Goal: Task Accomplishment & Management: Use online tool/utility

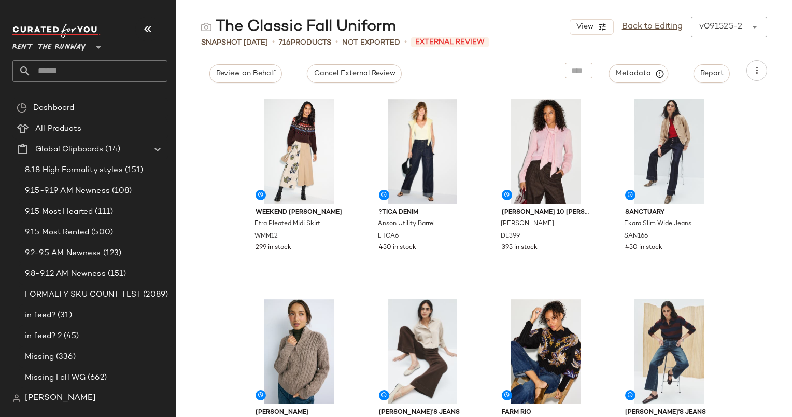
click at [730, 152] on div "Weekend Max Mara Etra Pleated Midi Skirt WMM12 299 in stock ?TICA Denim Anson U…" at bounding box center [484, 254] width 616 height 323
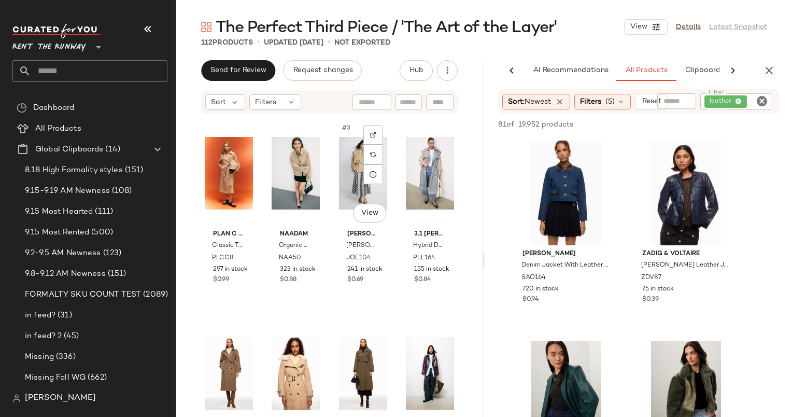
scroll to position [2816, 0]
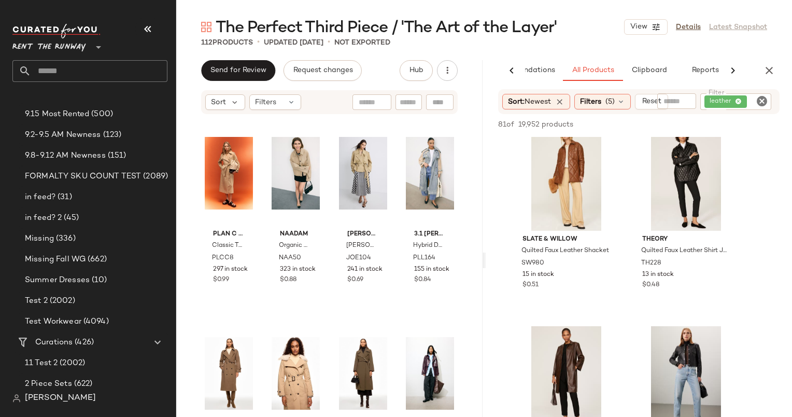
click at [467, 15] on main "The Perfect Third Piece / 'The Art of the Layer' View Details Latest Snapshot 1…" at bounding box center [396, 208] width 792 height 417
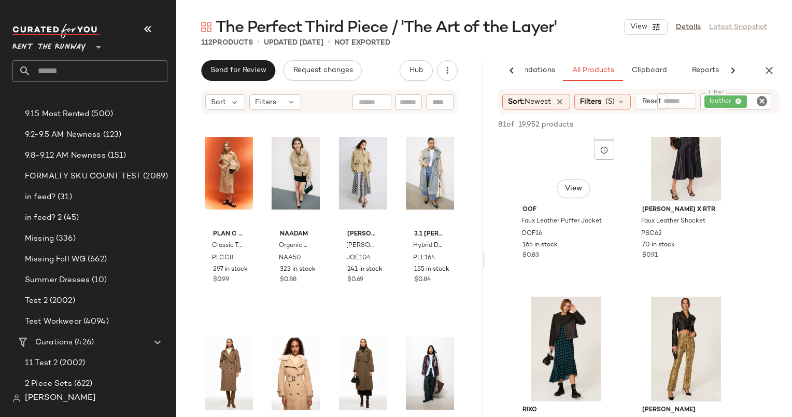
scroll to position [1019, 0]
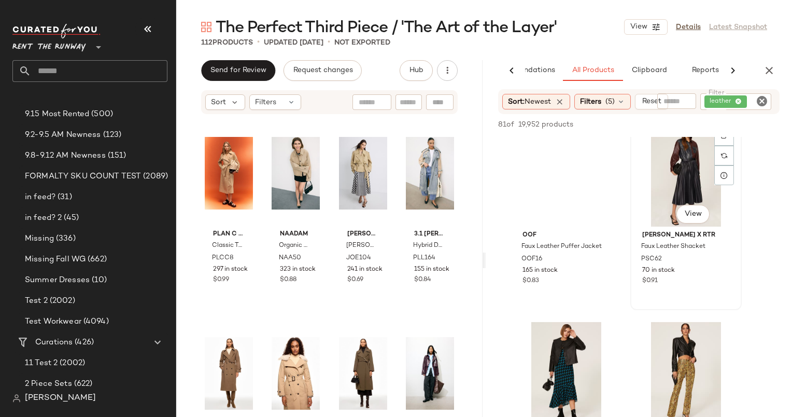
click at [687, 269] on div "70 in stock" at bounding box center [686, 270] width 88 height 9
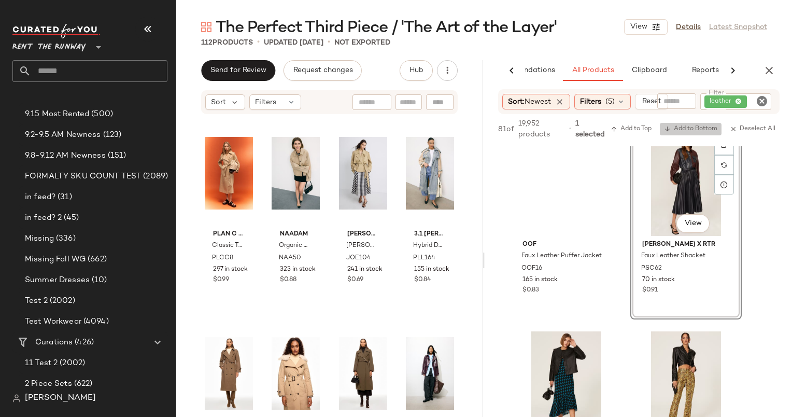
click at [678, 124] on button "Add to Bottom" at bounding box center [691, 129] width 62 height 12
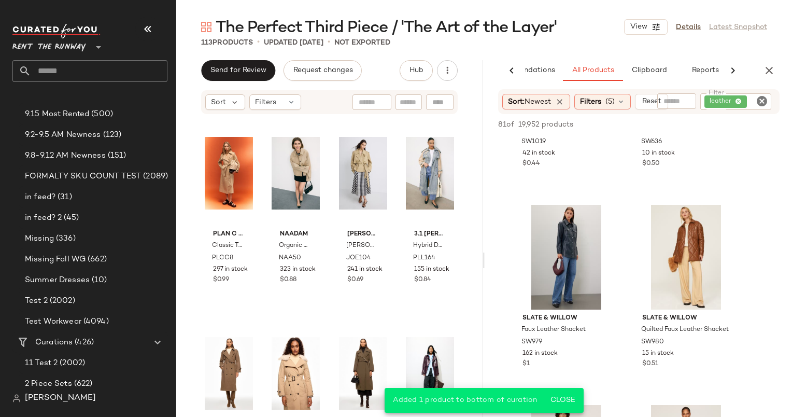
scroll to position [1965, 0]
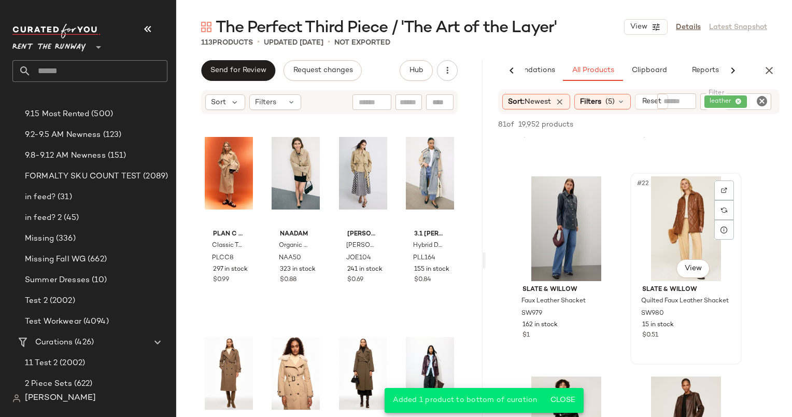
click at [684, 209] on div "#22 View" at bounding box center [686, 228] width 104 height 105
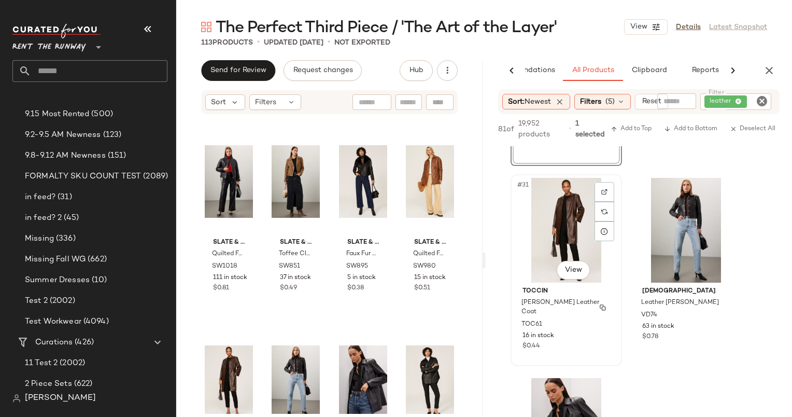
scroll to position [3057, 0]
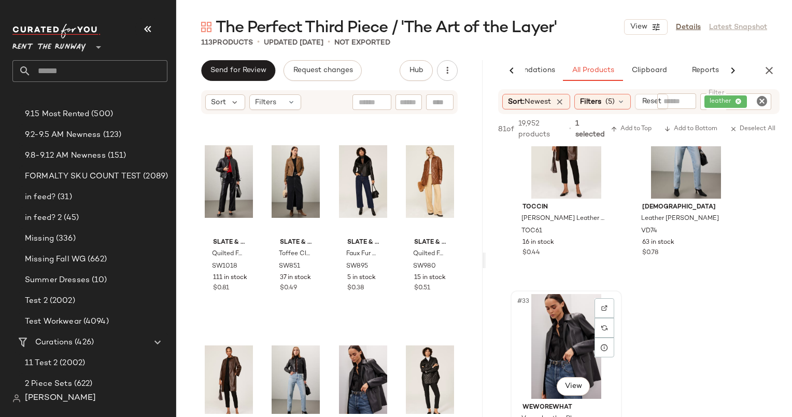
click at [571, 324] on div "#33 View" at bounding box center [566, 346] width 104 height 105
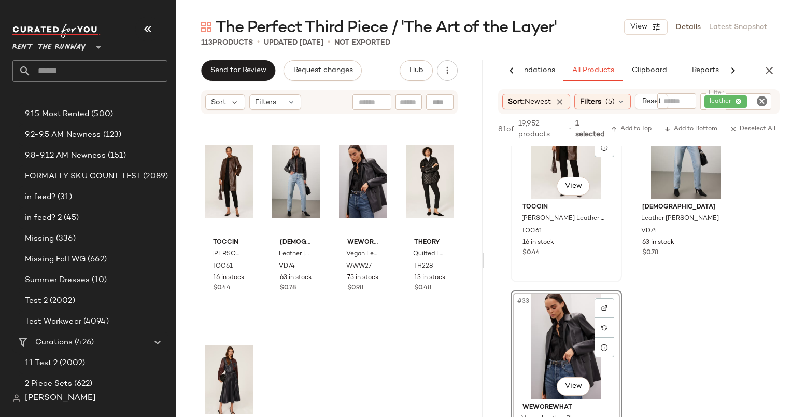
click at [554, 159] on div "#31 View" at bounding box center [566, 146] width 104 height 105
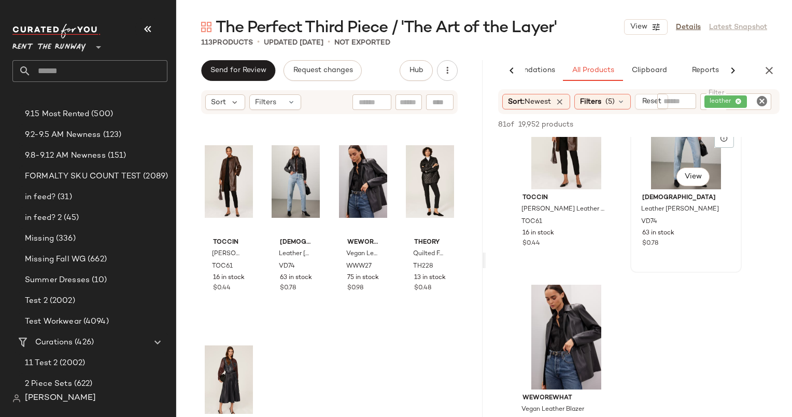
click at [647, 187] on div "#32 View" at bounding box center [686, 136] width 104 height 105
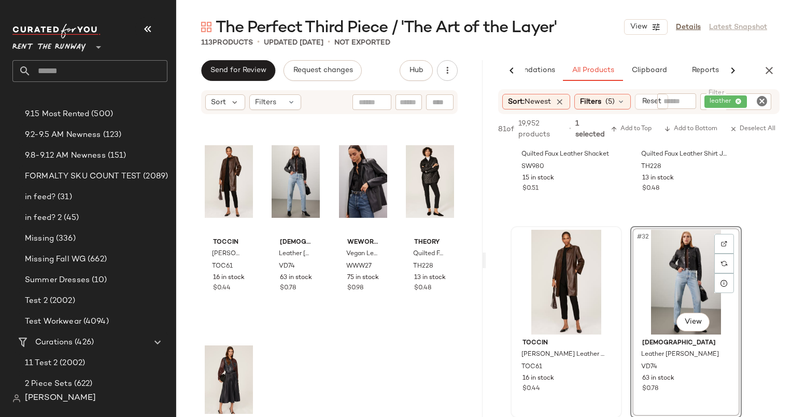
scroll to position [2921, 0]
click at [761, 102] on icon "Clear Filter" at bounding box center [762, 101] width 12 height 12
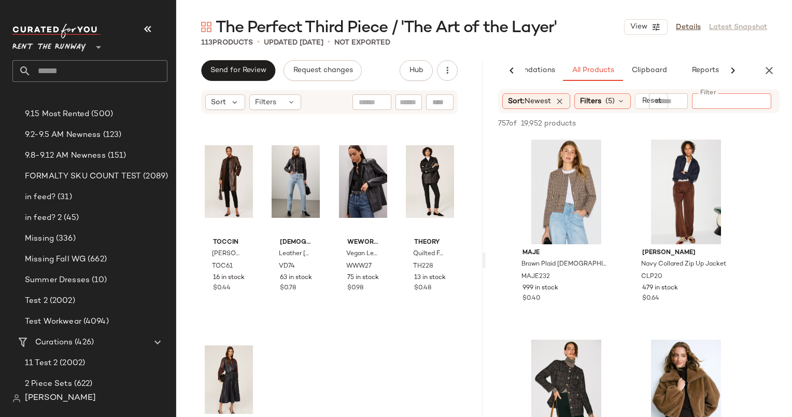
click at [719, 121] on div at bounding box center [706, 123] width 145 height 12
click at [717, 106] on input "text" at bounding box center [721, 101] width 26 height 11
type input "******"
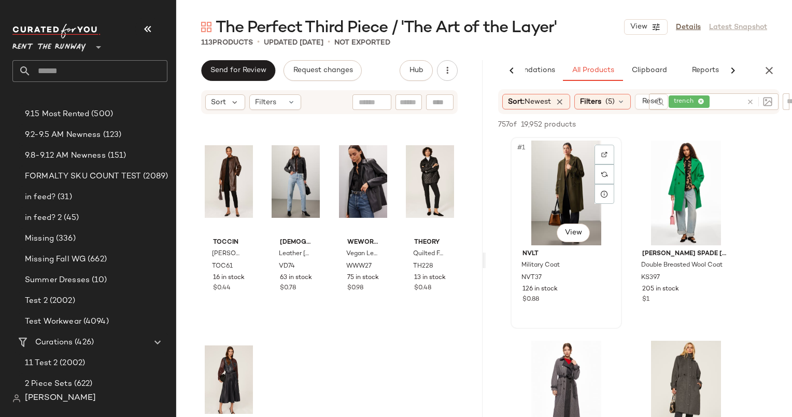
click at [556, 223] on div "#1 View" at bounding box center [566, 192] width 104 height 105
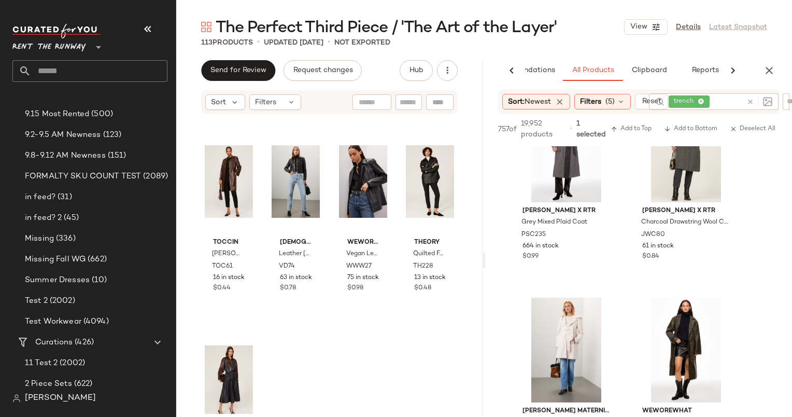
scroll to position [305, 0]
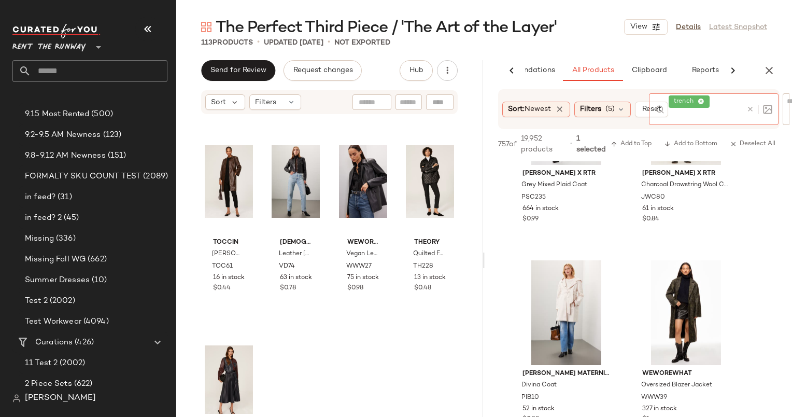
click at [746, 102] on div at bounding box center [757, 109] width 30 height 32
click at [751, 106] on icon at bounding box center [750, 109] width 8 height 8
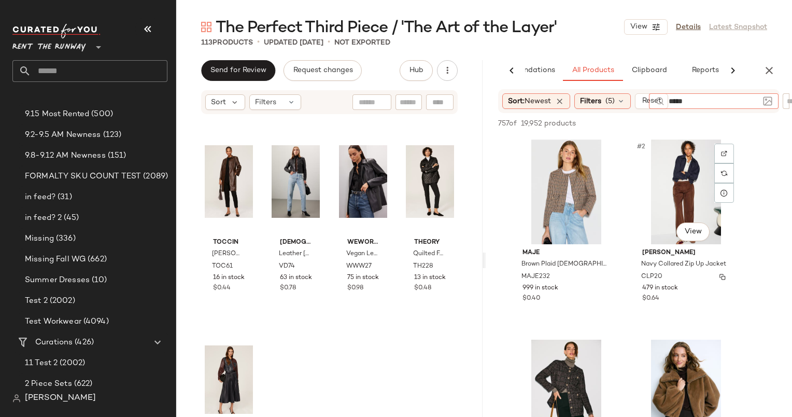
type input "******"
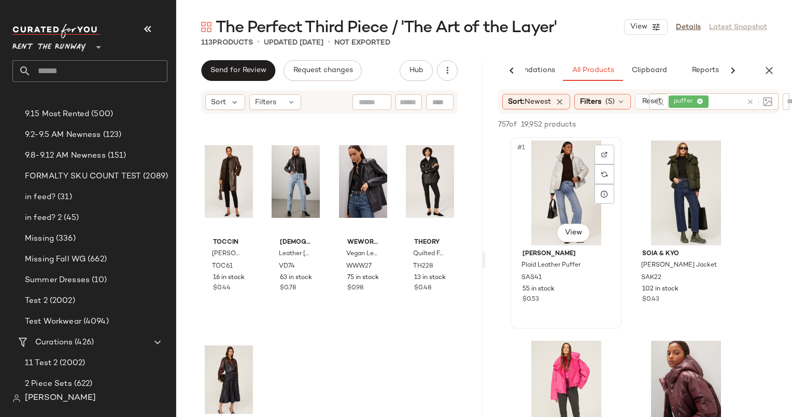
click at [557, 197] on div "#1 View" at bounding box center [566, 192] width 104 height 105
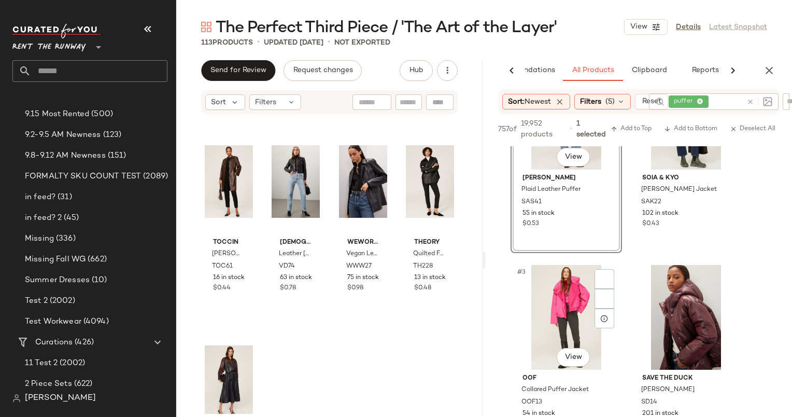
scroll to position [177, 0]
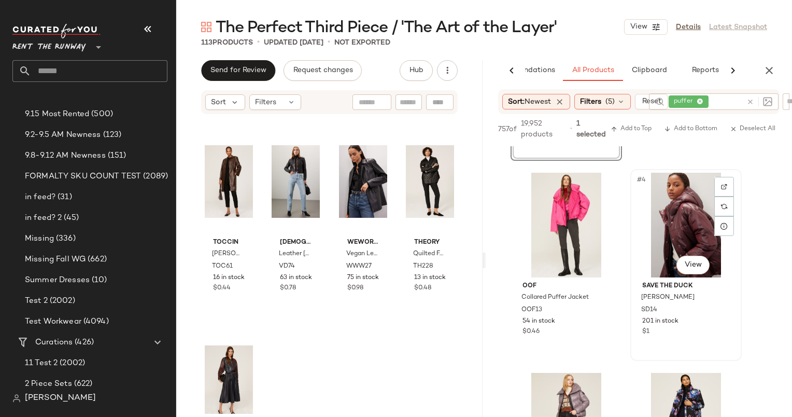
click at [688, 209] on div "#4 View" at bounding box center [686, 225] width 104 height 105
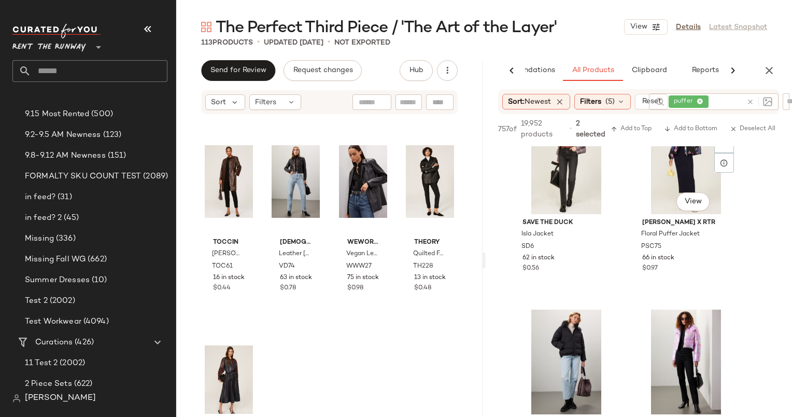
scroll to position [366, 0]
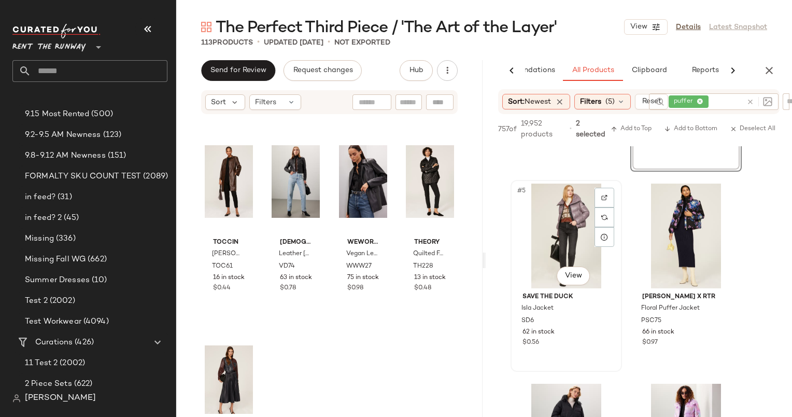
click at [573, 211] on div "#5 View" at bounding box center [566, 235] width 104 height 105
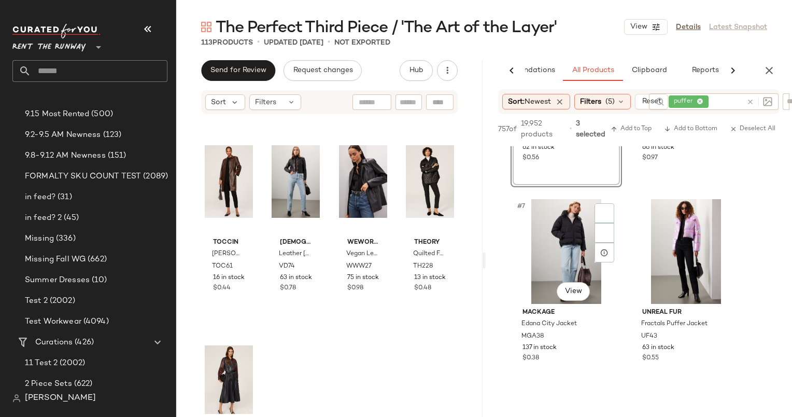
scroll to position [575, 0]
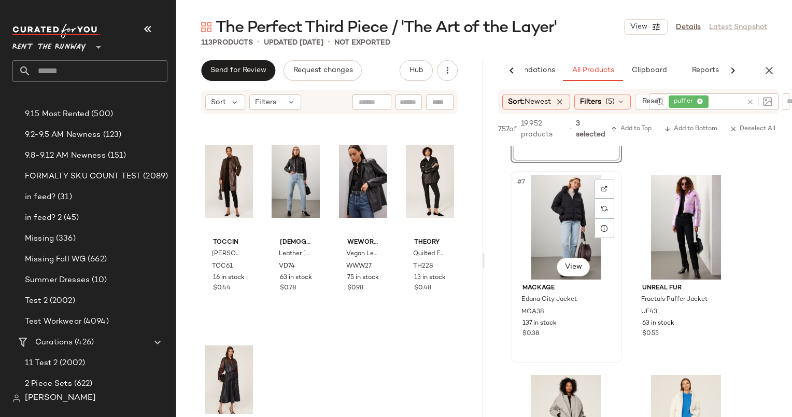
click at [565, 231] on div "#7 View" at bounding box center [566, 227] width 104 height 105
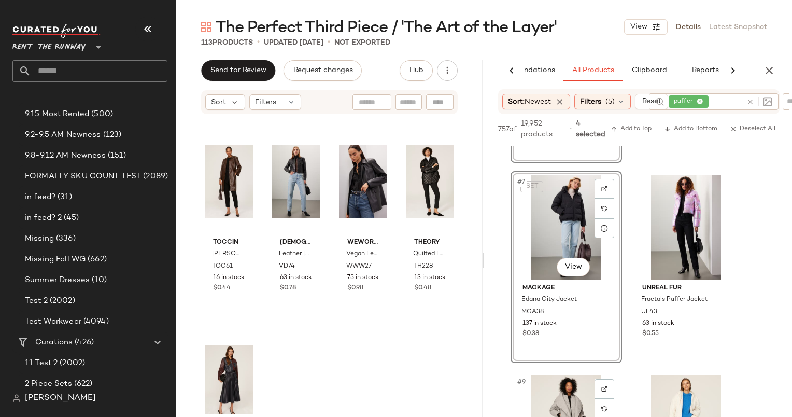
scroll to position [839, 0]
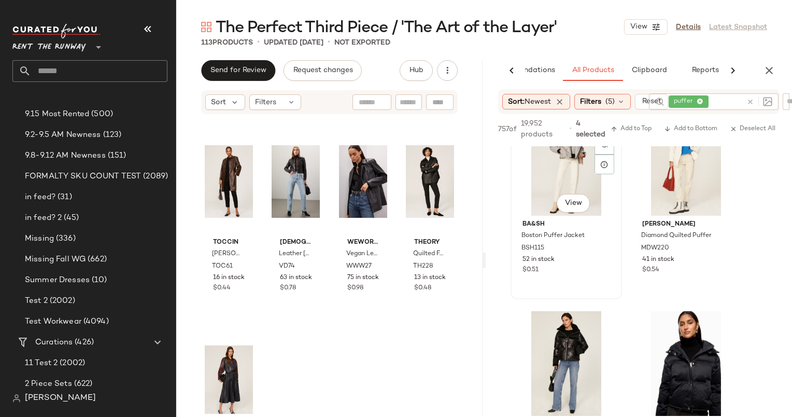
click at [563, 174] on div "#9 View" at bounding box center [566, 163] width 104 height 105
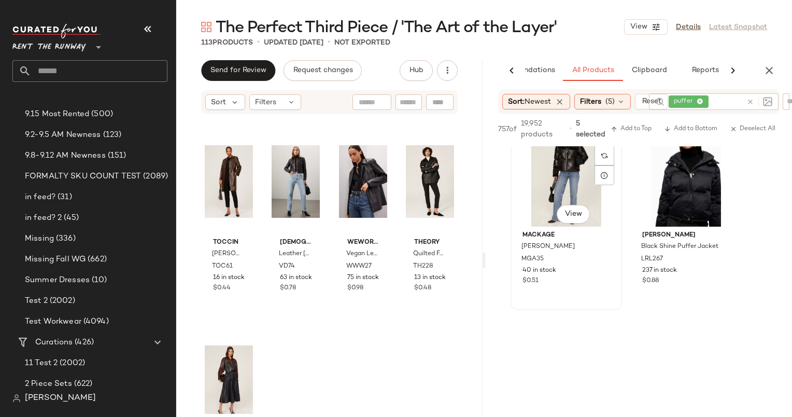
scroll to position [1029, 0]
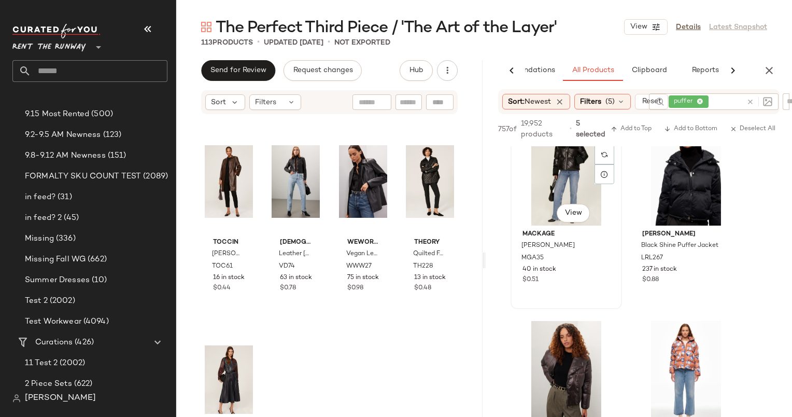
click at [542, 176] on div "#11 View" at bounding box center [566, 173] width 104 height 105
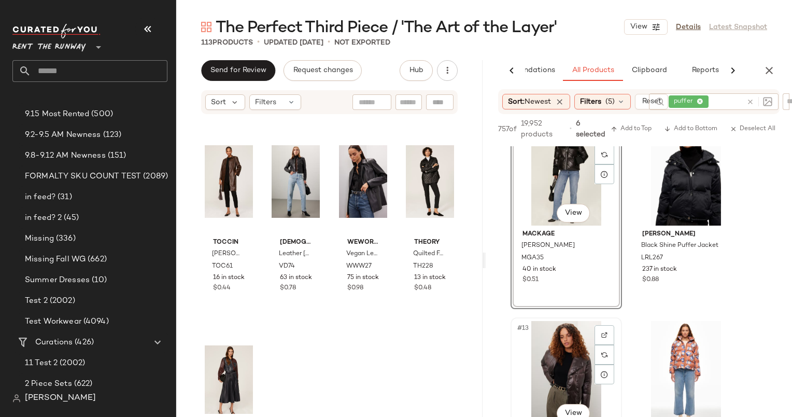
click at [567, 343] on div "#13 View" at bounding box center [566, 373] width 104 height 105
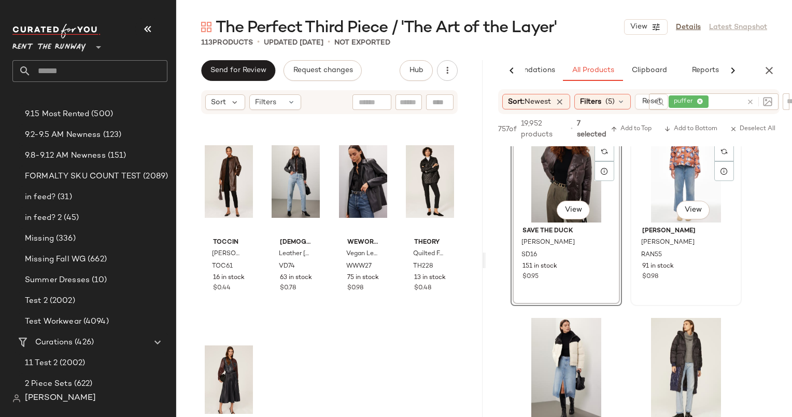
click at [665, 195] on div "#14 View" at bounding box center [686, 170] width 104 height 105
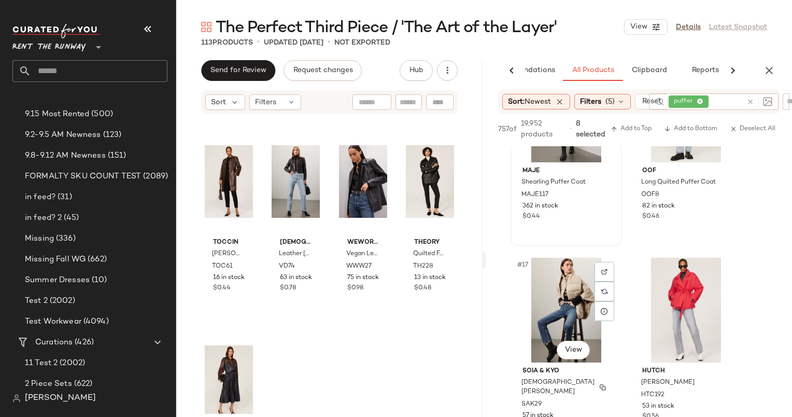
scroll to position [1494, 0]
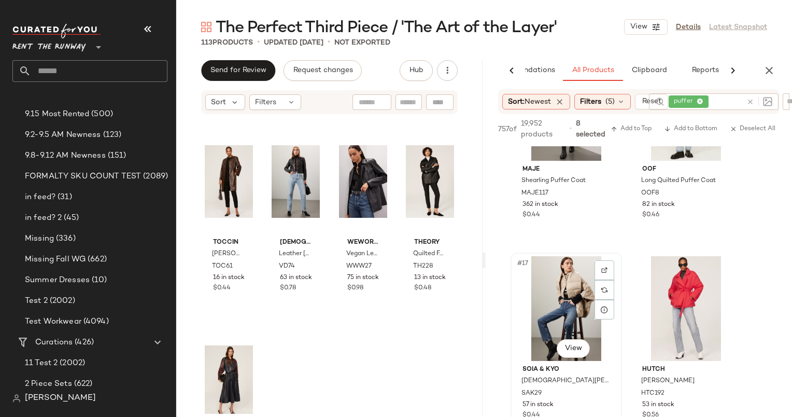
click at [572, 295] on div "#17 View" at bounding box center [566, 308] width 104 height 105
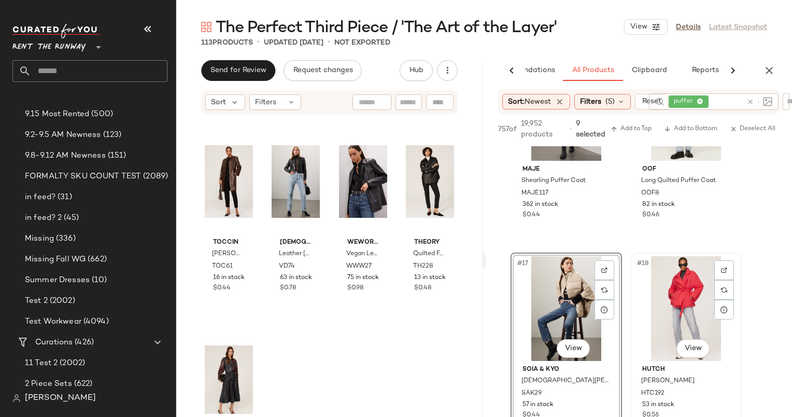
click at [680, 290] on div "#18 View" at bounding box center [686, 308] width 104 height 105
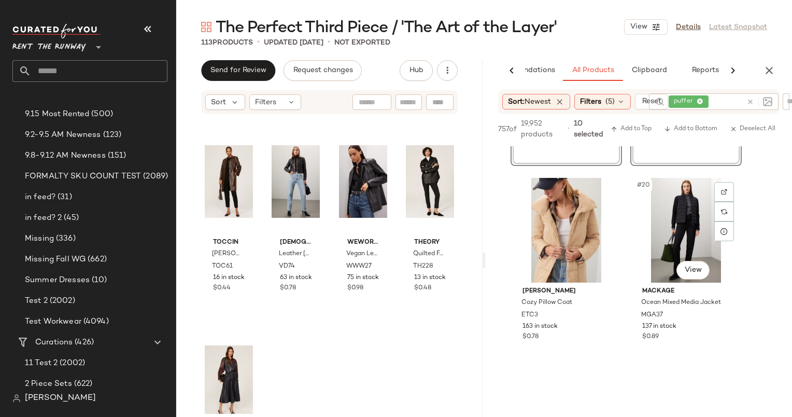
scroll to position [1773, 0]
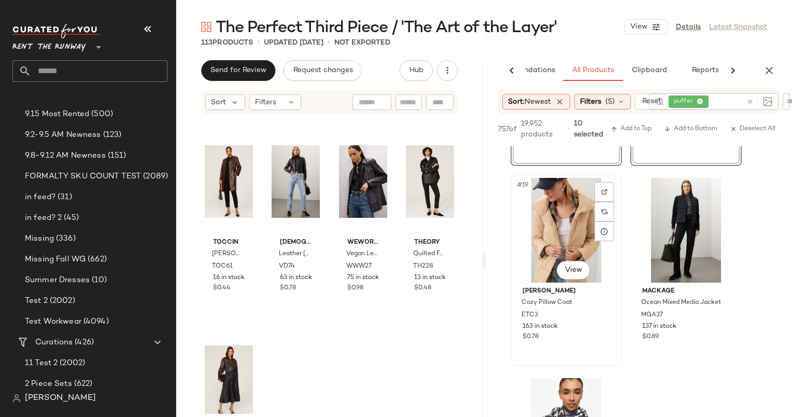
click at [569, 215] on div "#19 View" at bounding box center [566, 230] width 104 height 105
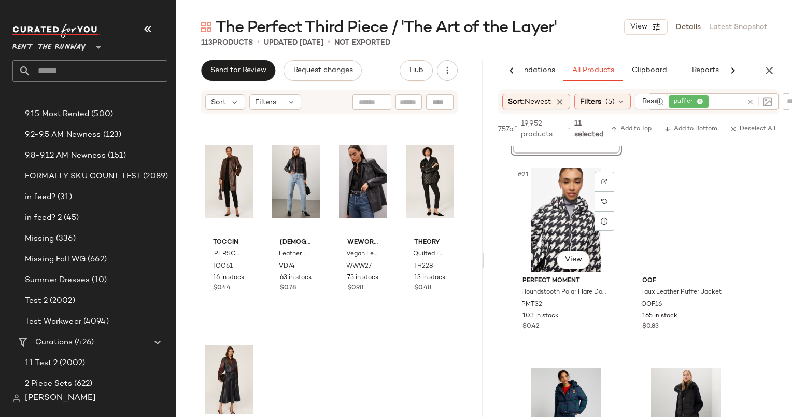
scroll to position [1984, 0]
drag, startPoint x: 245, startPoint y: 33, endPoint x: 532, endPoint y: 45, distance: 287.9
click at [532, 45] on div "The Perfect Third Piece / 'The Art of the Layer' View Details Latest Snapshot 1…" at bounding box center [484, 217] width 616 height 400
click at [354, 40] on p "Not Exported" at bounding box center [362, 42] width 56 height 11
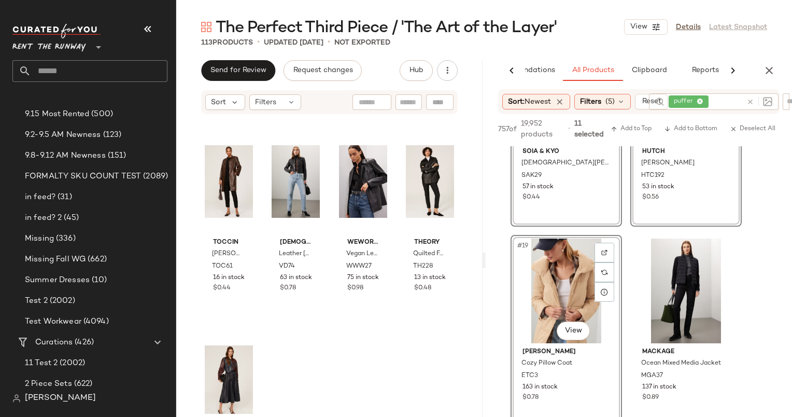
scroll to position [1756, 0]
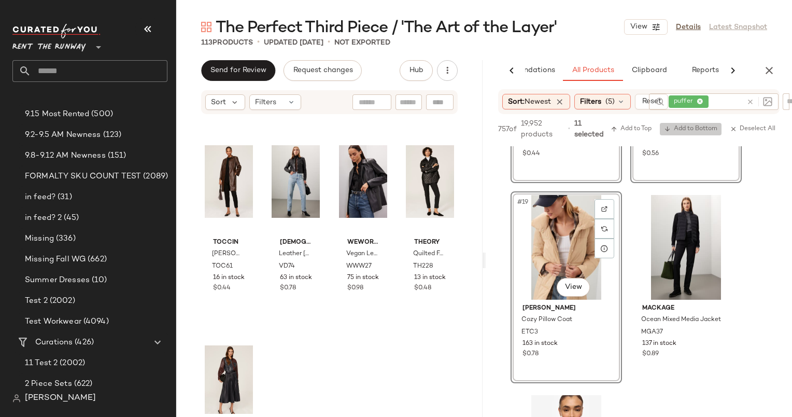
click at [694, 126] on span "Add to Bottom" at bounding box center [690, 128] width 53 height 7
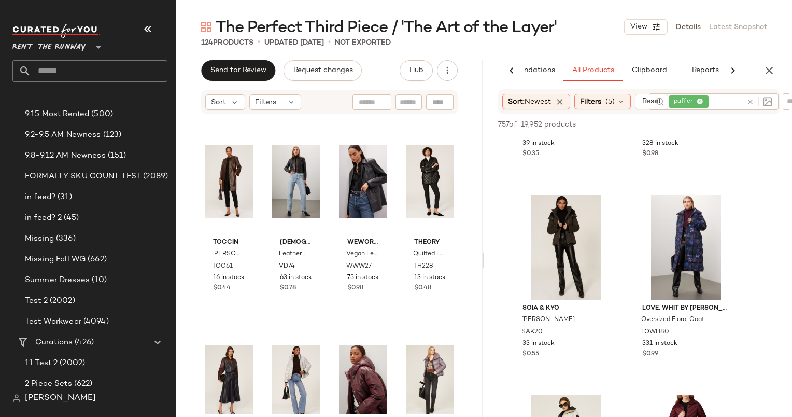
scroll to position [2745, 0]
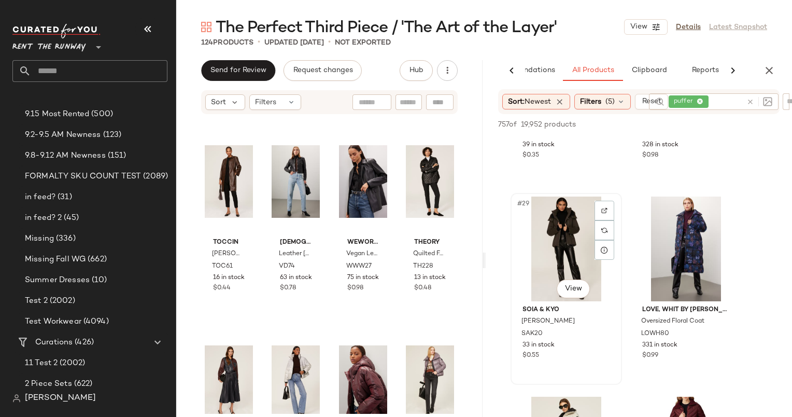
click at [560, 232] on div "#29 View" at bounding box center [566, 248] width 104 height 105
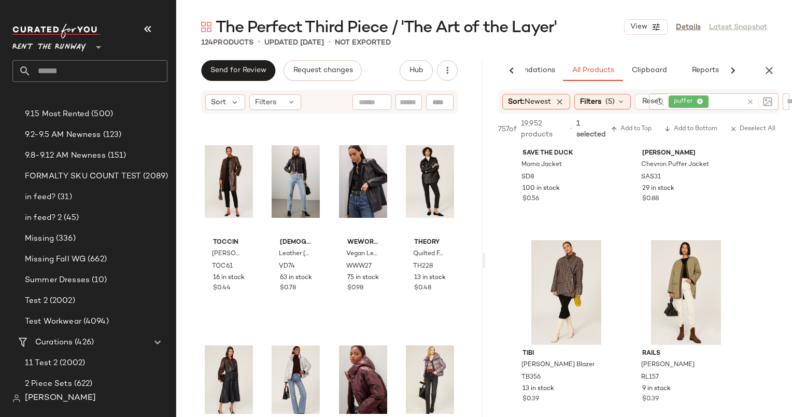
scroll to position [3112, 0]
click at [568, 292] on div "#33 View" at bounding box center [566, 291] width 104 height 105
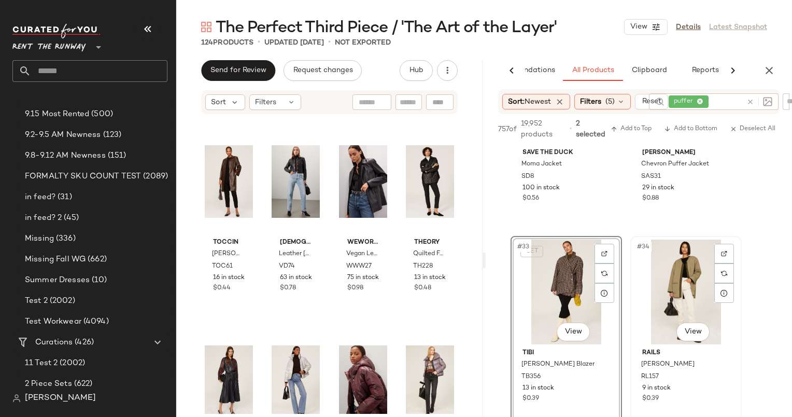
click at [655, 288] on div "#34 View" at bounding box center [686, 291] width 104 height 105
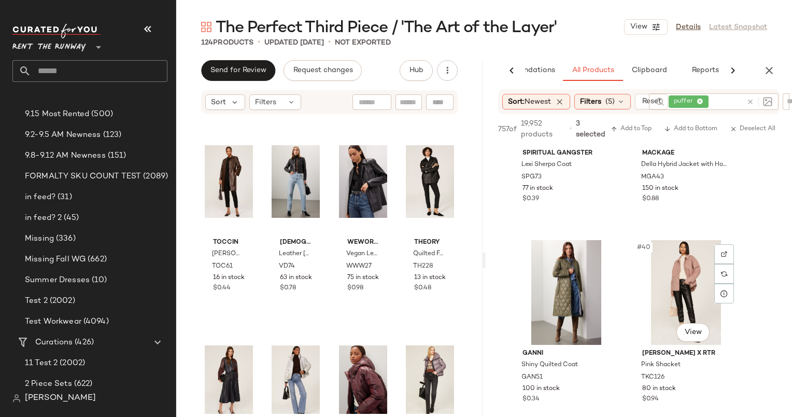
scroll to position [3781, 0]
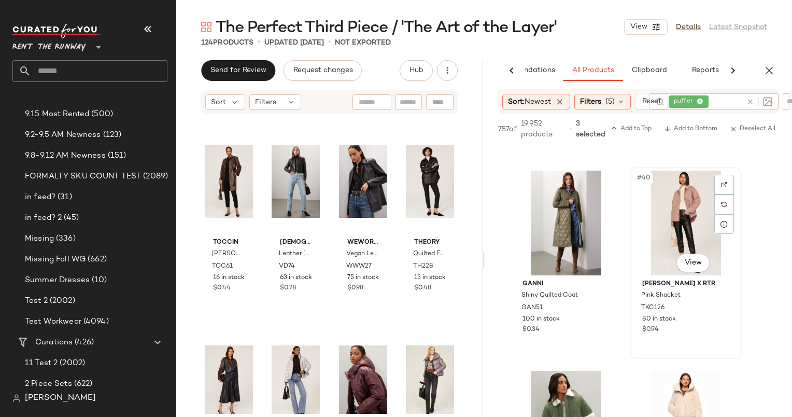
click at [692, 209] on div "#40 View" at bounding box center [686, 223] width 104 height 105
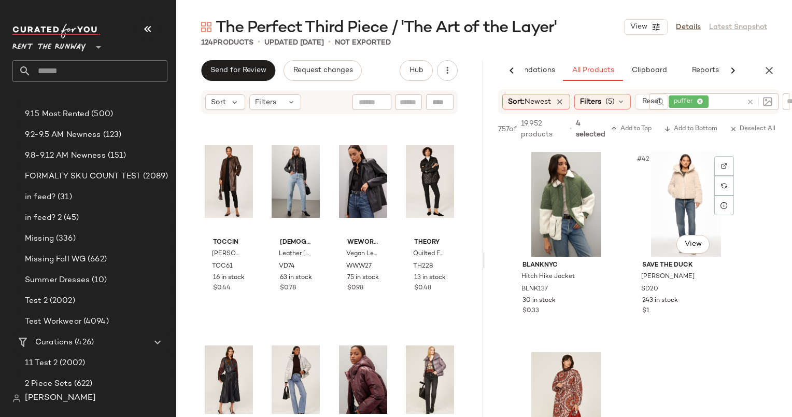
scroll to position [4001, 0]
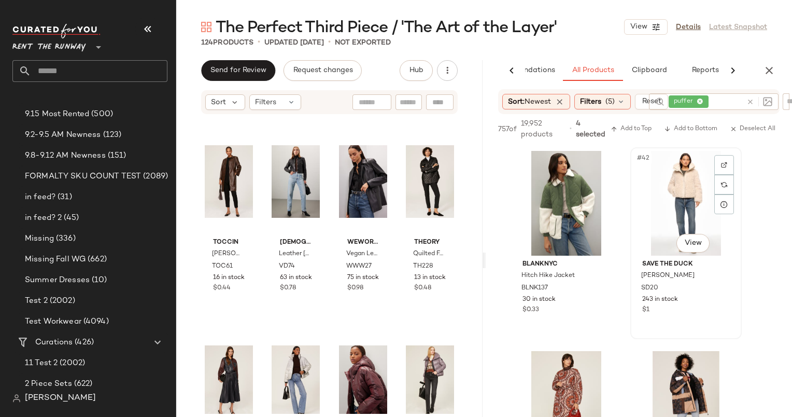
click at [672, 188] on div "#42 View" at bounding box center [686, 203] width 104 height 105
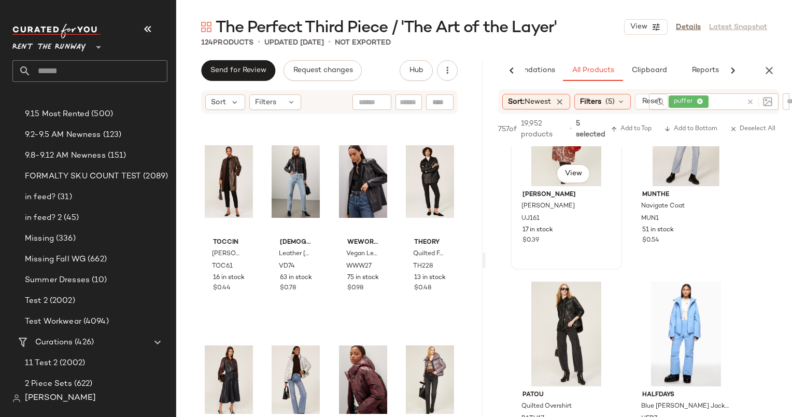
scroll to position [4195, 0]
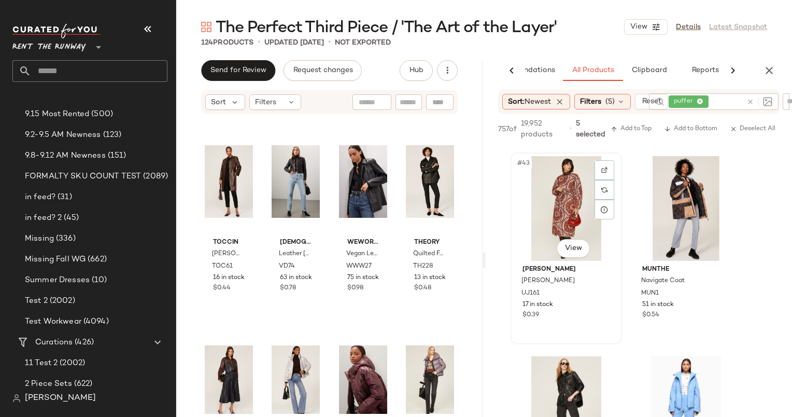
click at [563, 197] on div "#43 View" at bounding box center [566, 208] width 104 height 105
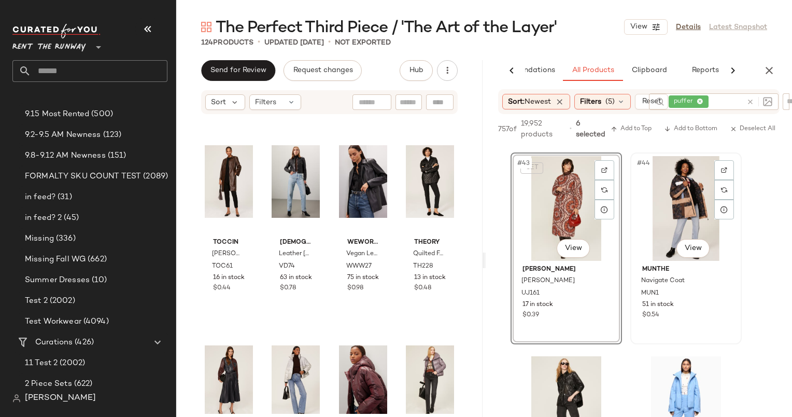
click at [686, 215] on div "#44 View" at bounding box center [686, 208] width 104 height 105
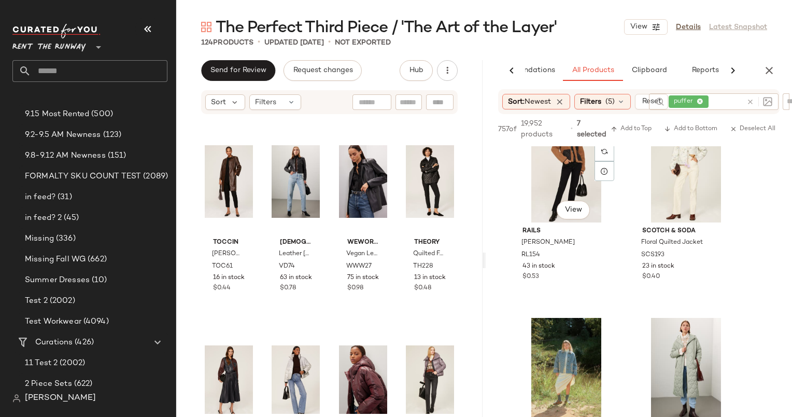
scroll to position [4635, 0]
click at [556, 163] on div "#47 View" at bounding box center [566, 169] width 104 height 105
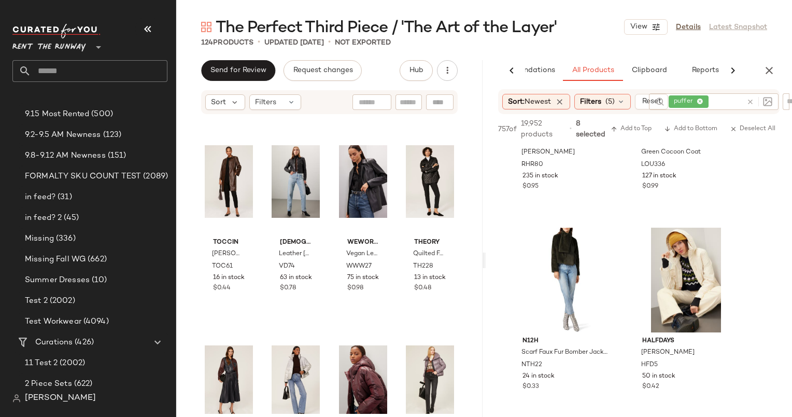
scroll to position [5049, 0]
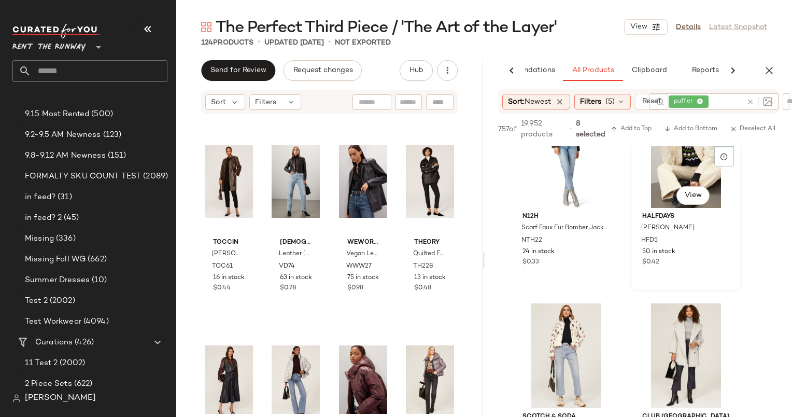
click at [680, 156] on div "#52 View" at bounding box center [686, 155] width 104 height 105
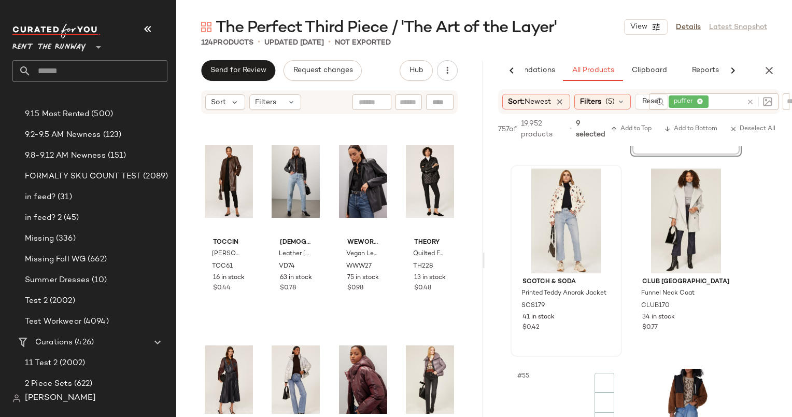
scroll to position [5183, 0]
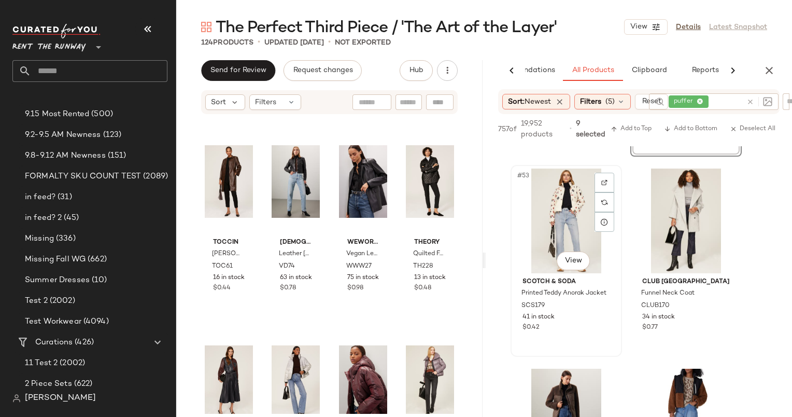
click at [556, 189] on div "#53 View" at bounding box center [566, 220] width 104 height 105
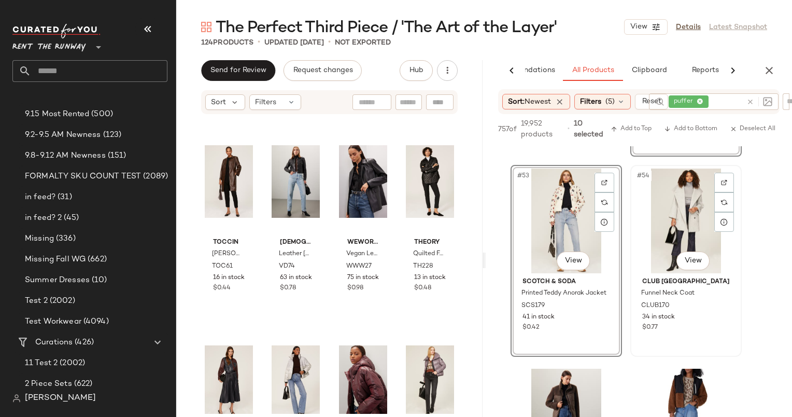
click at [692, 211] on div "#54 View" at bounding box center [686, 220] width 104 height 105
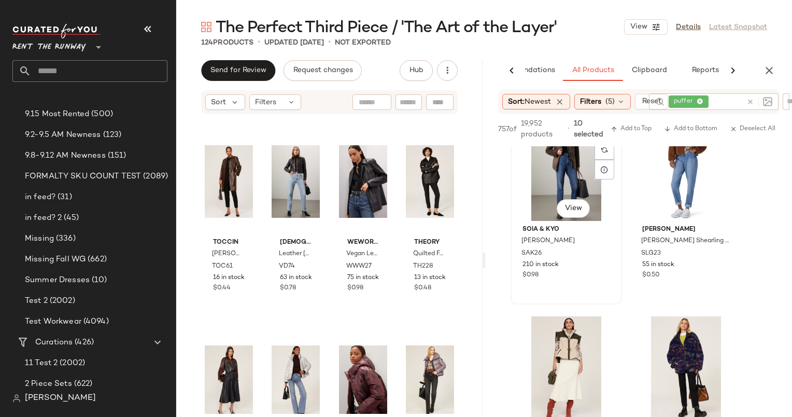
scroll to position [5386, 0]
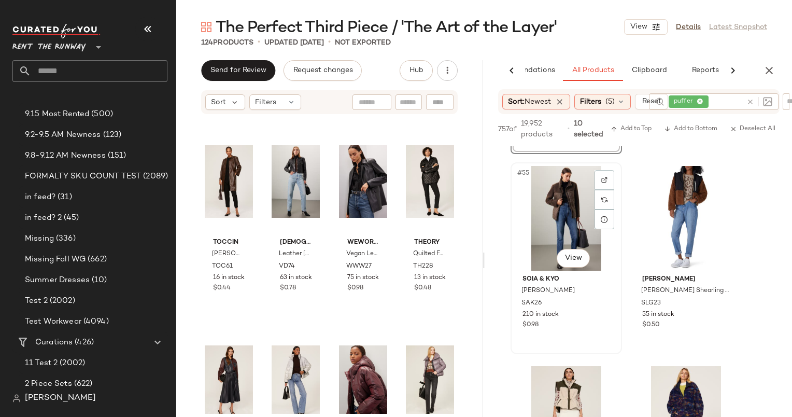
click at [577, 224] on div "#55 View" at bounding box center [566, 218] width 104 height 105
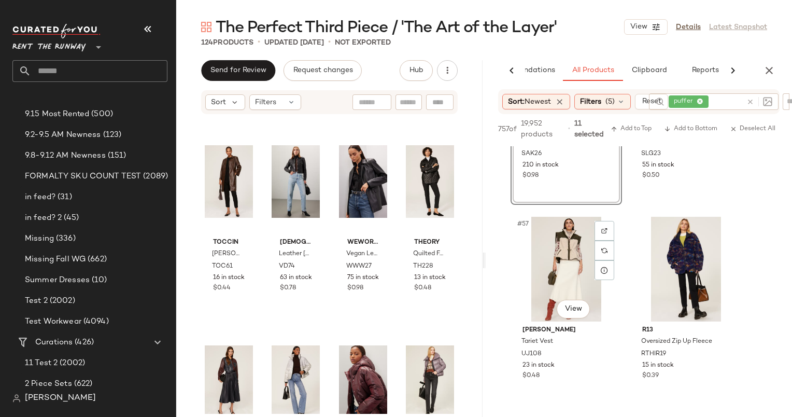
scroll to position [5589, 0]
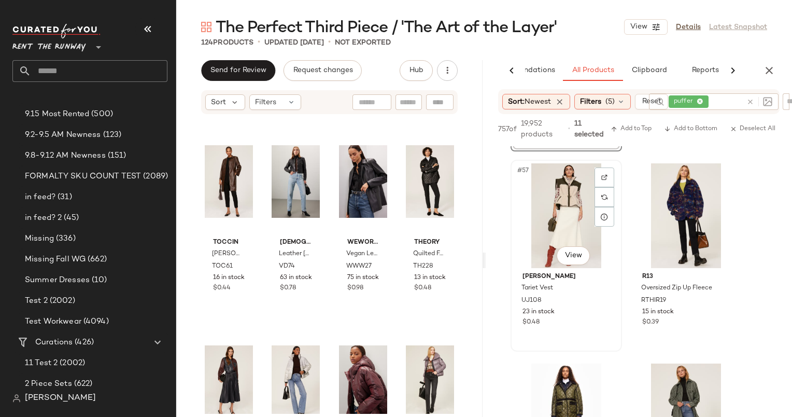
click at [581, 186] on div "#57 View" at bounding box center [566, 215] width 104 height 105
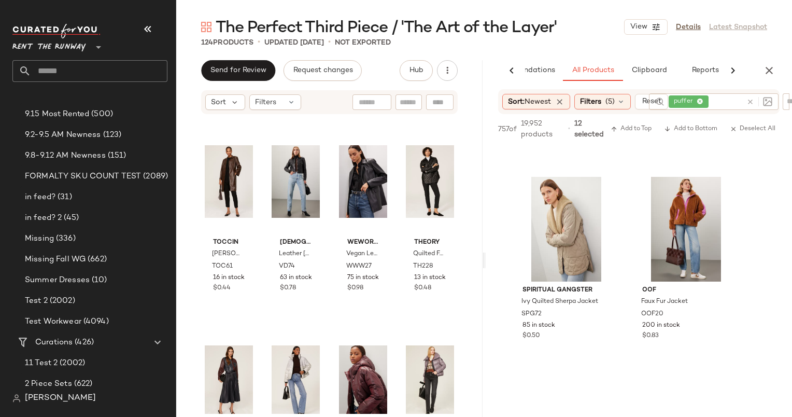
scroll to position [6203, 0]
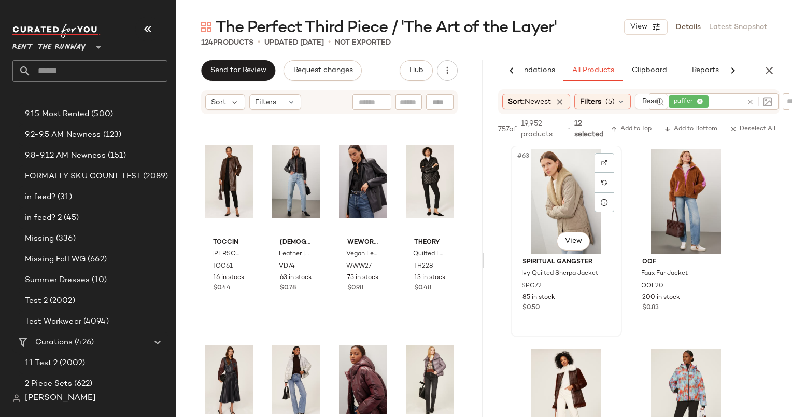
click at [559, 200] on div "#63 View" at bounding box center [566, 201] width 104 height 105
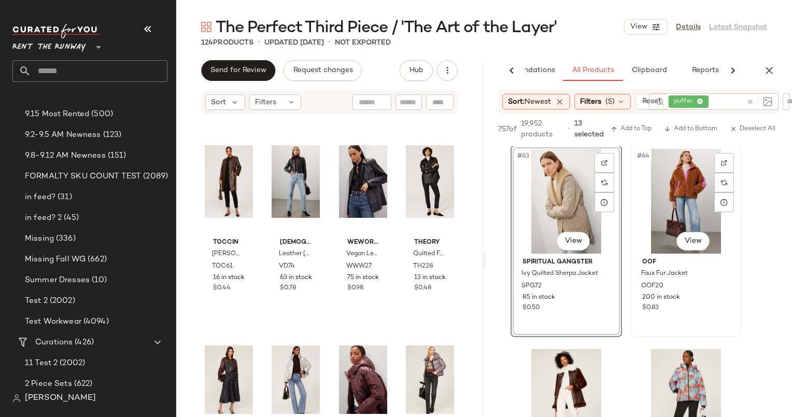
click at [671, 190] on div "#64 View" at bounding box center [686, 201] width 104 height 105
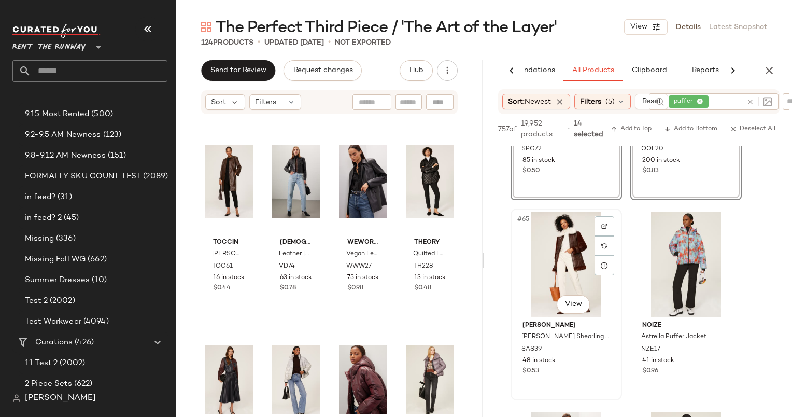
click at [560, 257] on div "#65 View" at bounding box center [566, 264] width 104 height 105
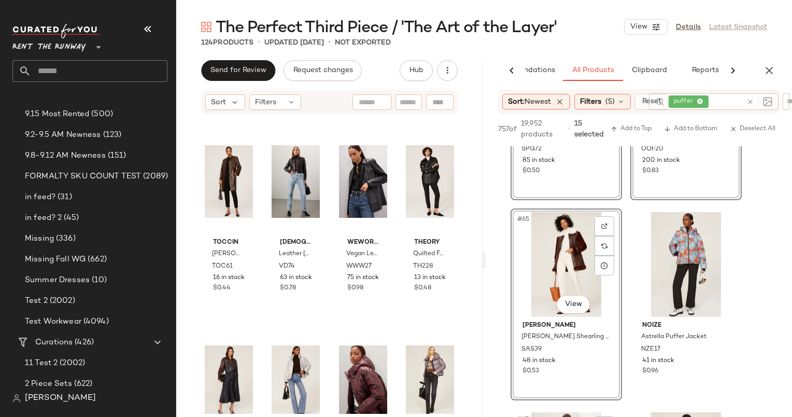
scroll to position [6495, 0]
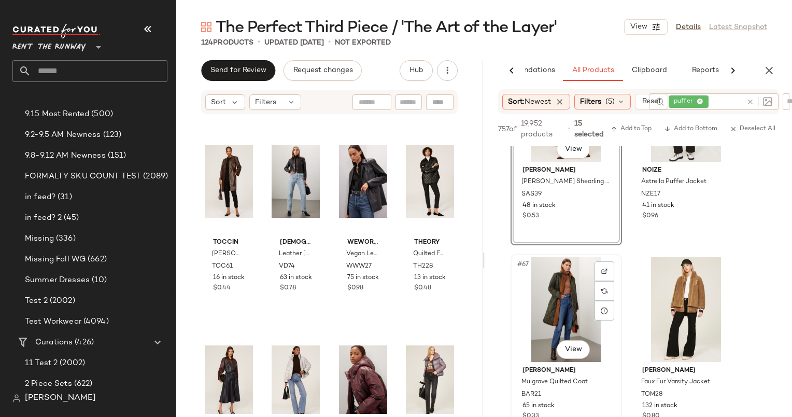
click at [549, 305] on div "#67 View" at bounding box center [566, 309] width 104 height 105
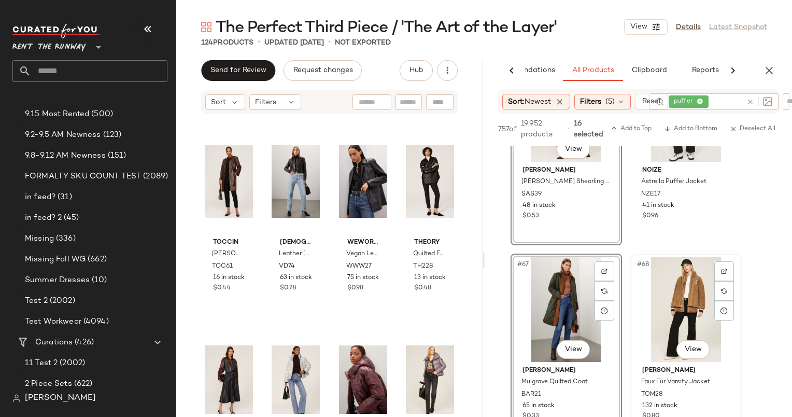
click at [697, 285] on div "#68 View" at bounding box center [686, 309] width 104 height 105
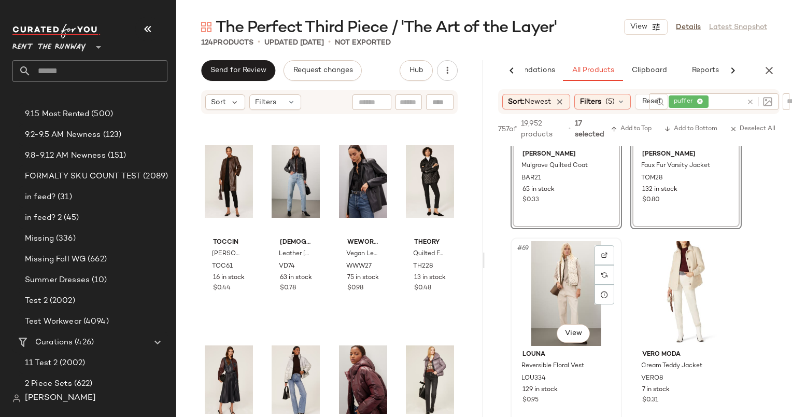
click at [564, 261] on div "#69 View" at bounding box center [566, 293] width 104 height 105
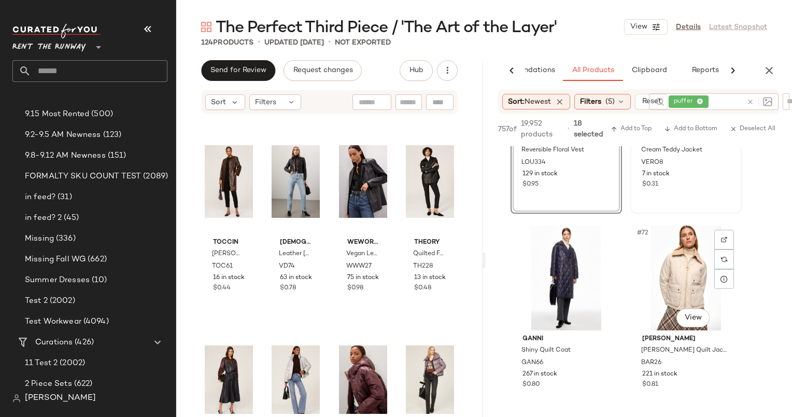
scroll to position [6929, 0]
click at [670, 268] on div "#72 View" at bounding box center [686, 276] width 104 height 105
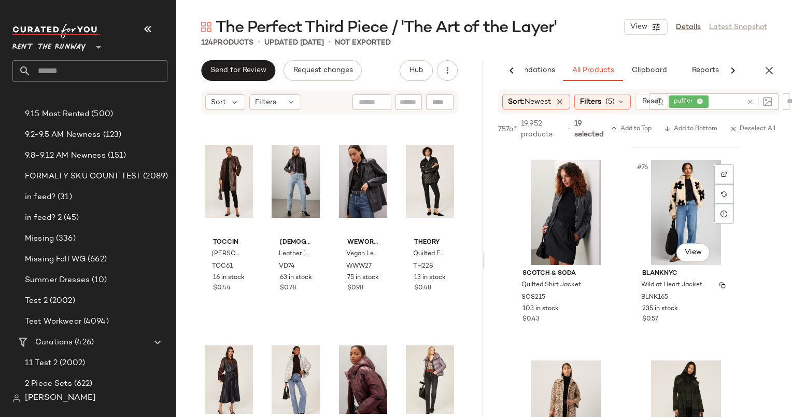
scroll to position [7394, 0]
click at [676, 201] on div "#76 View" at bounding box center [686, 211] width 104 height 105
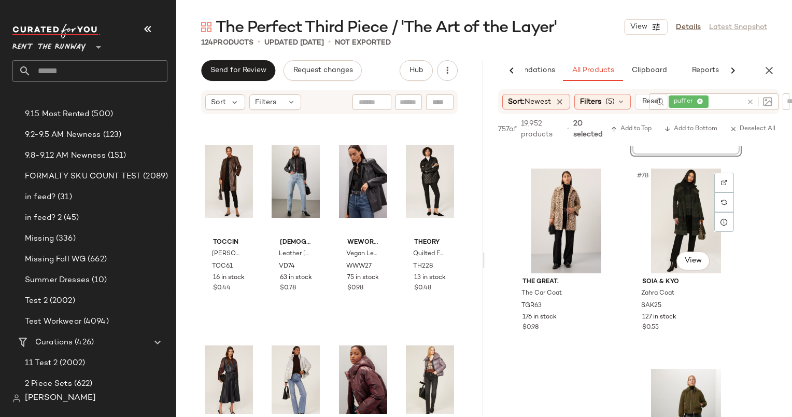
scroll to position [7584, 0]
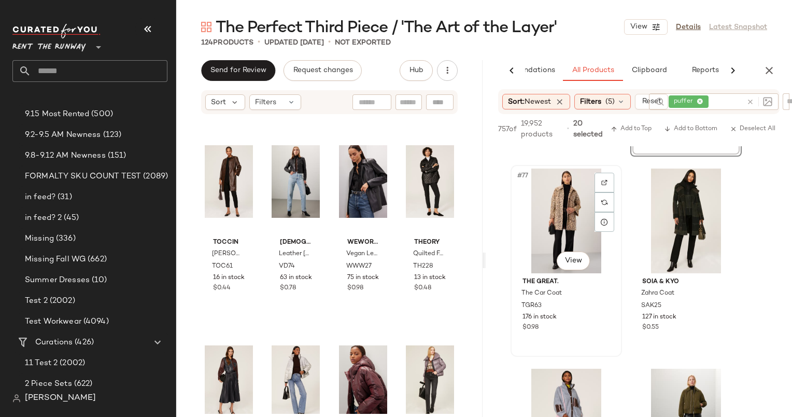
click at [546, 191] on div "#77 View" at bounding box center [566, 220] width 104 height 105
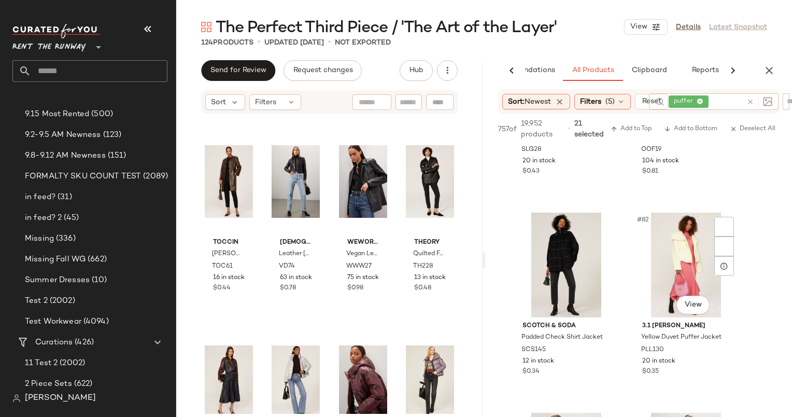
scroll to position [7945, 0]
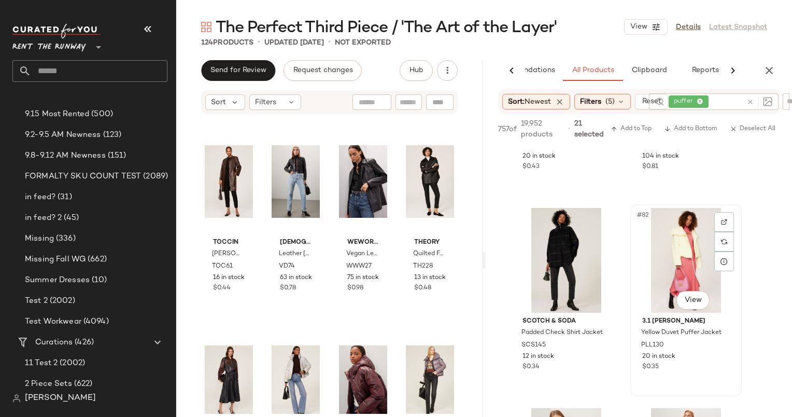
click at [682, 226] on div "#82 View" at bounding box center [686, 260] width 104 height 105
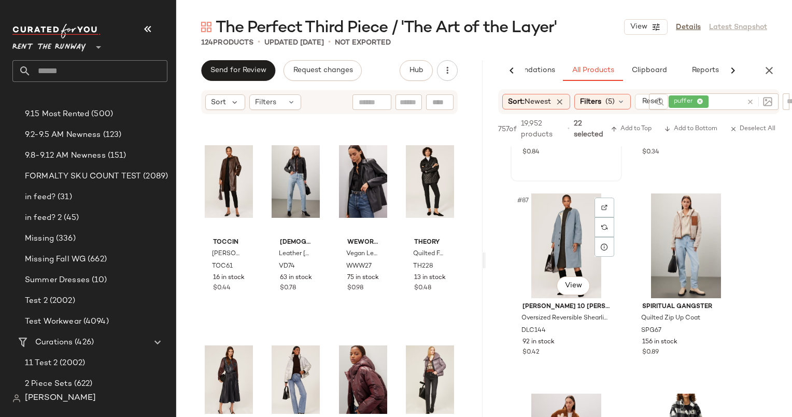
scroll to position [8618, 0]
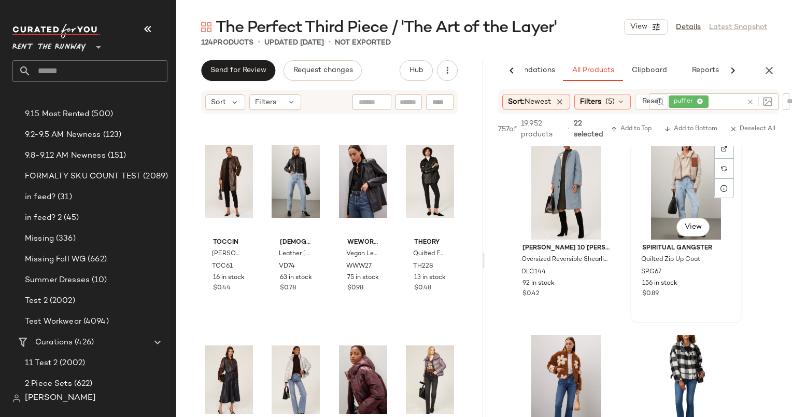
click at [668, 189] on div "#88 View" at bounding box center [686, 187] width 104 height 105
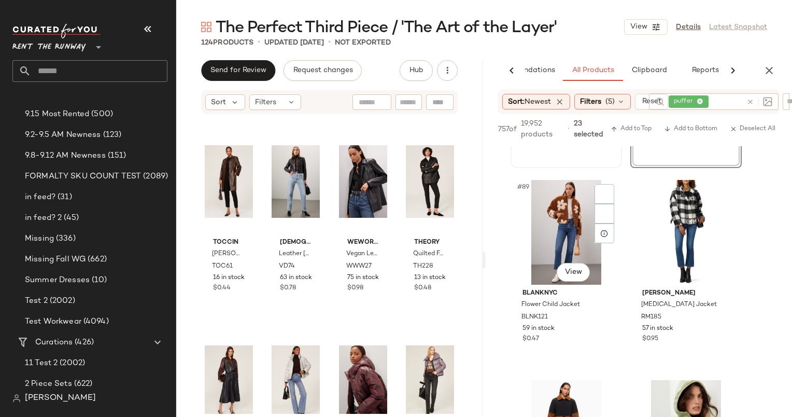
scroll to position [8774, 0]
click at [554, 227] on div "#89 View" at bounding box center [566, 231] width 104 height 105
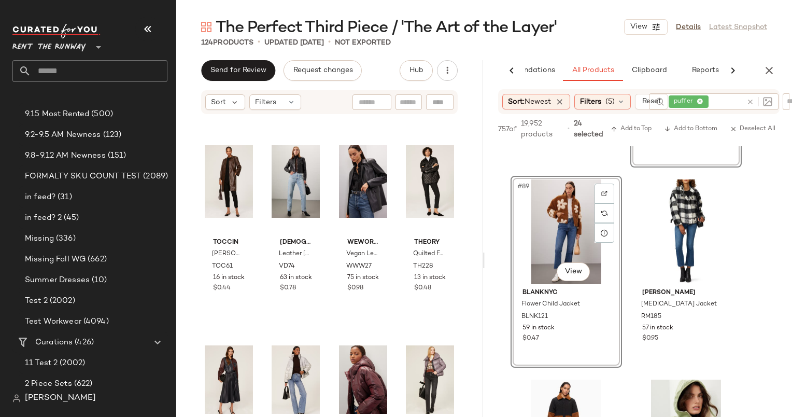
click at [562, 222] on div "#89 View" at bounding box center [566, 231] width 104 height 105
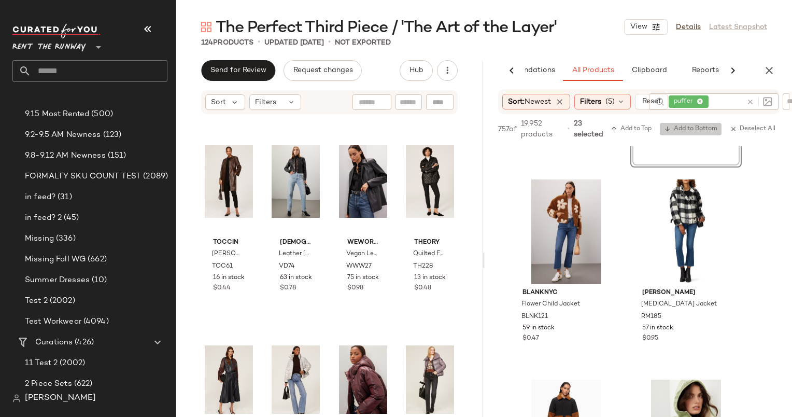
click at [692, 130] on span "Add to Bottom" at bounding box center [690, 128] width 53 height 7
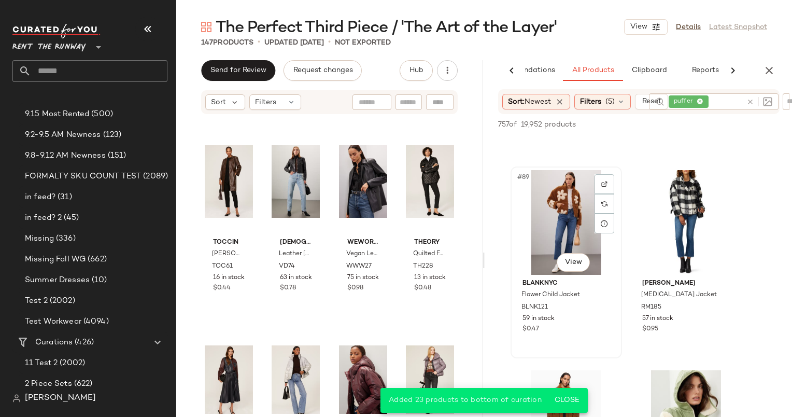
click at [556, 221] on div "#89 View" at bounding box center [566, 222] width 104 height 105
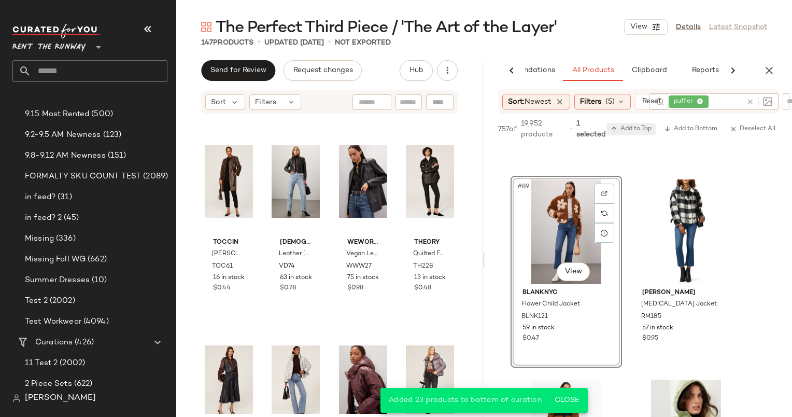
click at [635, 132] on span "Add to Top" at bounding box center [631, 128] width 41 height 7
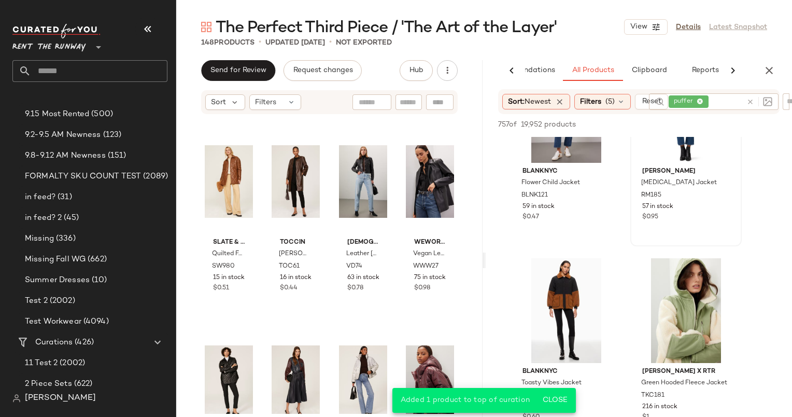
scroll to position [8956, 0]
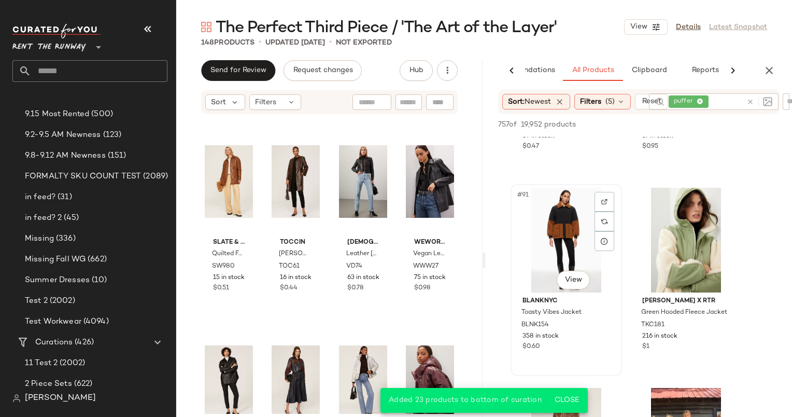
click at [566, 221] on div "#91 View" at bounding box center [566, 240] width 104 height 105
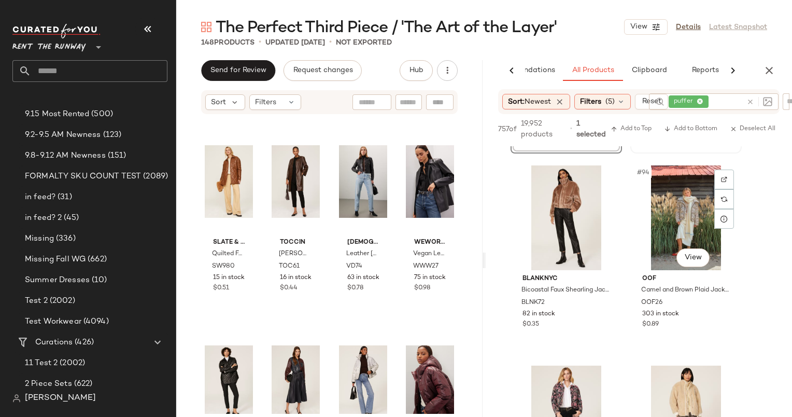
scroll to position [9189, 0]
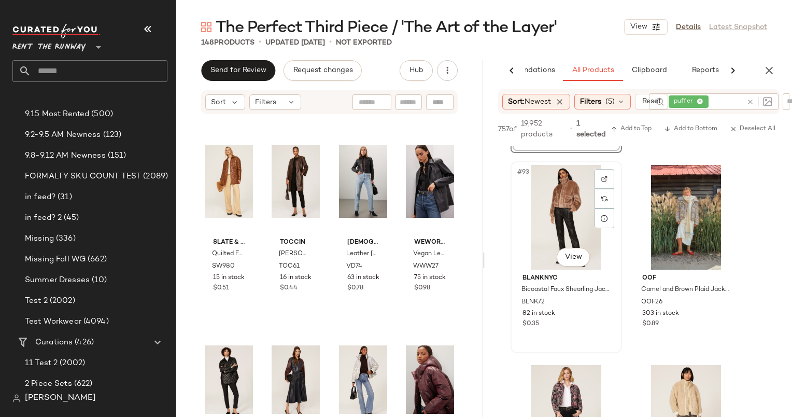
click at [568, 200] on div "#93 View" at bounding box center [566, 217] width 104 height 105
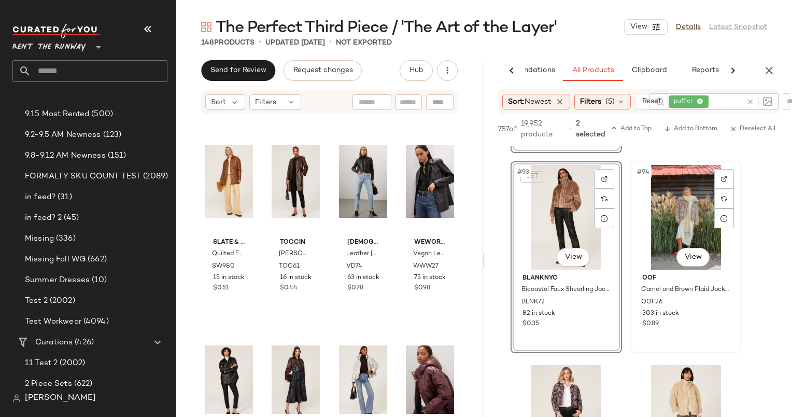
click at [670, 207] on div "#94 View" at bounding box center [686, 217] width 104 height 105
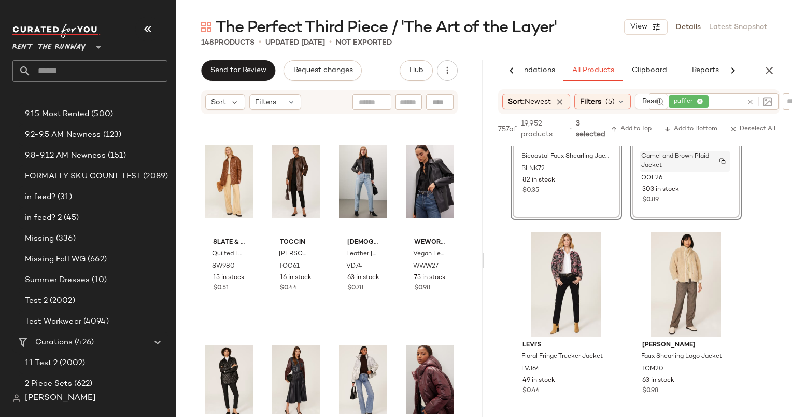
scroll to position [9334, 0]
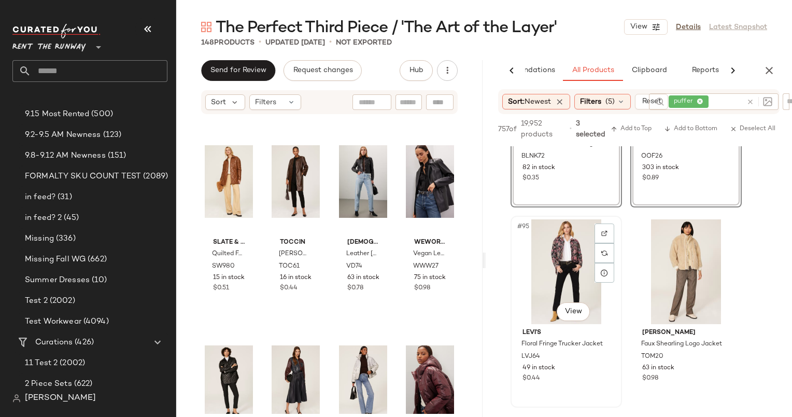
click at [567, 241] on div "#95 View" at bounding box center [566, 271] width 104 height 105
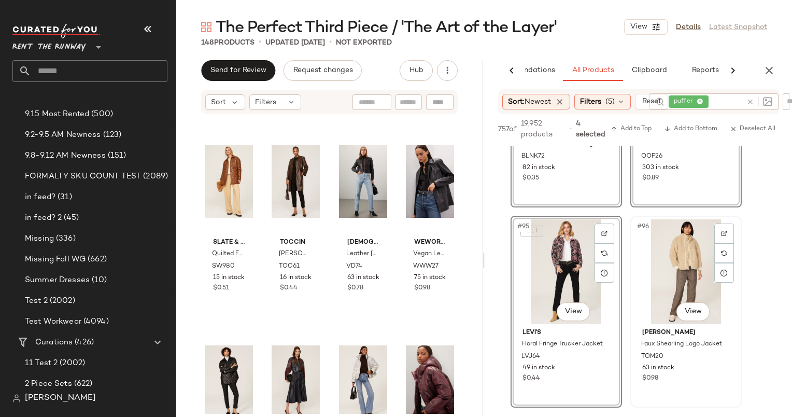
click at [663, 255] on div "#96 View" at bounding box center [686, 271] width 104 height 105
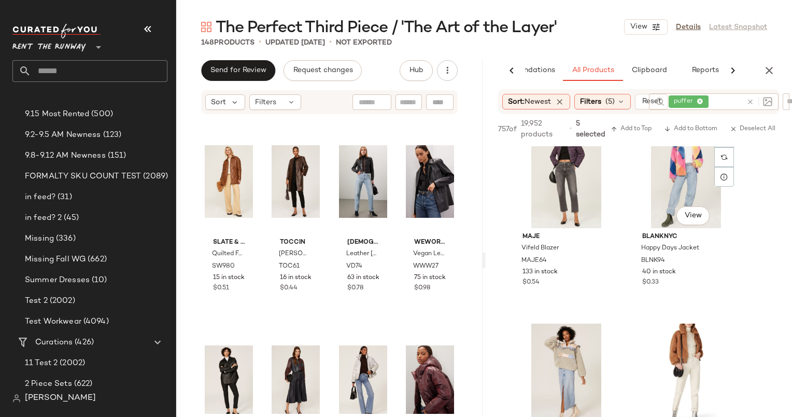
scroll to position [9561, 0]
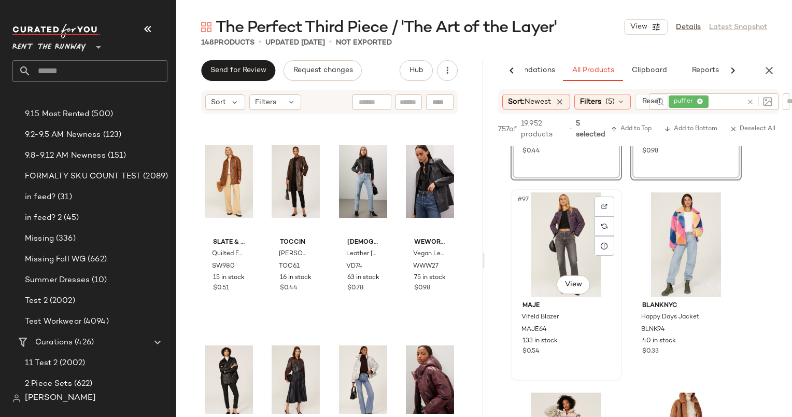
click at [572, 231] on div "#97 View" at bounding box center [566, 244] width 104 height 105
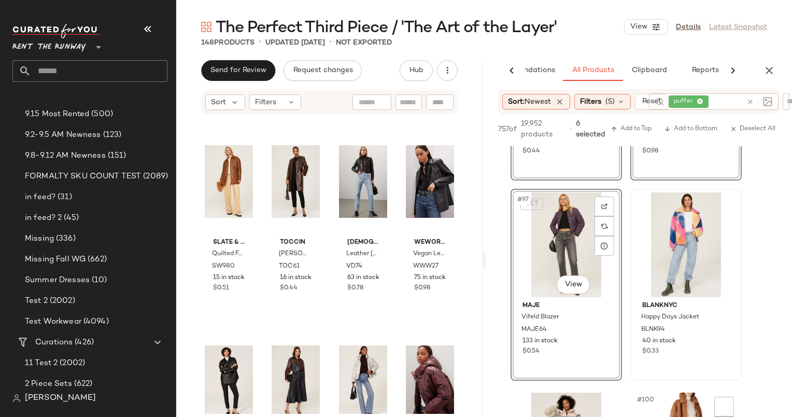
scroll to position [9708, 0]
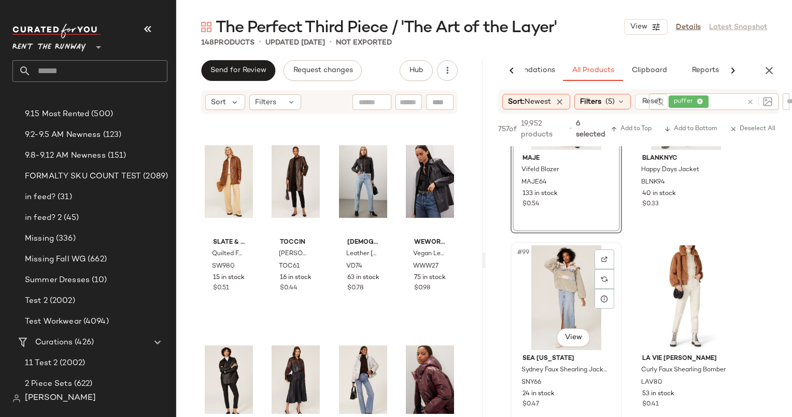
click at [570, 276] on div "#99 View" at bounding box center [566, 297] width 104 height 105
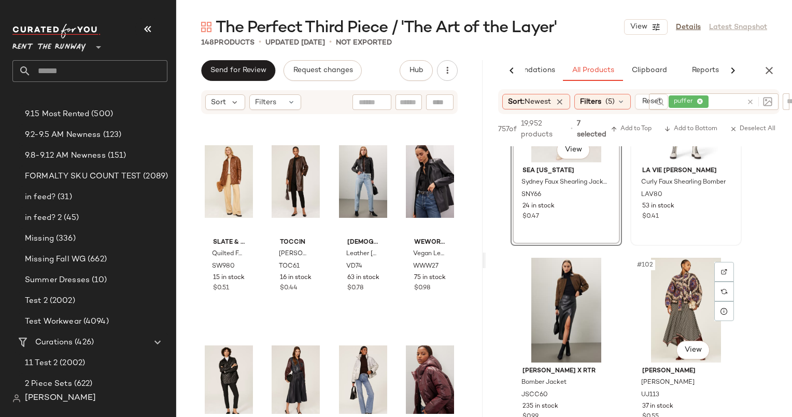
scroll to position [9974, 0]
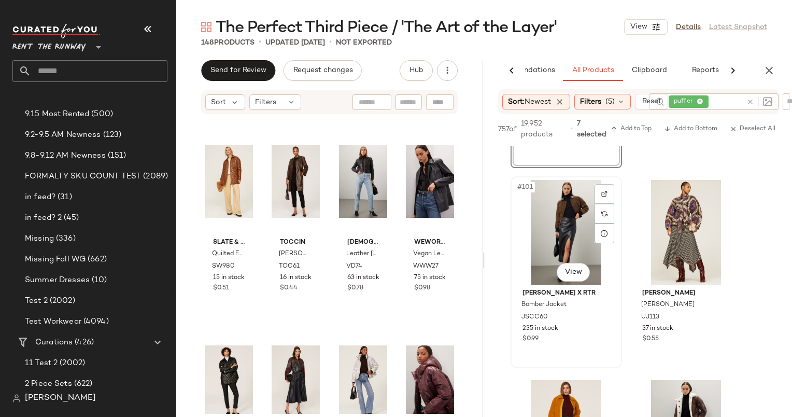
click at [577, 203] on div "#101 View" at bounding box center [566, 232] width 104 height 105
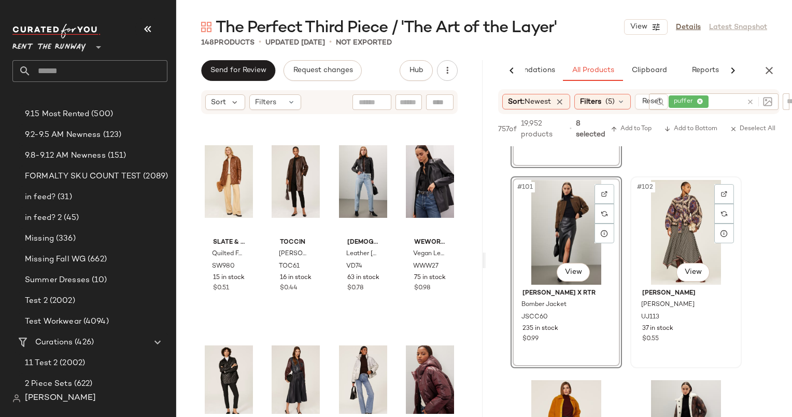
click at [687, 213] on div "#102 View" at bounding box center [686, 232] width 104 height 105
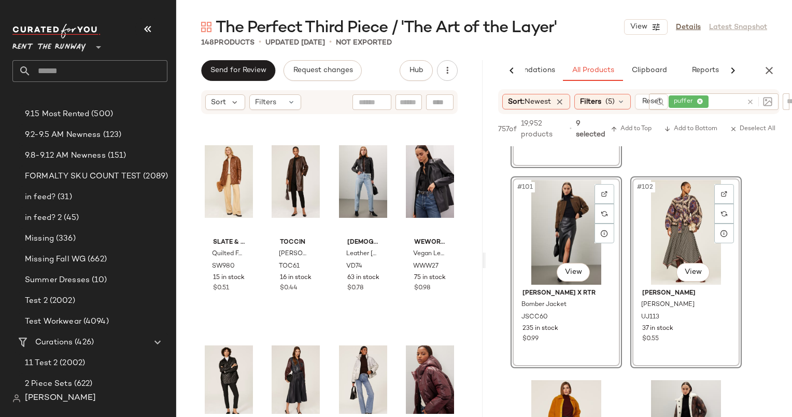
scroll to position [10122, 0]
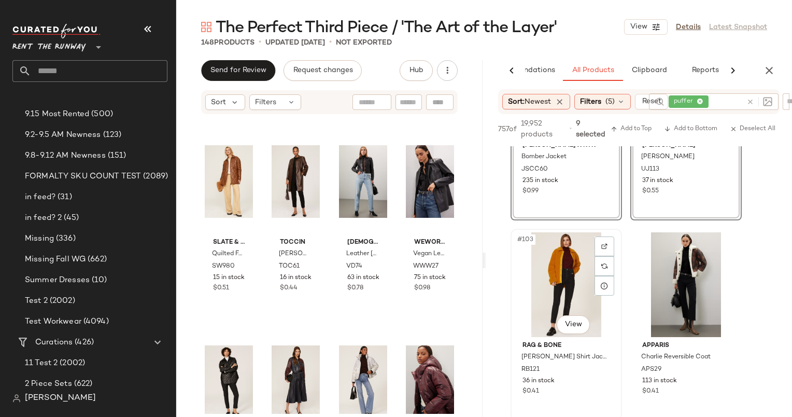
click at [537, 263] on div "#103 View" at bounding box center [566, 284] width 104 height 105
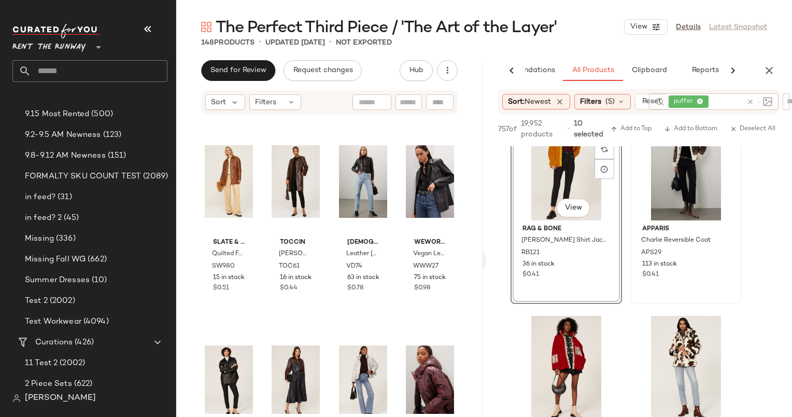
scroll to position [10240, 0]
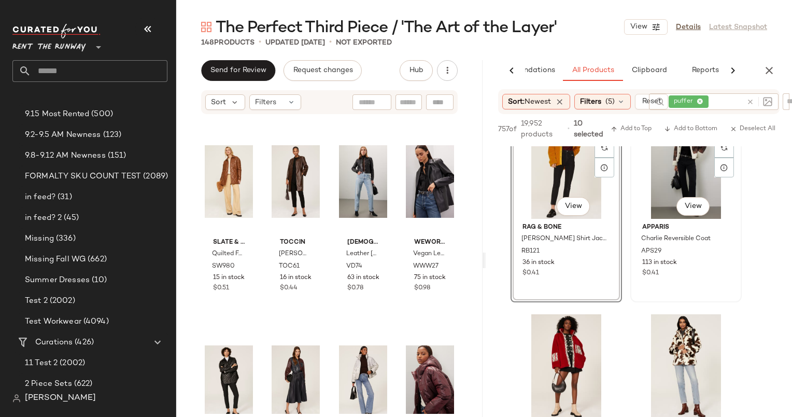
click at [683, 175] on div "#104 View" at bounding box center [686, 166] width 104 height 105
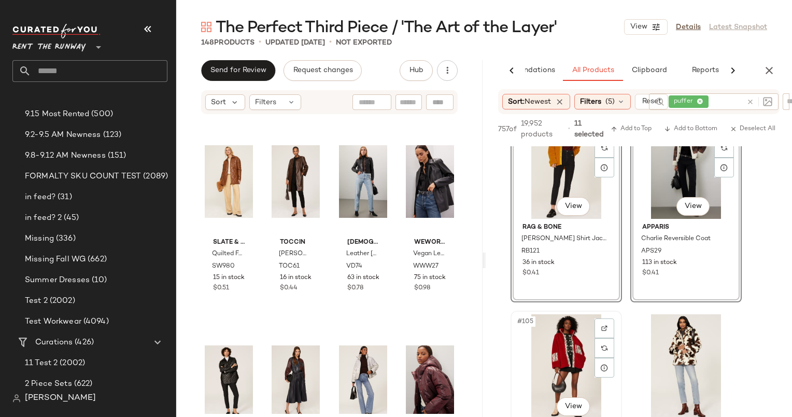
click at [559, 338] on div "#105 View" at bounding box center [566, 366] width 104 height 105
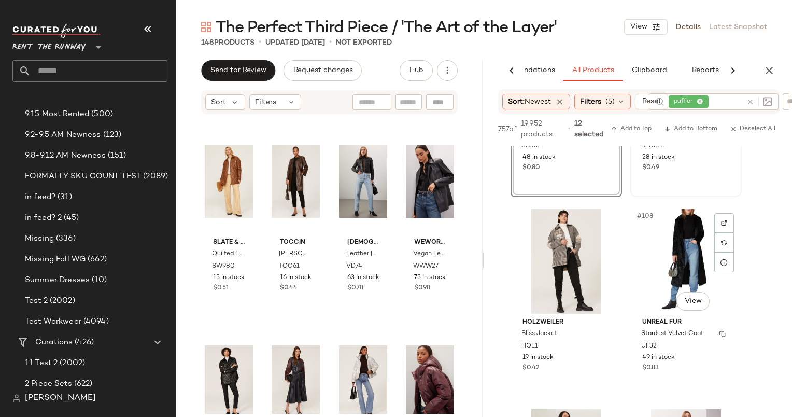
scroll to position [10761, 0]
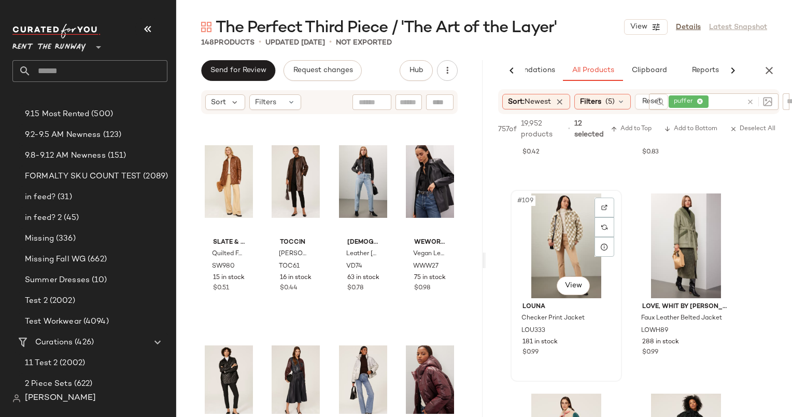
click at [561, 227] on div "#109 View" at bounding box center [566, 245] width 104 height 105
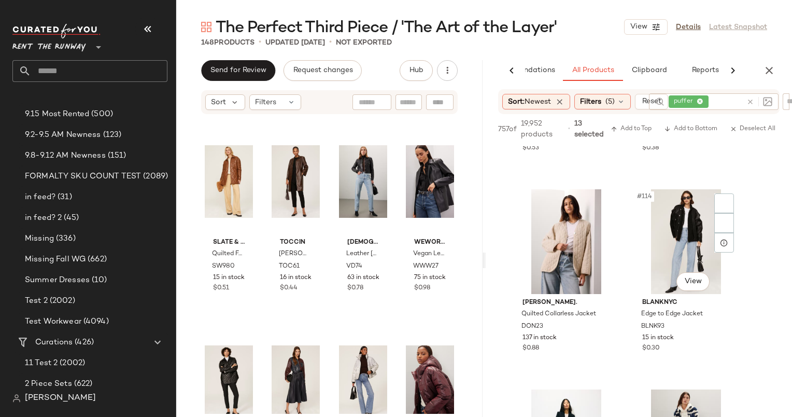
scroll to position [11183, 0]
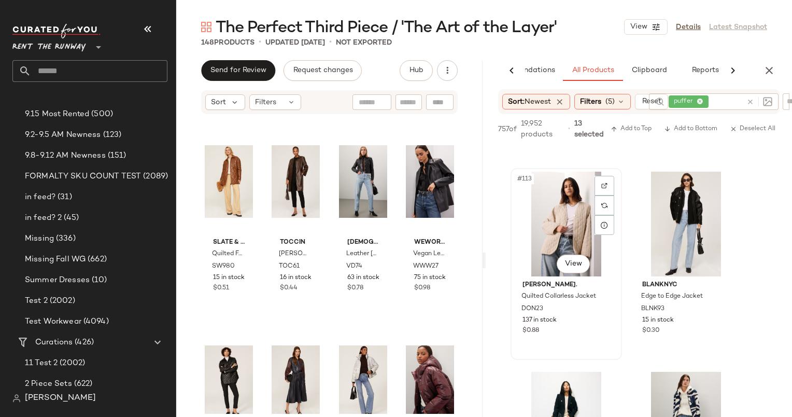
click at [560, 200] on div "#113 View" at bounding box center [566, 224] width 104 height 105
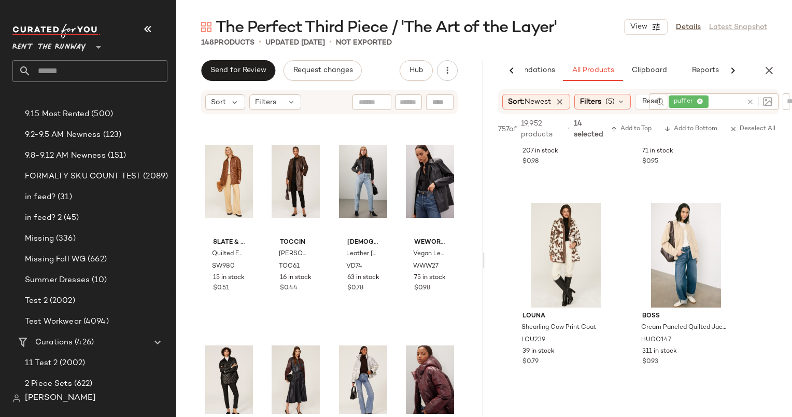
scroll to position [11560, 0]
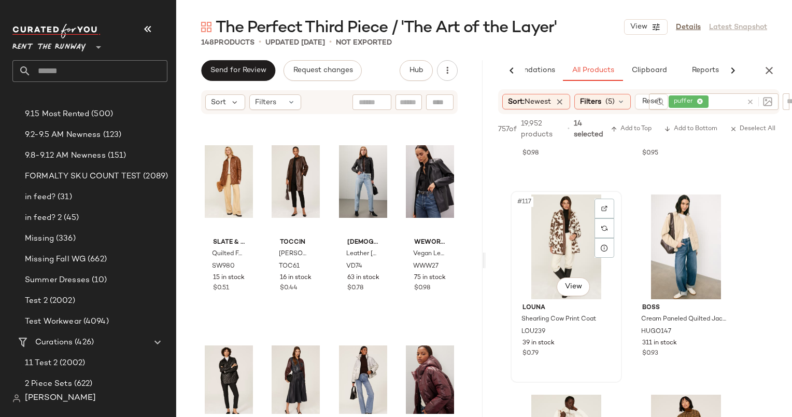
click at [548, 246] on div "#117 View" at bounding box center [566, 246] width 104 height 105
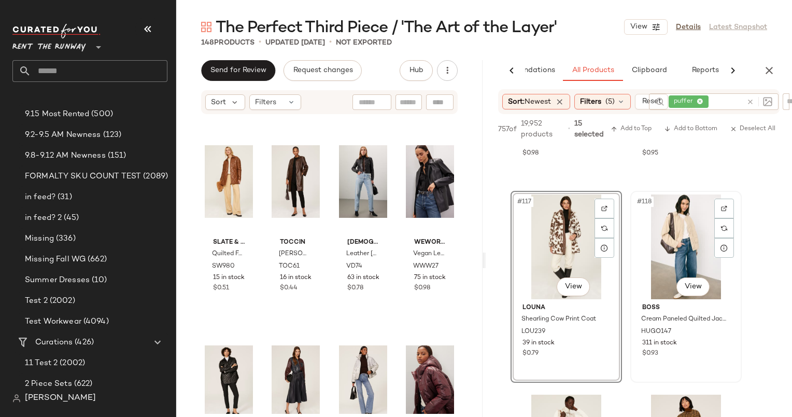
click at [684, 215] on div "#118 View" at bounding box center [686, 246] width 104 height 105
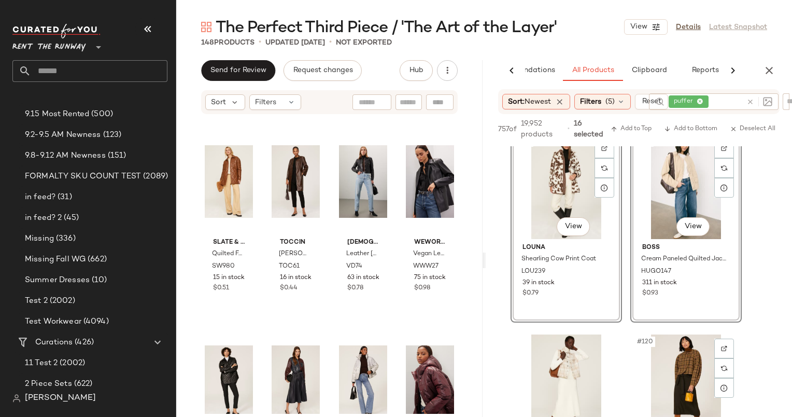
scroll to position [11787, 0]
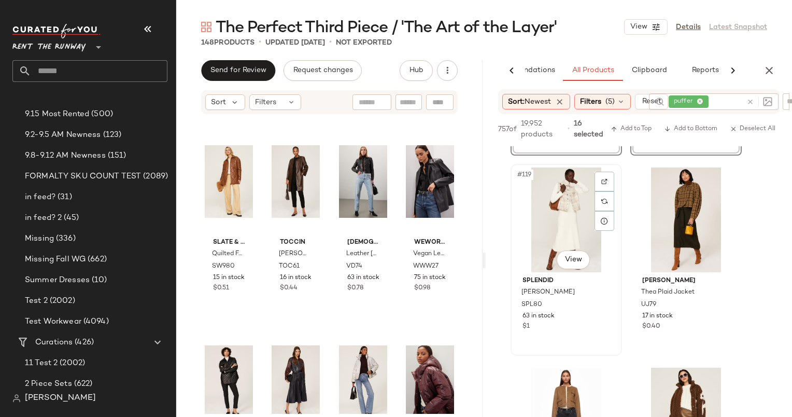
click at [565, 210] on div "#119 View" at bounding box center [566, 219] width 104 height 105
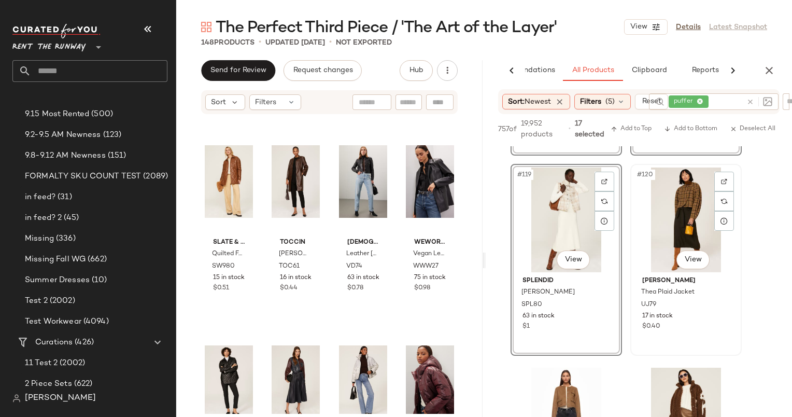
click at [699, 193] on div "#120 View" at bounding box center [686, 219] width 104 height 105
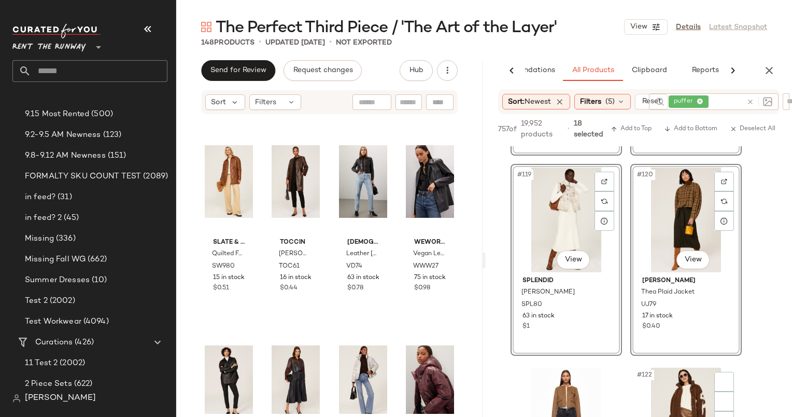
scroll to position [11996, 0]
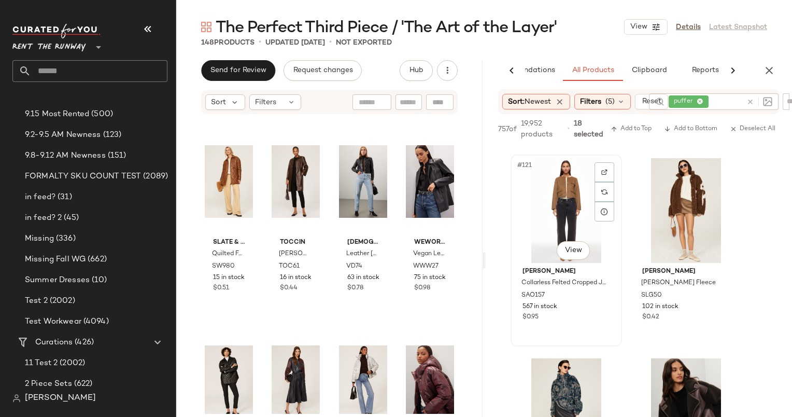
click at [557, 212] on div "#121 View" at bounding box center [566, 210] width 104 height 105
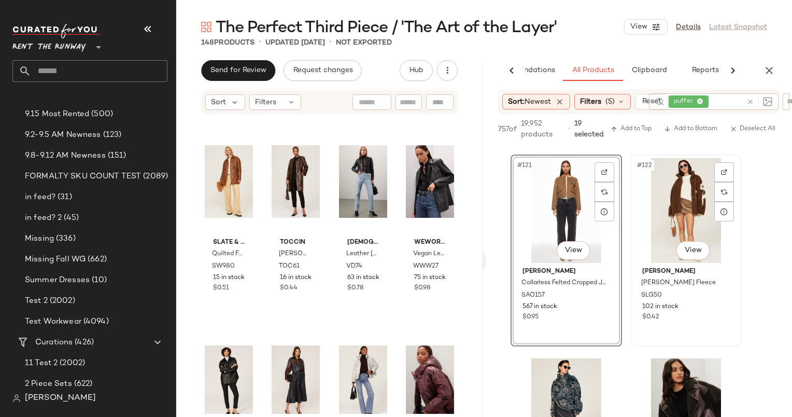
click at [666, 197] on div "#122 View" at bounding box center [686, 210] width 104 height 105
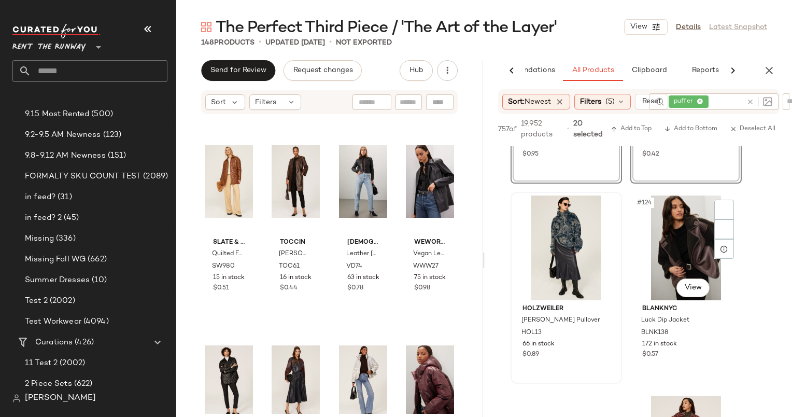
scroll to position [12160, 0]
click at [667, 237] on div "#124 View" at bounding box center [686, 246] width 104 height 105
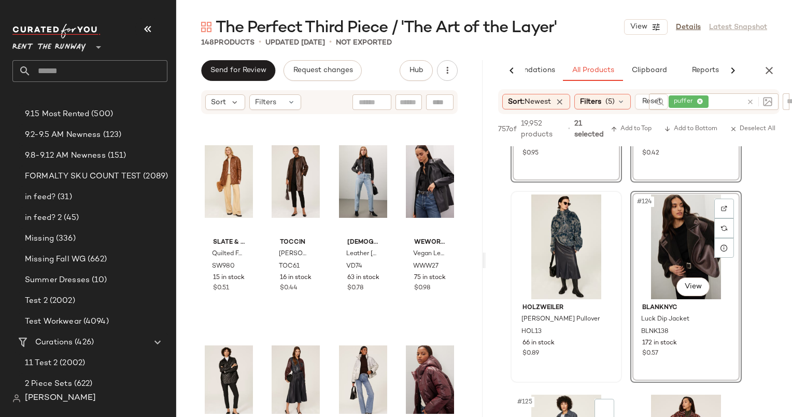
scroll to position [12304, 0]
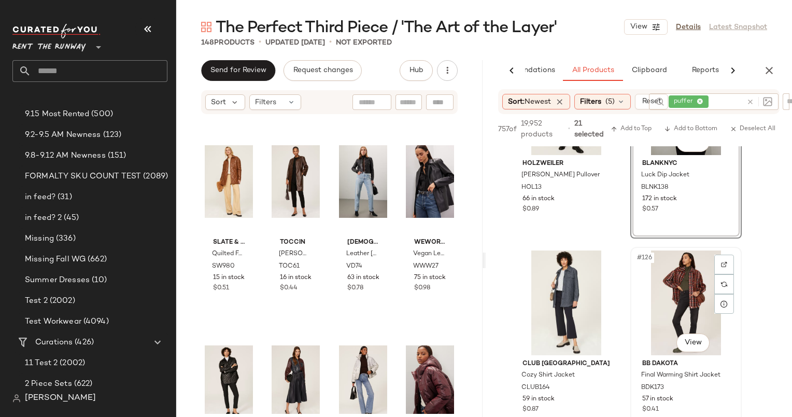
click at [676, 284] on div "#126 View" at bounding box center [686, 302] width 104 height 105
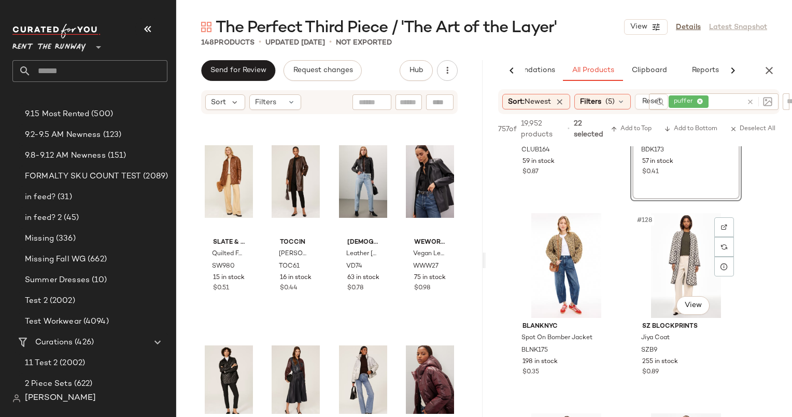
scroll to position [12566, 0]
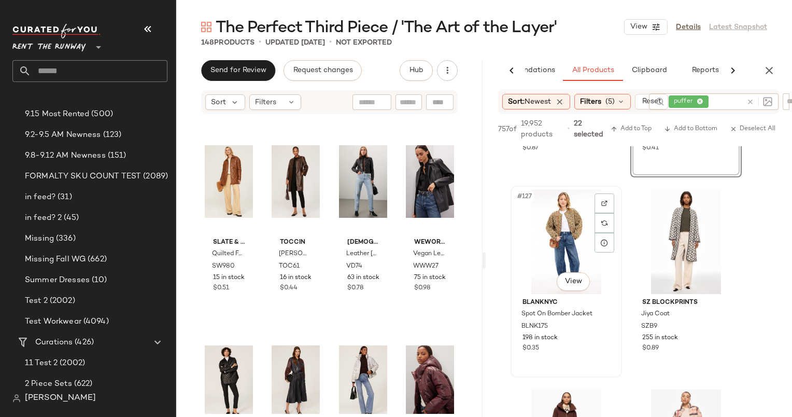
click at [561, 208] on div "#127 View" at bounding box center [566, 241] width 104 height 105
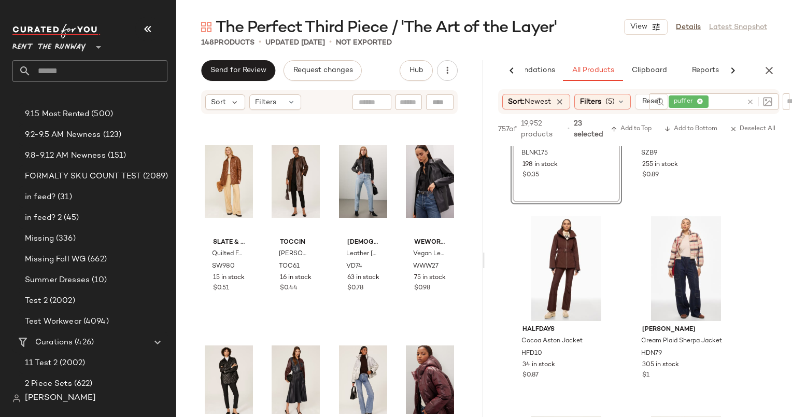
scroll to position [12743, 0]
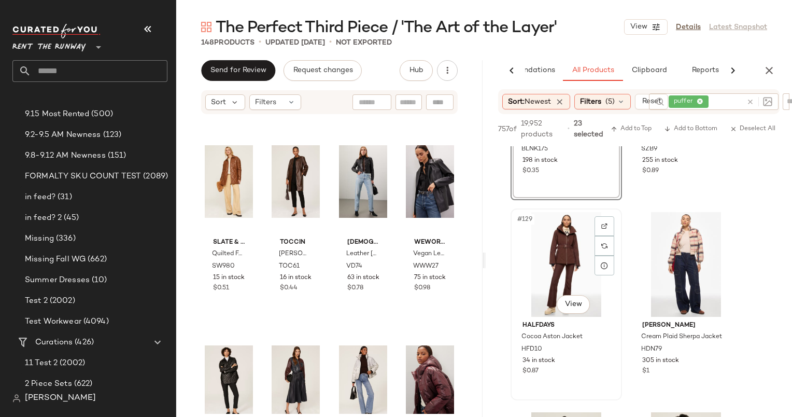
click at [543, 256] on div "#129 View" at bounding box center [566, 264] width 104 height 105
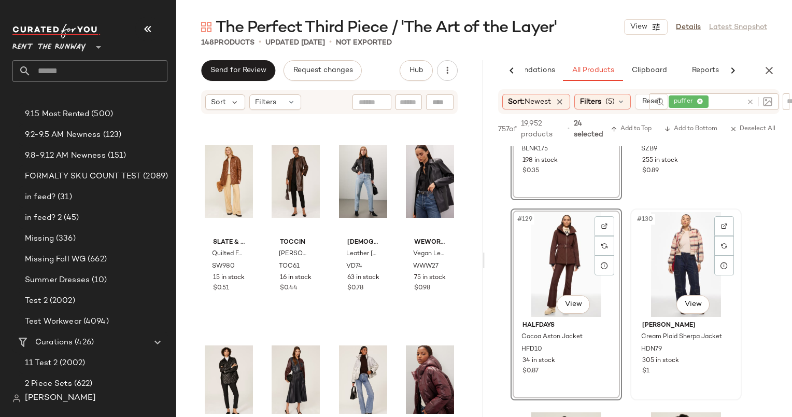
click at [663, 253] on div "#130 View" at bounding box center [686, 264] width 104 height 105
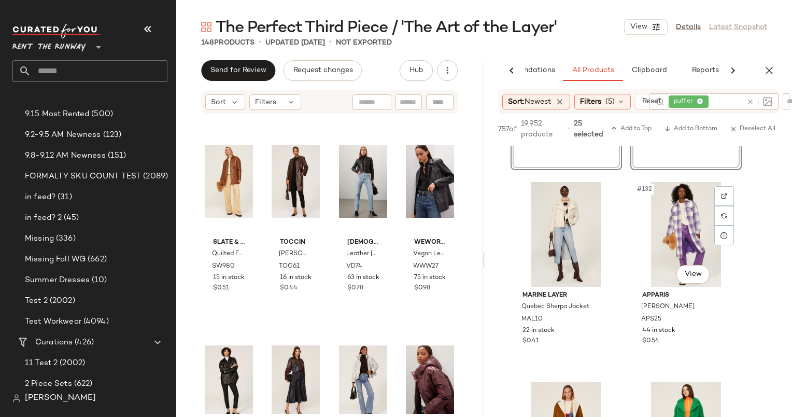
click at [663, 253] on div "#132 View" at bounding box center [686, 234] width 104 height 105
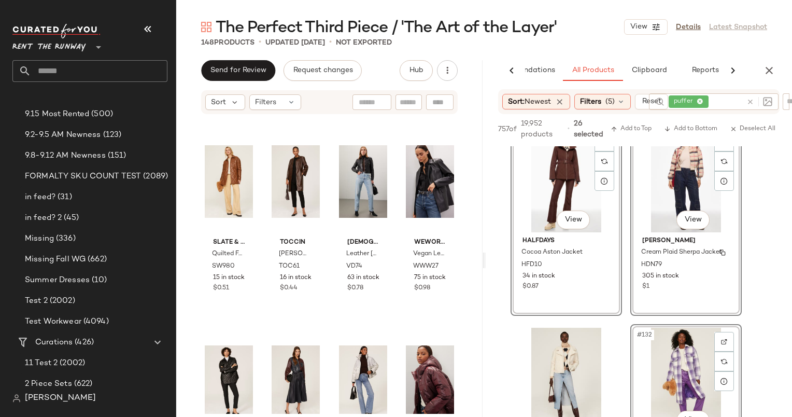
scroll to position [12884, 0]
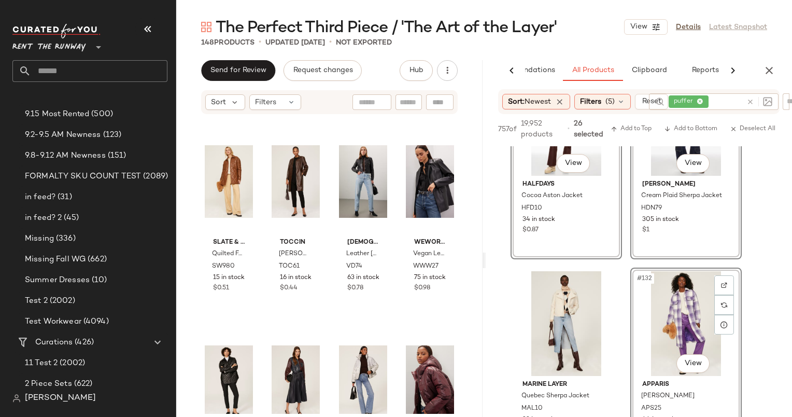
click at [681, 313] on div "#132 View" at bounding box center [686, 323] width 104 height 105
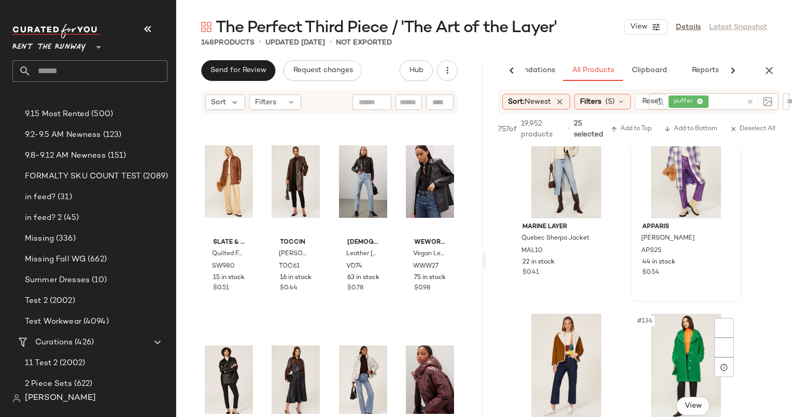
scroll to position [13042, 0]
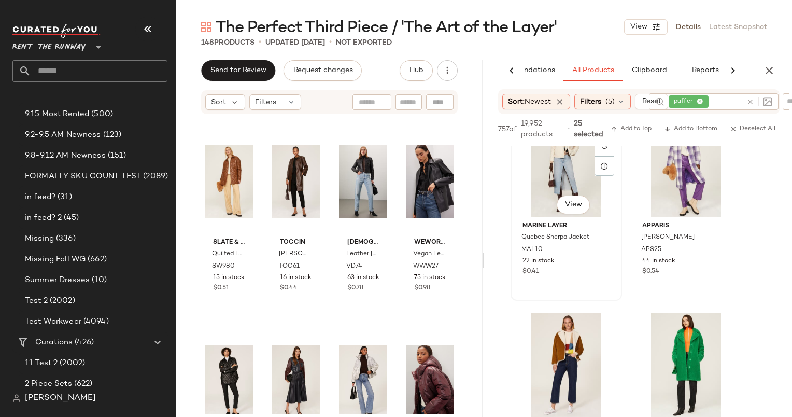
click at [544, 182] on div "#131 View" at bounding box center [566, 164] width 104 height 105
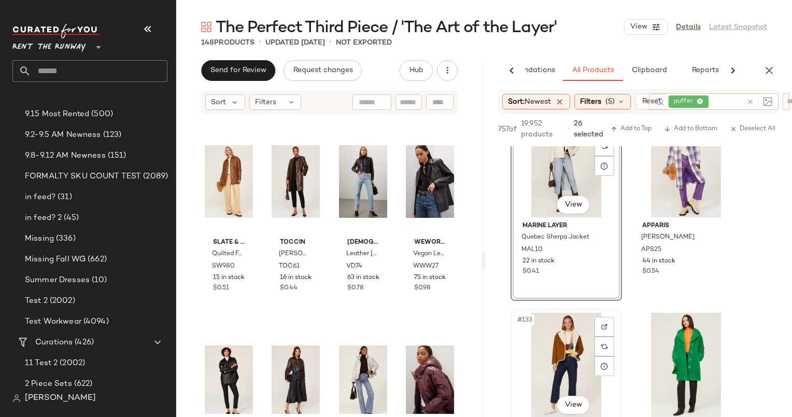
click at [570, 341] on div "#133 View" at bounding box center [566, 365] width 104 height 105
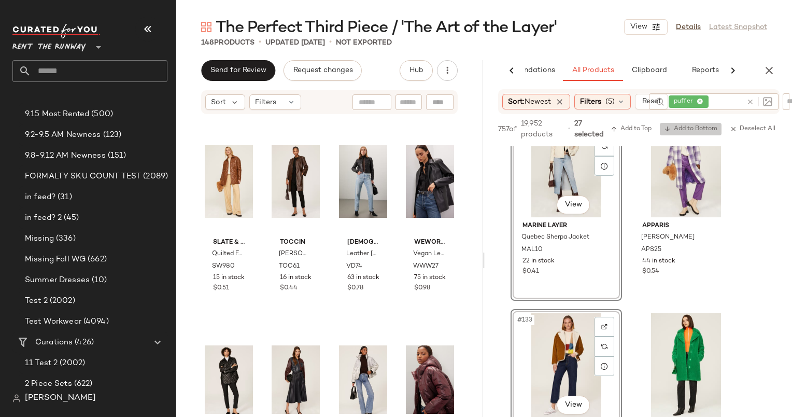
click at [698, 131] on span "Add to Bottom" at bounding box center [690, 128] width 53 height 7
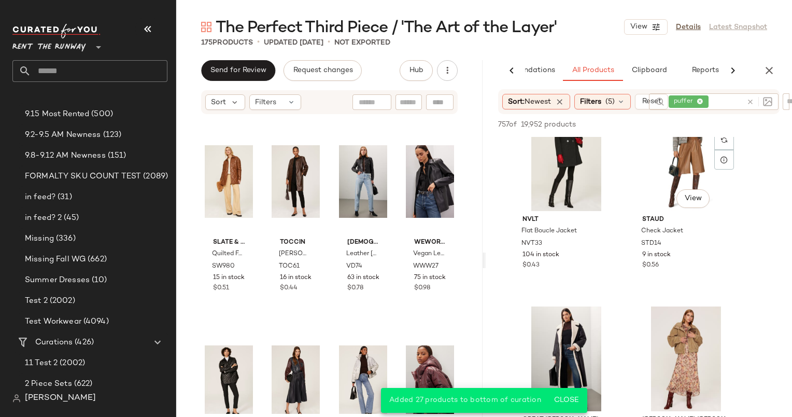
scroll to position [13531, 0]
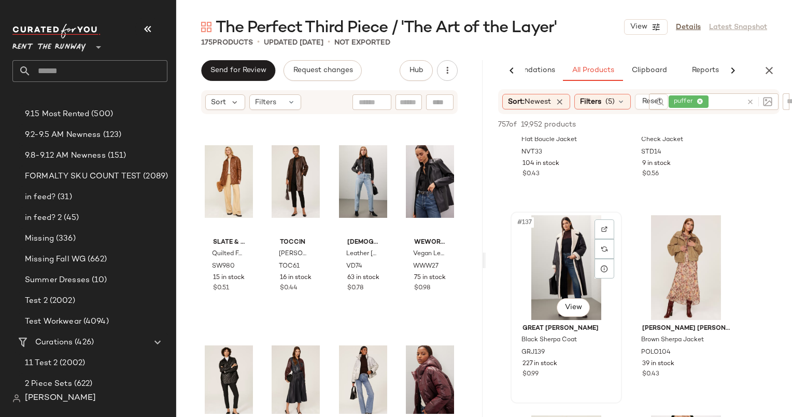
click at [570, 261] on div "#137 View" at bounding box center [566, 267] width 104 height 105
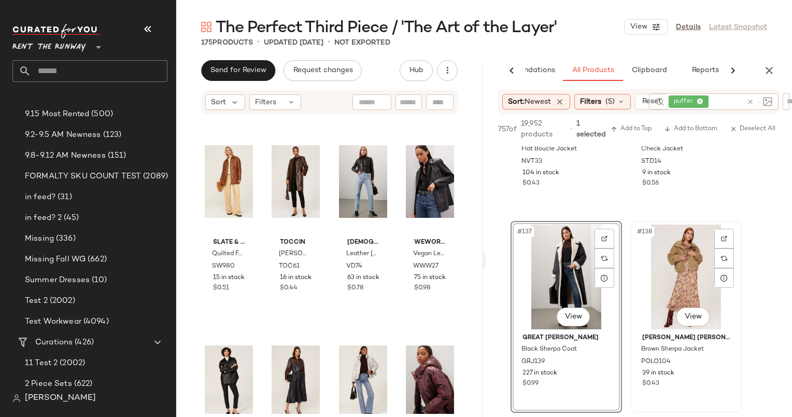
click at [682, 247] on div "#138 View" at bounding box center [686, 276] width 104 height 105
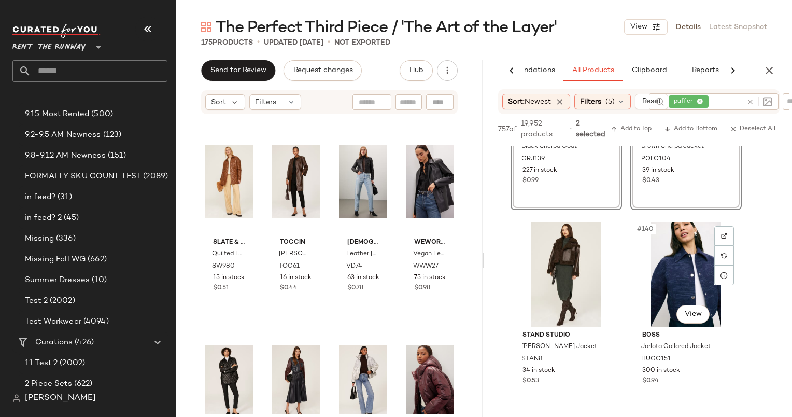
scroll to position [13796, 0]
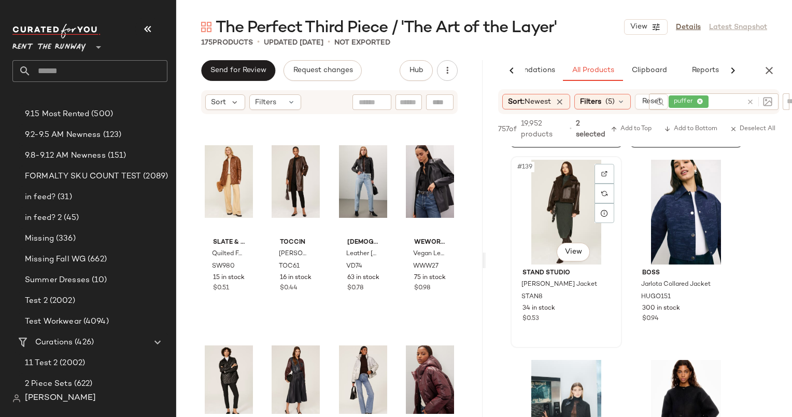
click at [574, 202] on div "#139 View" at bounding box center [566, 212] width 104 height 105
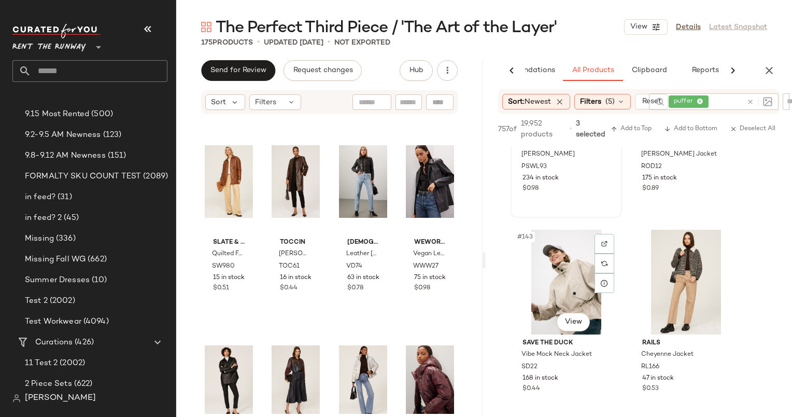
scroll to position [14126, 0]
click at [552, 274] on div "#143 View" at bounding box center [566, 282] width 104 height 105
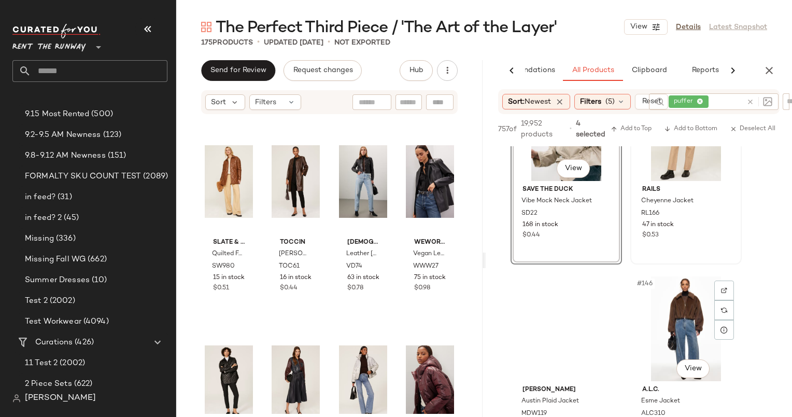
scroll to position [14348, 0]
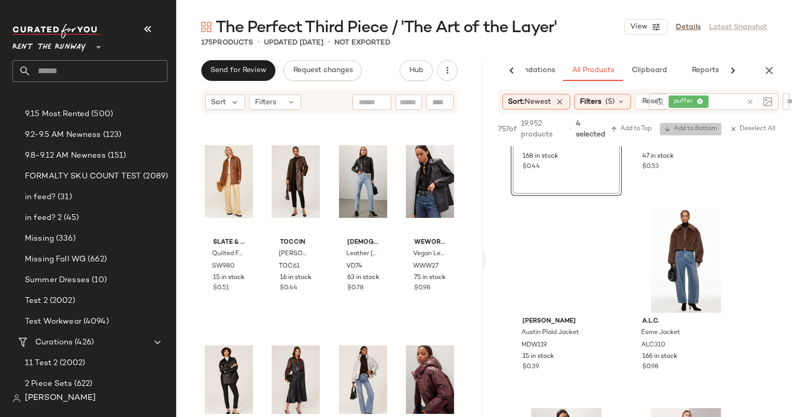
click at [691, 126] on span "Add to Bottom" at bounding box center [690, 128] width 53 height 7
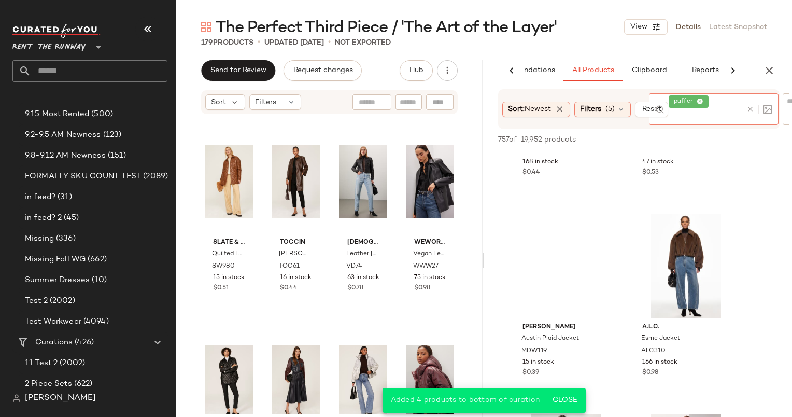
click at [751, 102] on div at bounding box center [757, 109] width 30 height 32
click at [751, 108] on icon at bounding box center [750, 109] width 8 height 8
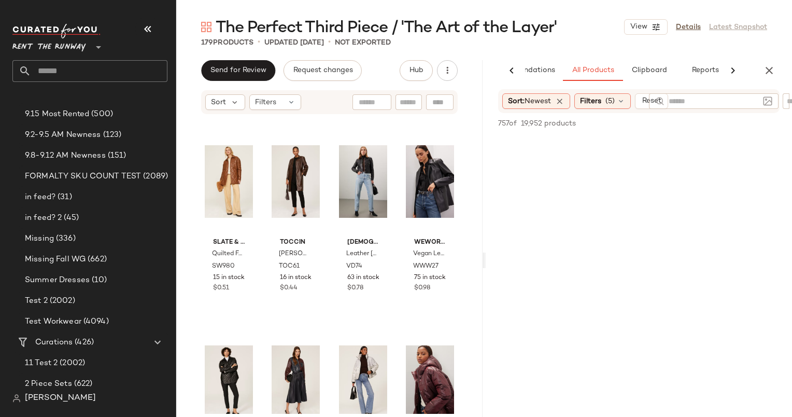
click at [722, 97] on input "text" at bounding box center [721, 101] width 26 height 11
click at [730, 99] on input "text" at bounding box center [714, 101] width 90 height 11
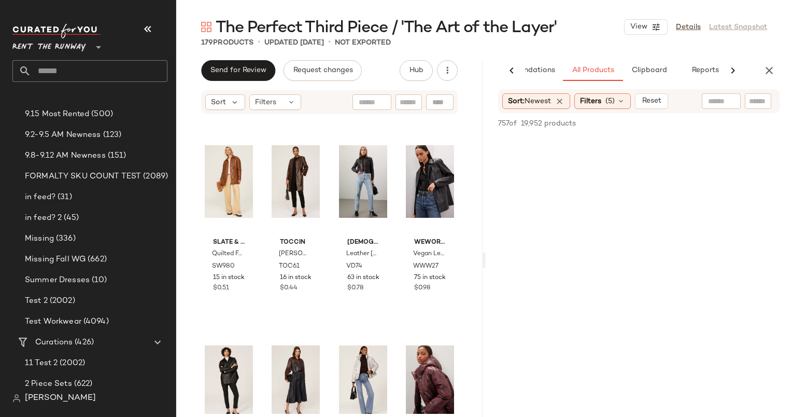
click at [719, 104] on input "text" at bounding box center [721, 101] width 26 height 11
type input "****"
click at [720, 107] on div "wool" at bounding box center [706, 101] width 74 height 17
click at [746, 98] on icon at bounding box center [750, 102] width 8 height 8
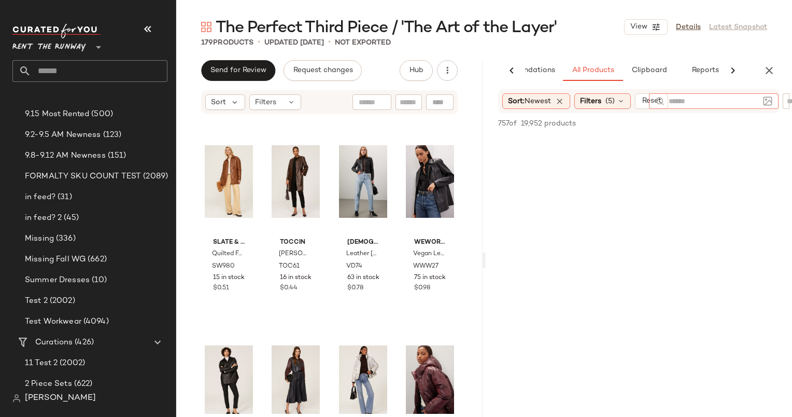
click at [712, 98] on input "text" at bounding box center [714, 101] width 90 height 11
click at [556, 100] on div "Sort: Newest" at bounding box center [536, 101] width 68 height 16
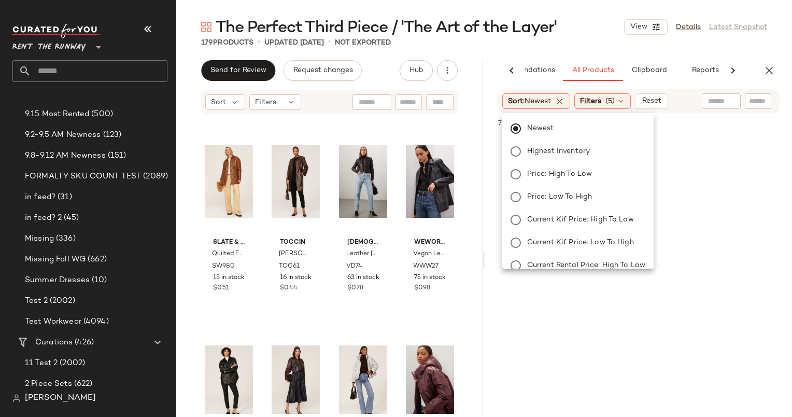
click at [548, 143] on div "Newest Highest Inventory Price: High to Low Price: Low to High Current Kif Pric…" at bounding box center [576, 254] width 153 height 274
click at [553, 158] on label "Highest Inventory" at bounding box center [584, 151] width 122 height 15
click at [542, 136] on div "Newest Highest Inventory Price: High to Low Price: Low to High Current Kif Pric…" at bounding box center [576, 254] width 153 height 274
click at [538, 129] on span "Newest" at bounding box center [540, 128] width 27 height 11
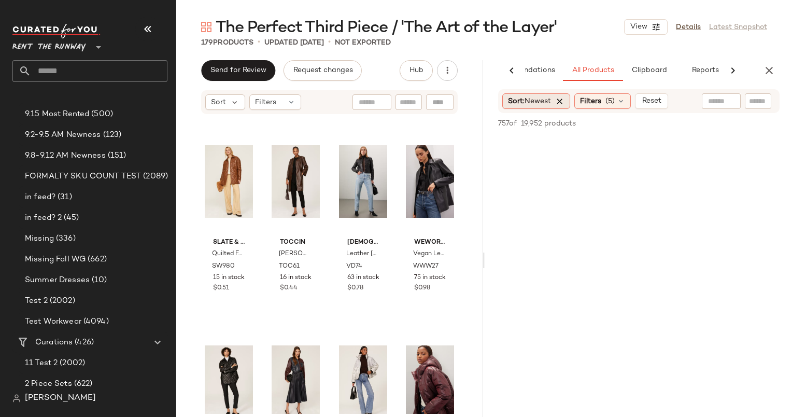
click at [564, 98] on icon at bounding box center [559, 100] width 9 height 9
click at [529, 102] on icon at bounding box center [531, 100] width 9 height 9
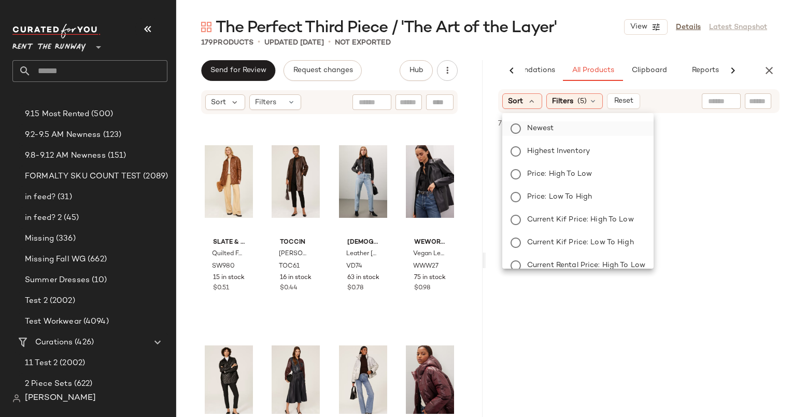
click at [549, 129] on span "Newest" at bounding box center [540, 128] width 27 height 11
click at [688, 129] on div at bounding box center [706, 123] width 145 height 12
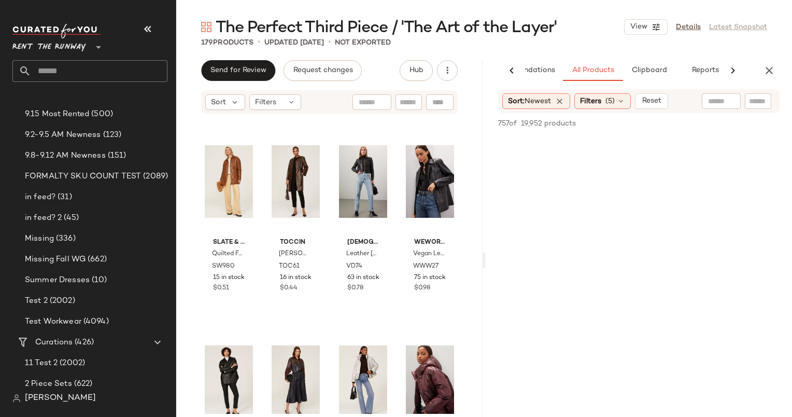
click at [609, 92] on div "Sort: Newest Filters (5) Reset" at bounding box center [638, 101] width 281 height 24
click at [610, 97] on span "(5)" at bounding box center [609, 101] width 9 height 11
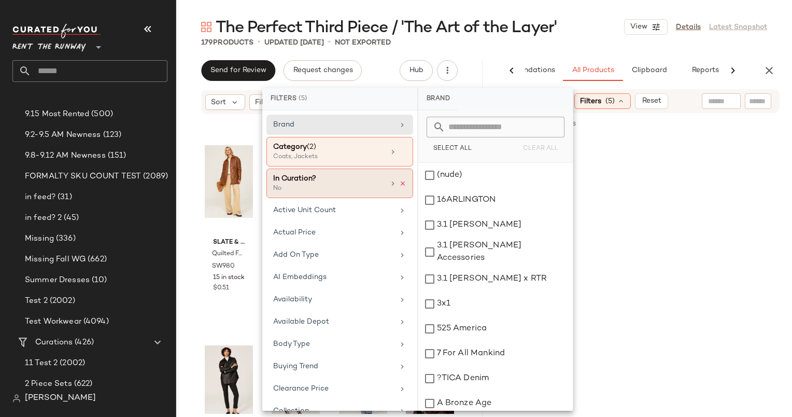
click at [400, 185] on icon at bounding box center [402, 183] width 7 height 7
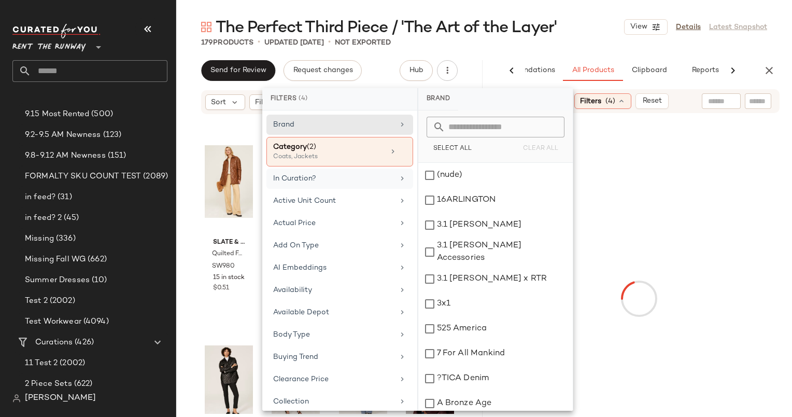
click at [359, 178] on div "In Curation?" at bounding box center [333, 178] width 121 height 11
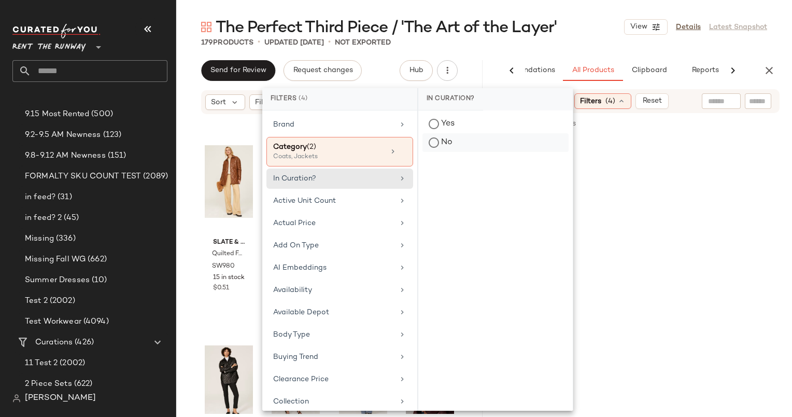
click at [470, 151] on div "No" at bounding box center [495, 142] width 146 height 19
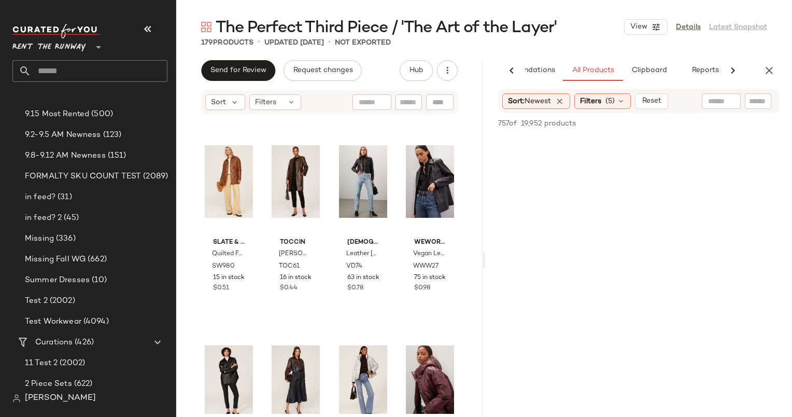
click at [707, 108] on div "Sort: Newest Filters (5) Reset" at bounding box center [638, 101] width 281 height 24
click at [719, 111] on div "Sort: Newest Filters (5) Reset" at bounding box center [638, 101] width 281 height 24
click at [768, 76] on icon "button" at bounding box center [769, 70] width 12 height 12
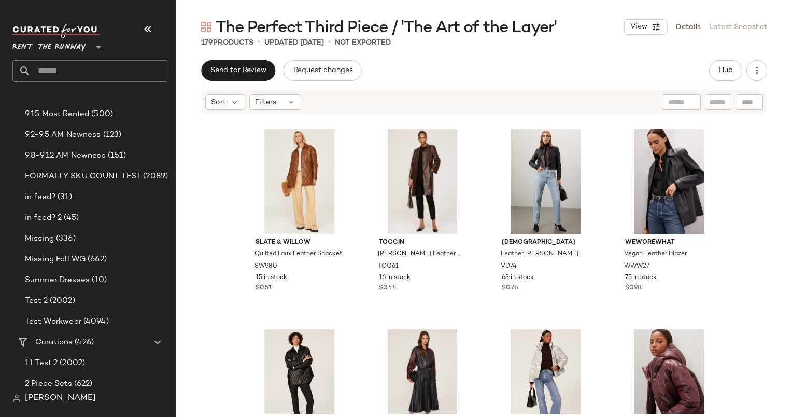
click at [708, 84] on div "Send for Review Request changes Hub Sort Filters Slate & Willow Quilted Faux Le…" at bounding box center [484, 260] width 616 height 400
click at [724, 57] on div "The Perfect Third Piece / 'The Art of the Layer' View Details Latest Snapshot 1…" at bounding box center [484, 217] width 616 height 400
click at [725, 61] on button "Hub" at bounding box center [725, 70] width 33 height 21
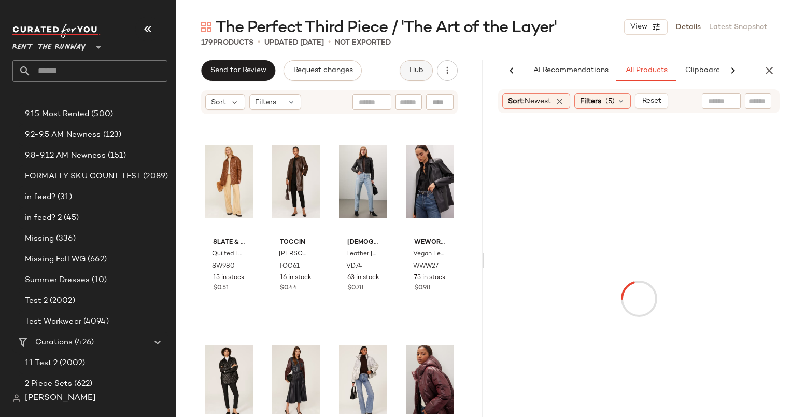
scroll to position [0, 45]
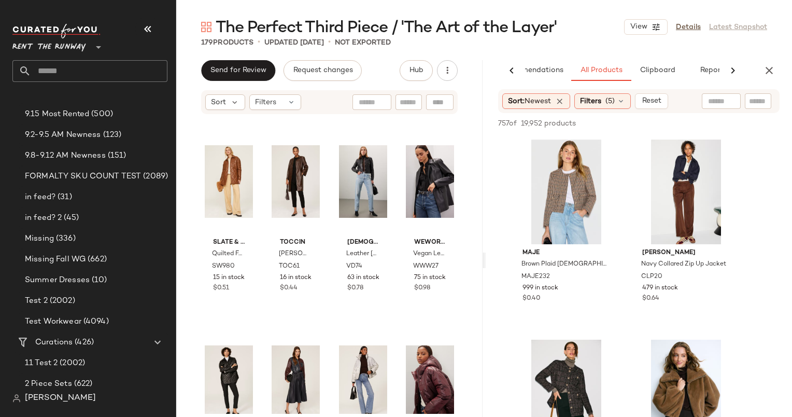
click at [724, 113] on div "757 of 19,952 products • 0 selected Add to Top Add to Bottom Deselect All" at bounding box center [639, 124] width 306 height 23
click at [720, 108] on div at bounding box center [721, 101] width 26 height 16
type input "****"
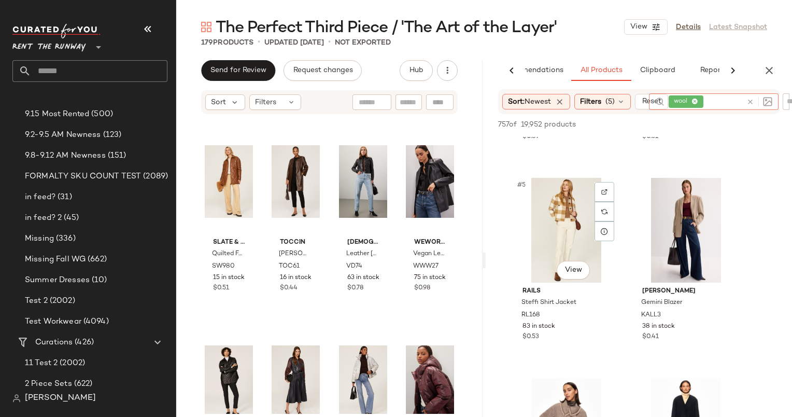
scroll to position [364, 0]
click at [562, 214] on div "#5 View" at bounding box center [566, 229] width 104 height 105
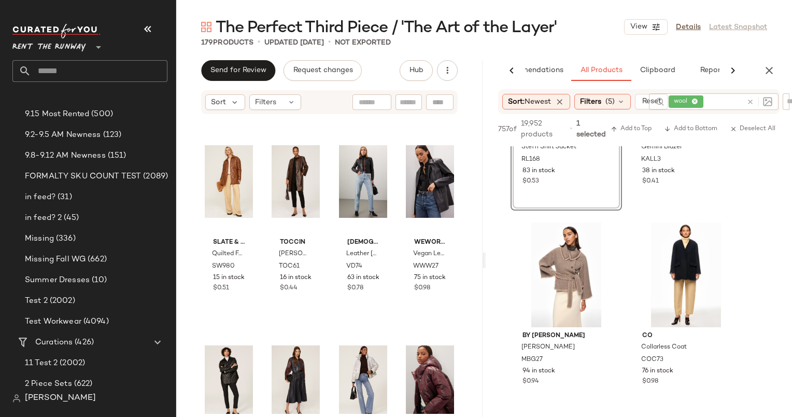
scroll to position [528, 0]
click at [554, 263] on div "#7 View" at bounding box center [566, 274] width 104 height 105
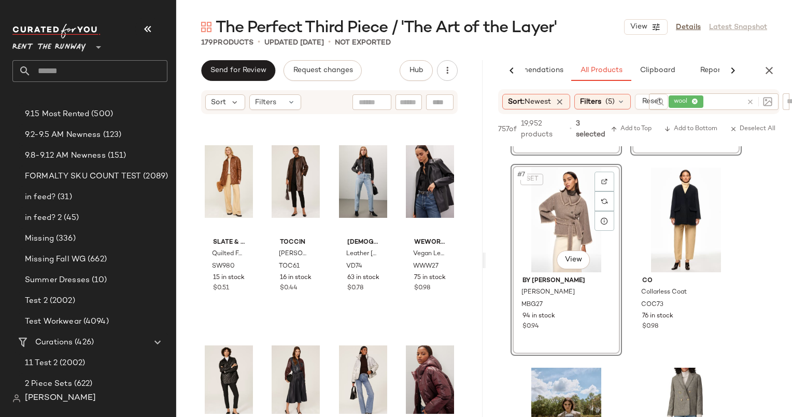
scroll to position [584, 0]
click at [680, 209] on div "#8 View" at bounding box center [686, 218] width 104 height 105
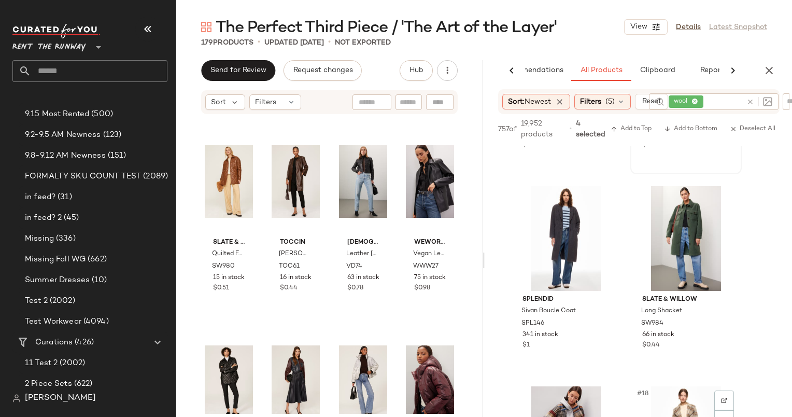
scroll to position [1579, 0]
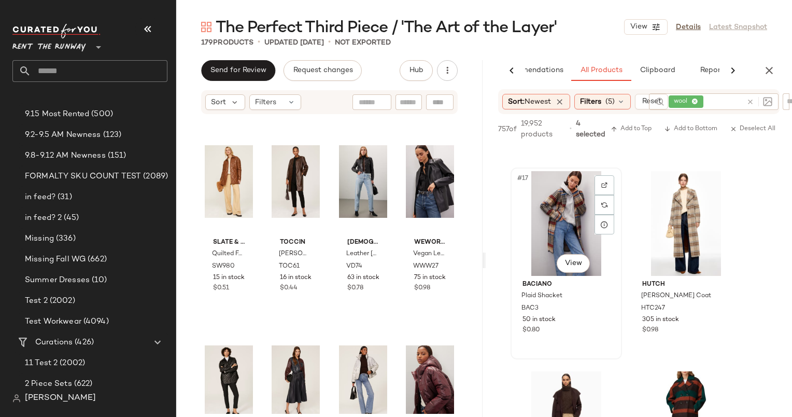
click at [564, 211] on div "#17 View" at bounding box center [566, 223] width 104 height 105
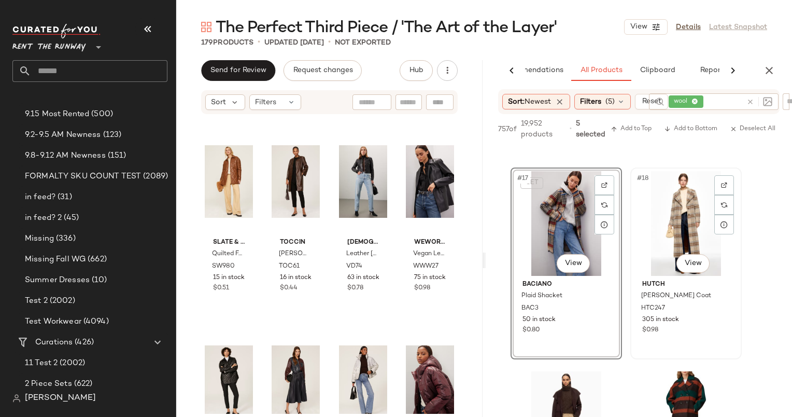
click at [670, 233] on div "#18 View" at bounding box center [686, 223] width 104 height 105
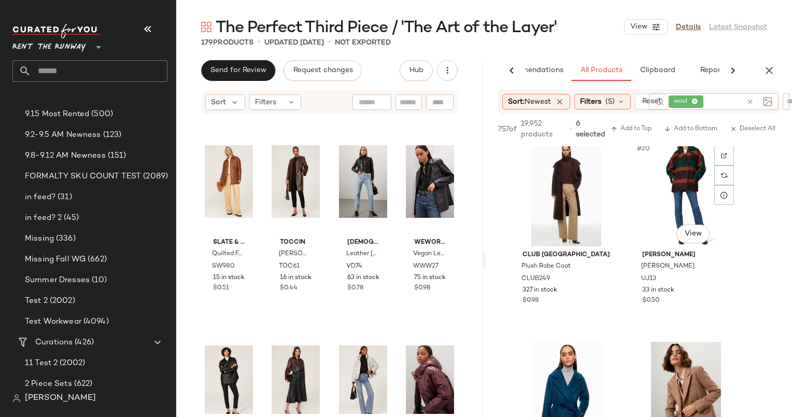
scroll to position [1810, 0]
click at [574, 189] on div "#19 View" at bounding box center [566, 193] width 104 height 105
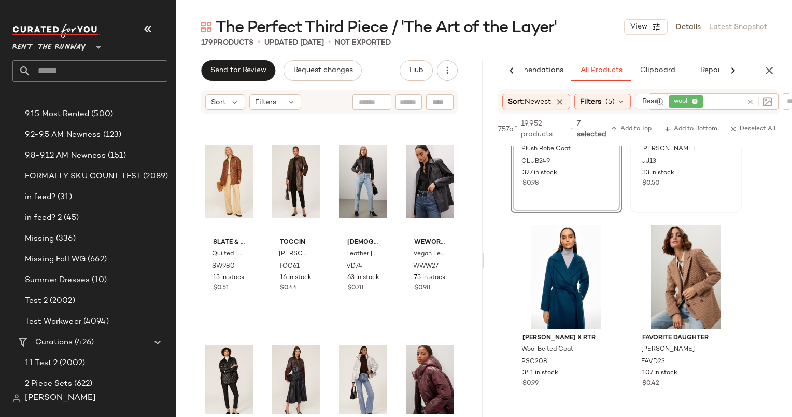
scroll to position [1941, 0]
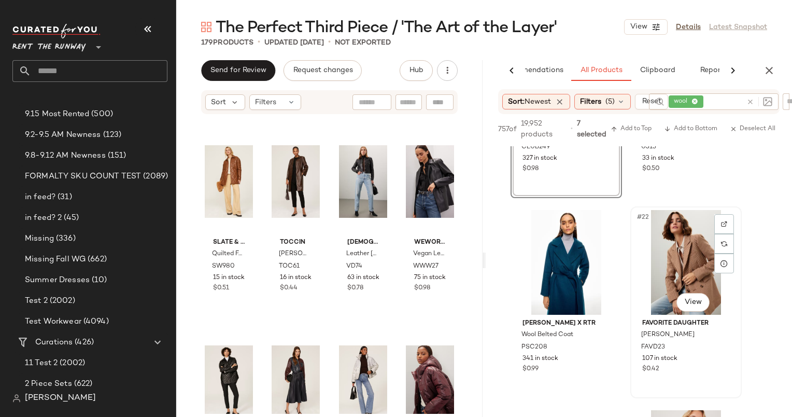
click at [666, 262] on div "#22 View" at bounding box center [686, 262] width 104 height 105
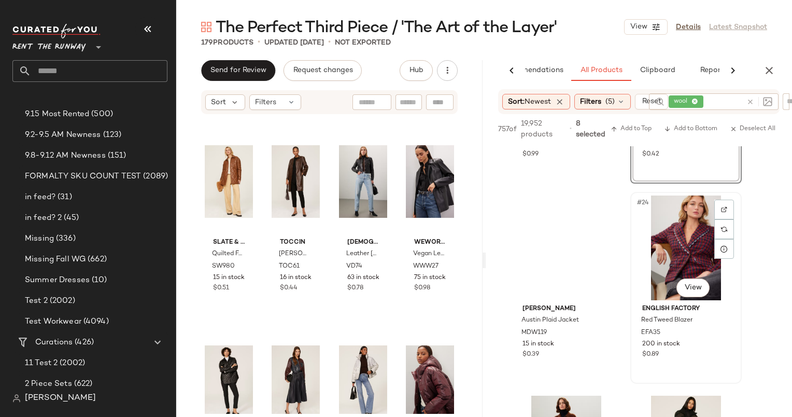
click at [676, 259] on div "#24 View" at bounding box center [686, 247] width 104 height 105
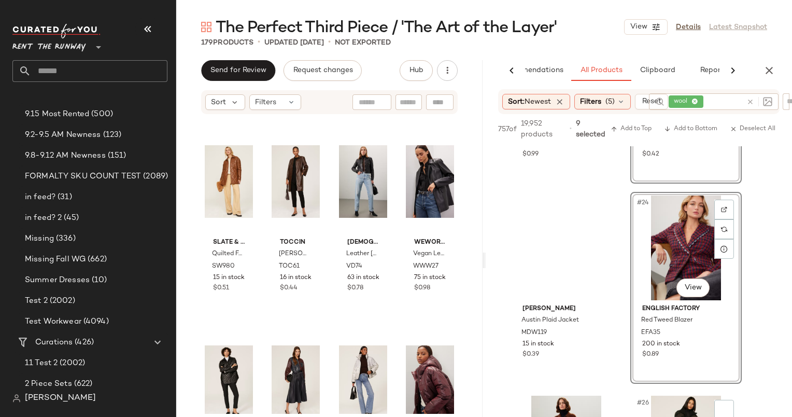
scroll to position [2381, 0]
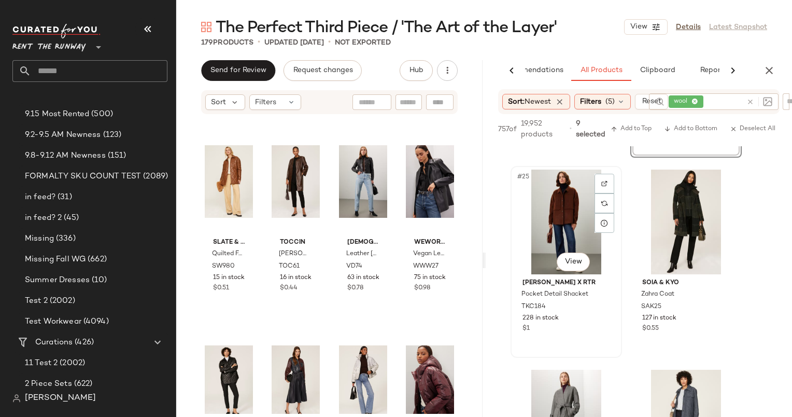
click at [553, 217] on div "#25 View" at bounding box center [566, 221] width 104 height 105
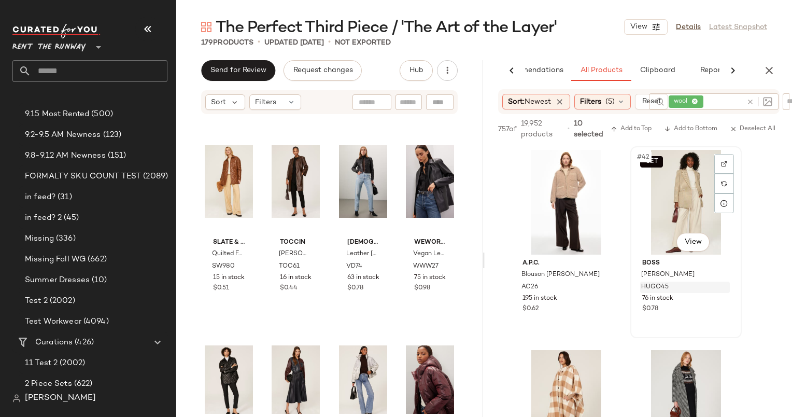
scroll to position [4140, 0]
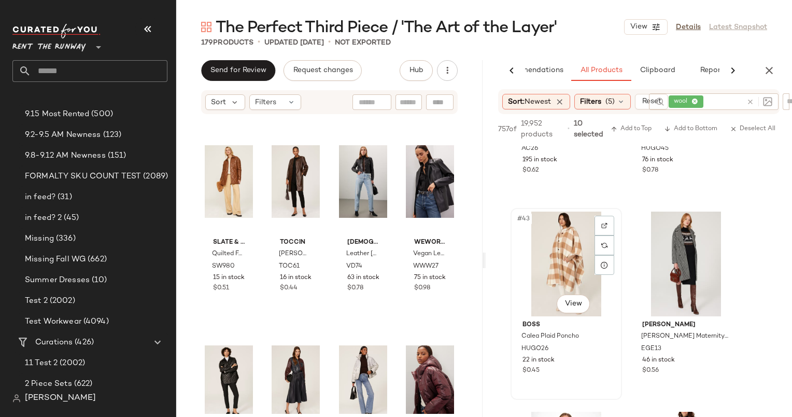
click at [552, 260] on div "#43 View" at bounding box center [566, 263] width 104 height 105
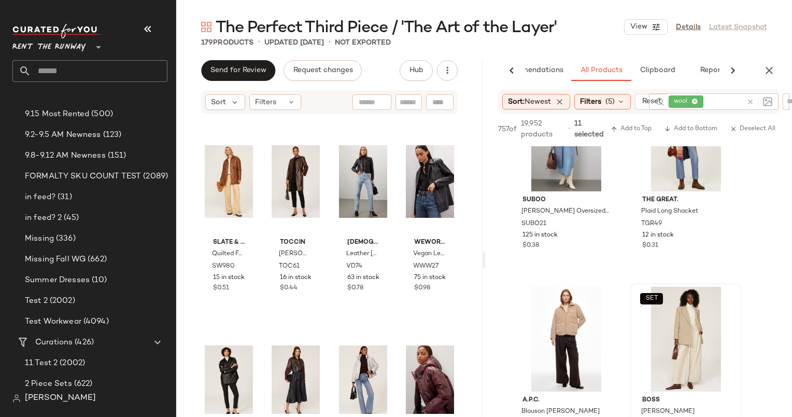
scroll to position [3459, 0]
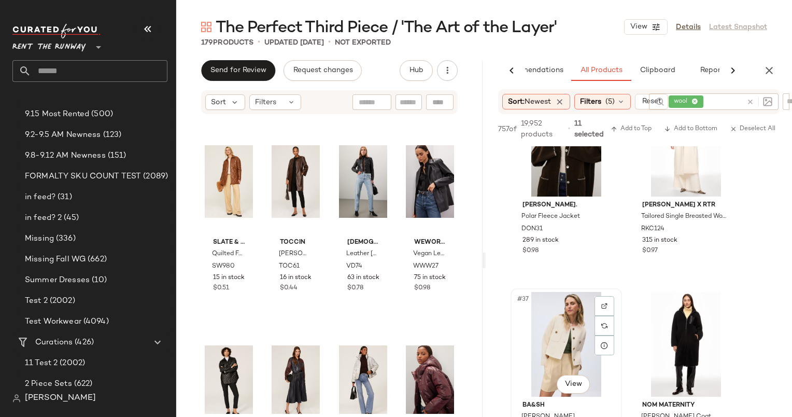
click at [560, 342] on div "#37 View" at bounding box center [566, 344] width 104 height 105
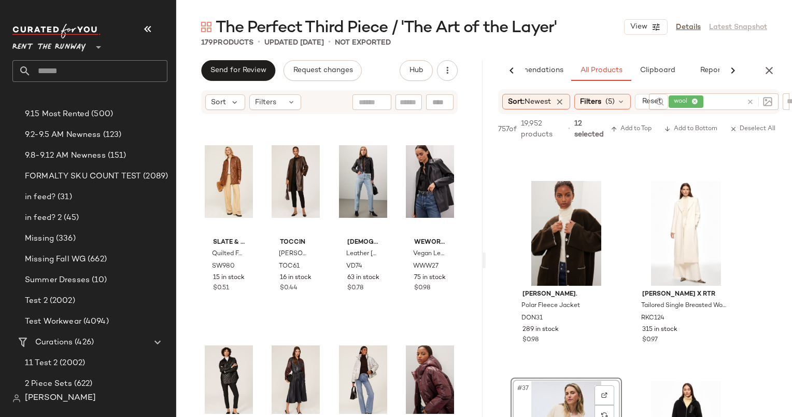
scroll to position [3369, 0]
click at [536, 255] on div "#35 View" at bounding box center [566, 234] width 104 height 105
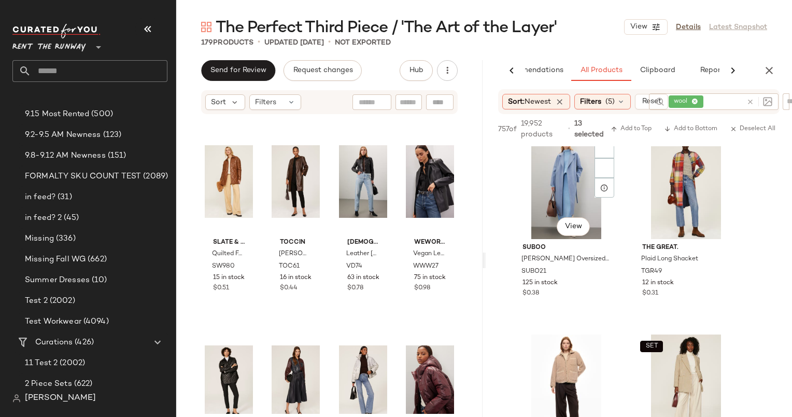
scroll to position [3677, 0]
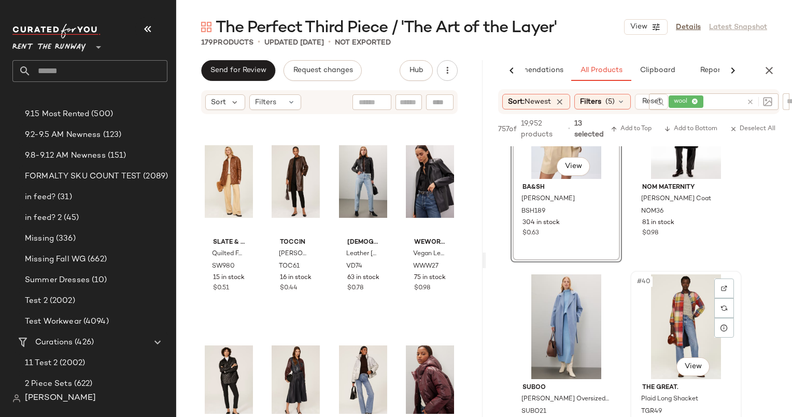
click at [694, 304] on div "#40 View" at bounding box center [686, 326] width 104 height 105
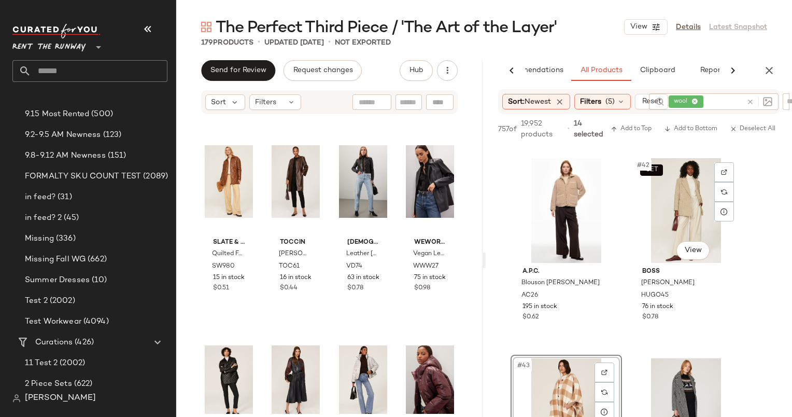
scroll to position [4001, 0]
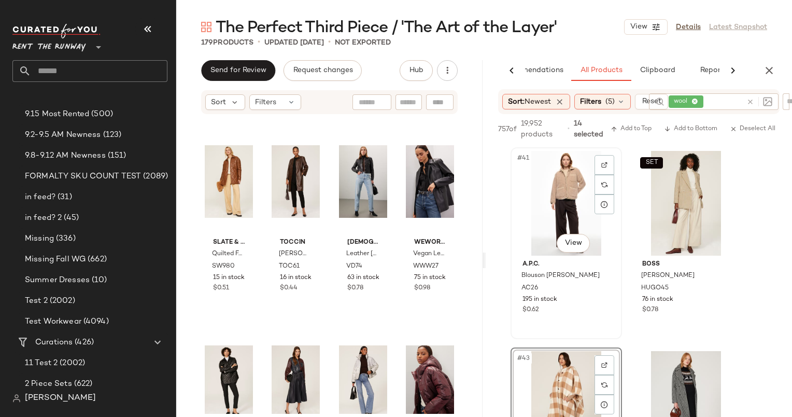
click at [566, 202] on div "#41 View" at bounding box center [566, 203] width 104 height 105
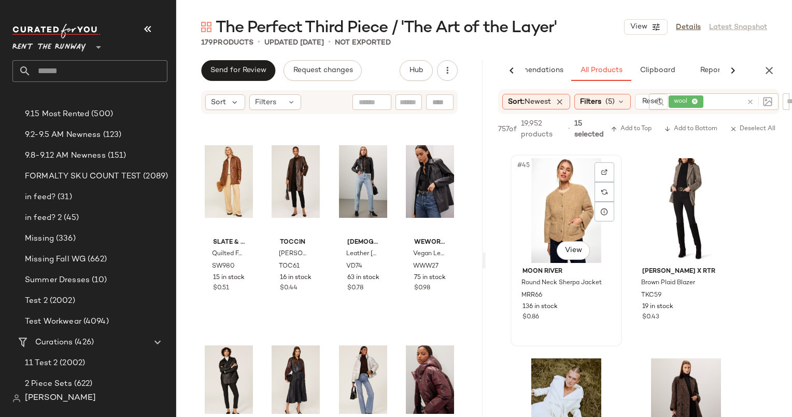
click at [561, 197] on div "#45 View" at bounding box center [566, 210] width 104 height 105
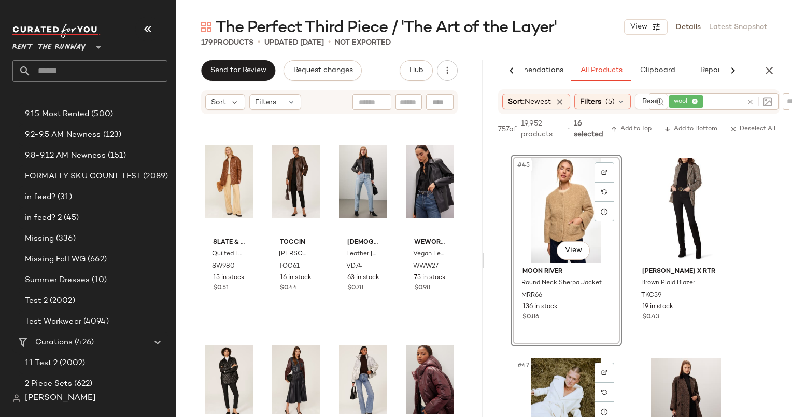
scroll to position [4611, 0]
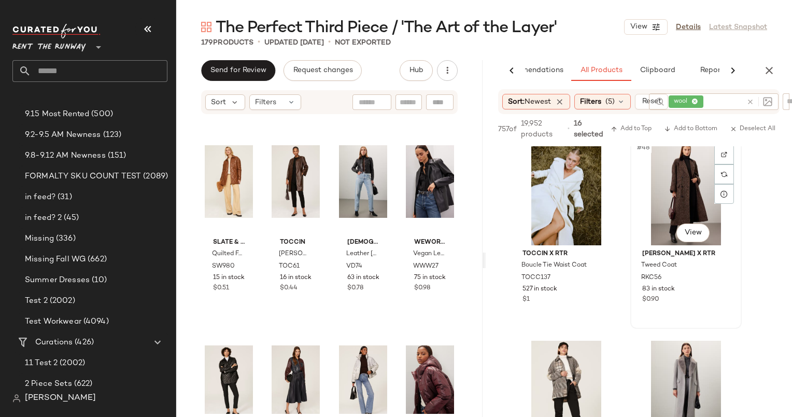
click at [671, 184] on div "#48 View" at bounding box center [686, 192] width 104 height 105
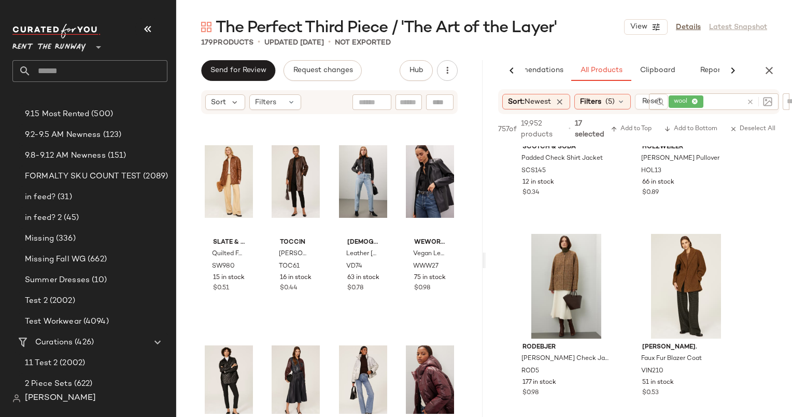
scroll to position [5127, 0]
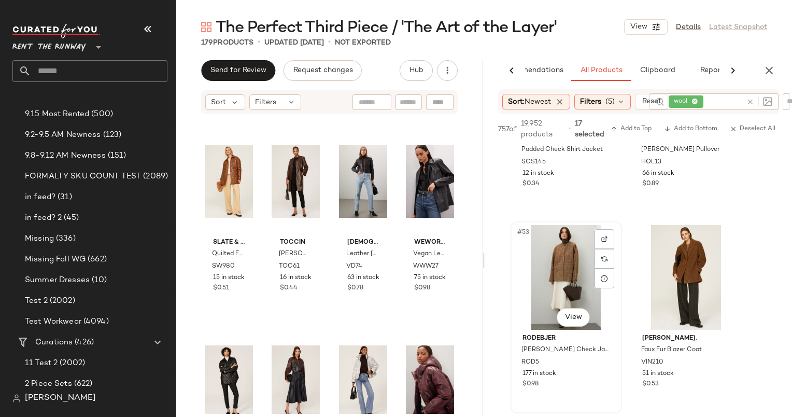
click at [571, 267] on div "#53 View" at bounding box center [566, 277] width 104 height 105
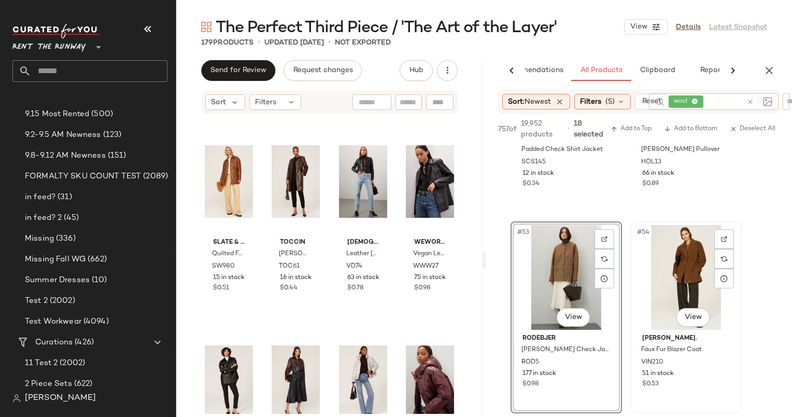
click at [674, 274] on div "#54 View" at bounding box center [686, 277] width 104 height 105
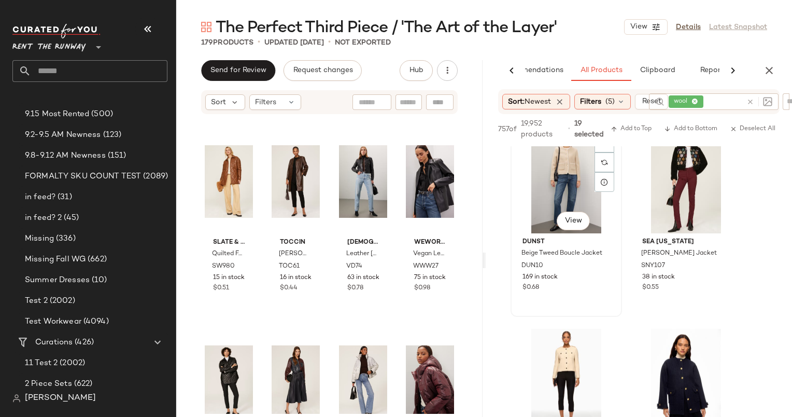
click at [542, 183] on div "#55 View" at bounding box center [566, 181] width 104 height 105
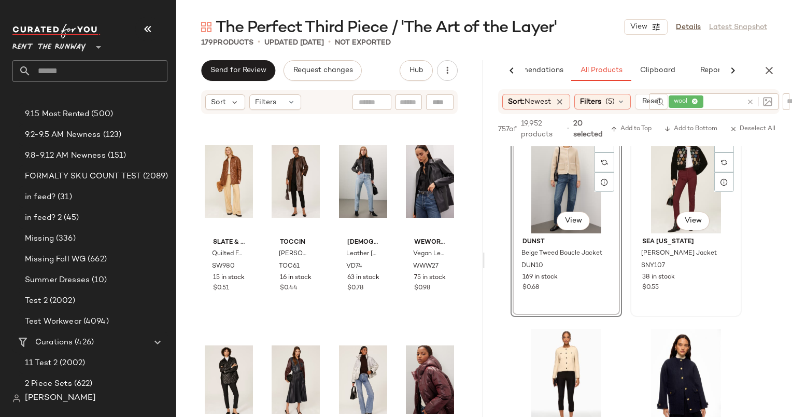
click at [659, 194] on div "#56 View" at bounding box center [686, 181] width 104 height 105
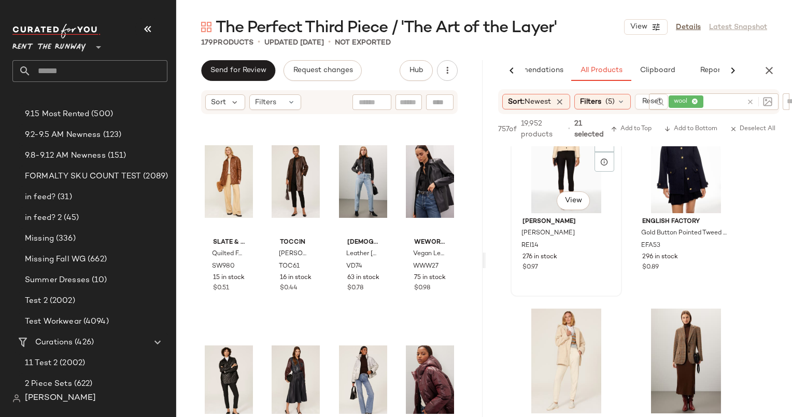
click at [566, 169] on div "#57 View" at bounding box center [566, 160] width 104 height 105
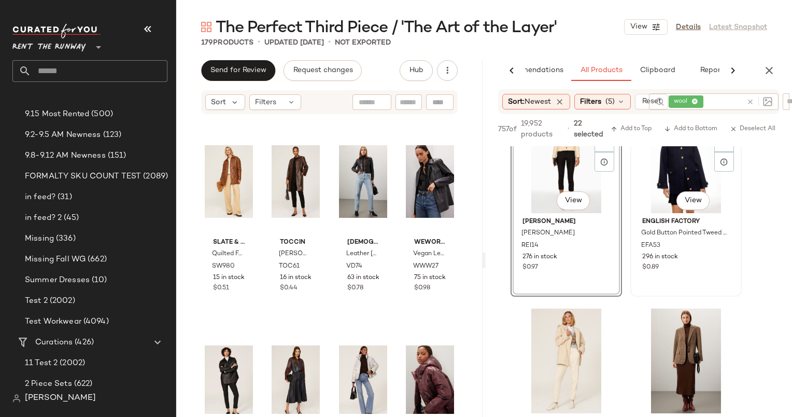
click at [647, 207] on div "#58 View" at bounding box center [686, 160] width 104 height 105
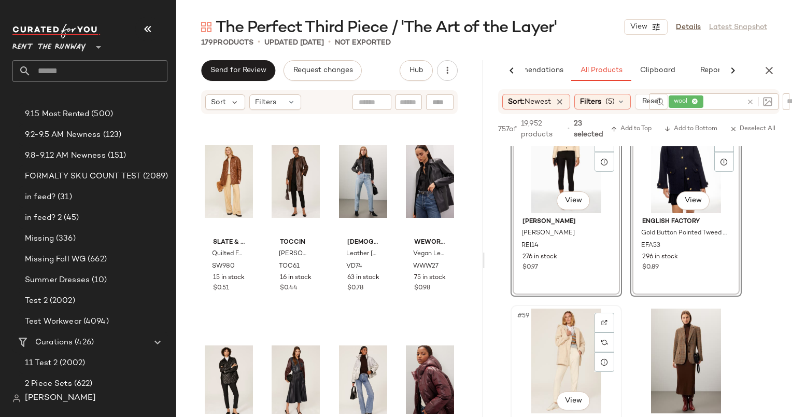
click at [561, 342] on div "#59 View" at bounding box center [566, 360] width 104 height 105
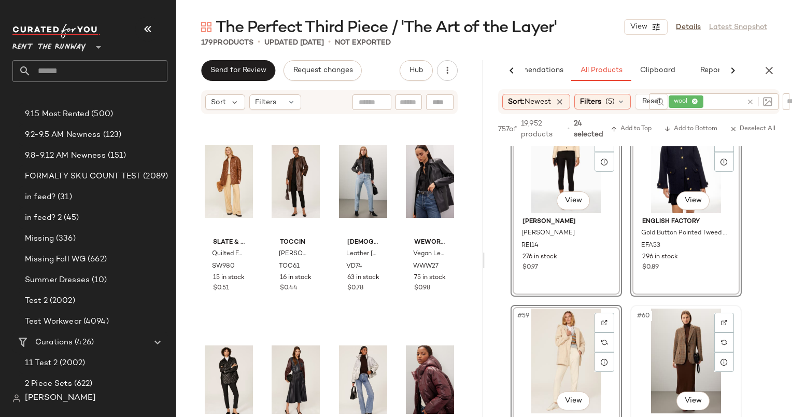
click at [710, 326] on div "#60 View" at bounding box center [686, 360] width 104 height 105
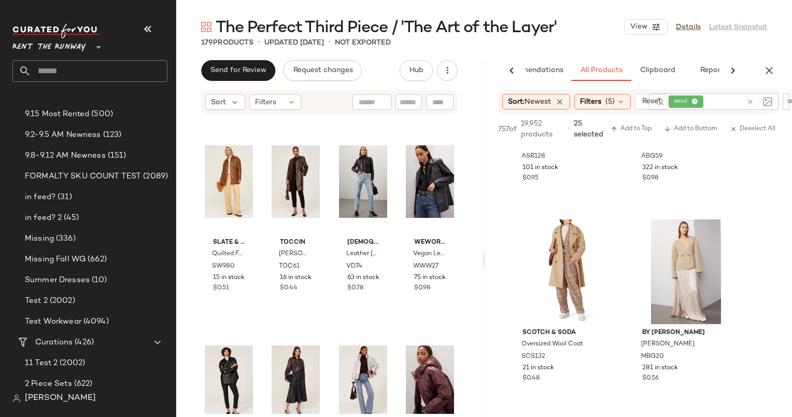
scroll to position [6135, 0]
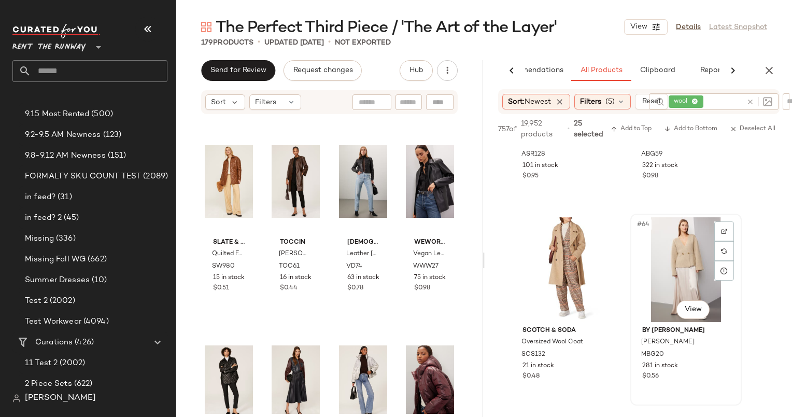
click at [682, 269] on div "#64 View" at bounding box center [686, 269] width 104 height 105
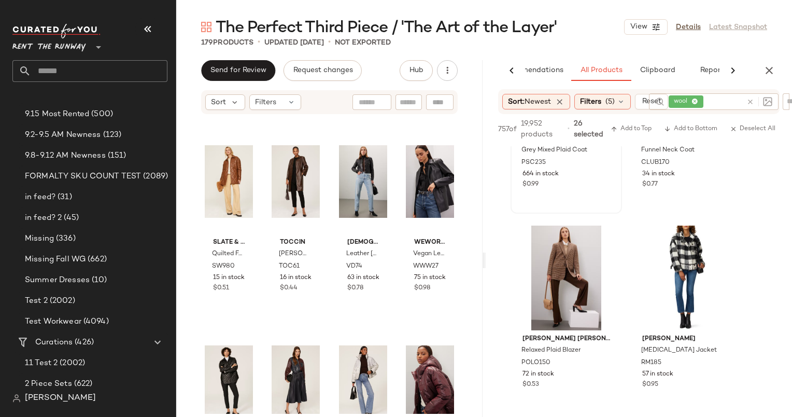
scroll to position [6540, 0]
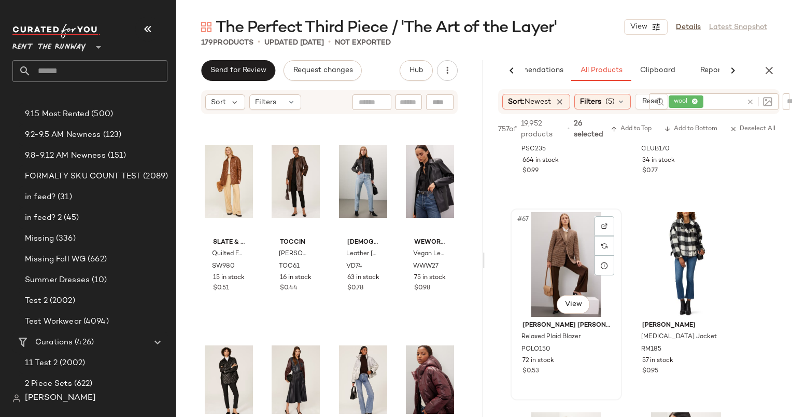
click at [558, 253] on div "#67 View" at bounding box center [566, 264] width 104 height 105
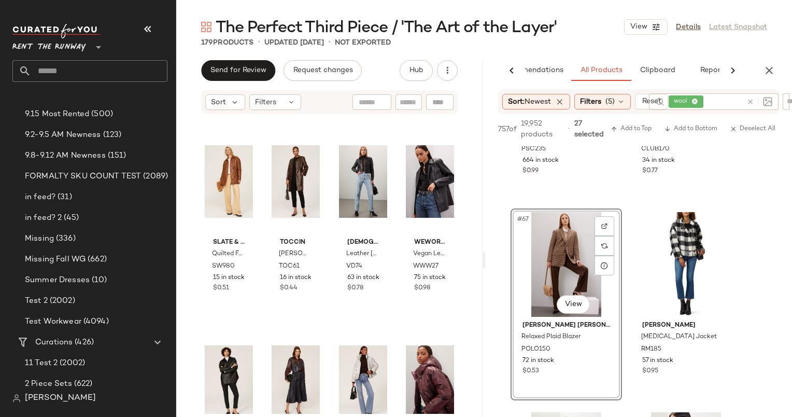
click at [558, 253] on div "#67 View" at bounding box center [566, 264] width 104 height 105
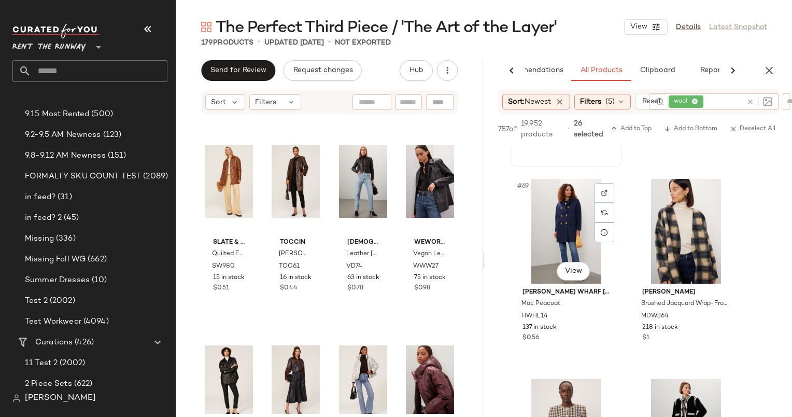
scroll to position [6840, 0]
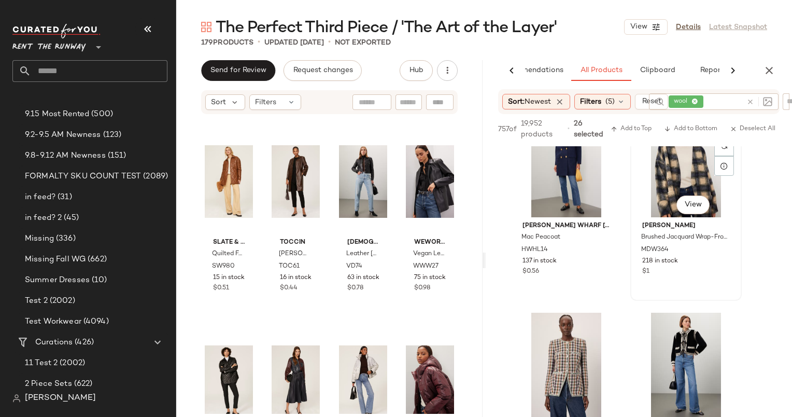
click at [679, 157] on div "#70 View" at bounding box center [686, 164] width 104 height 105
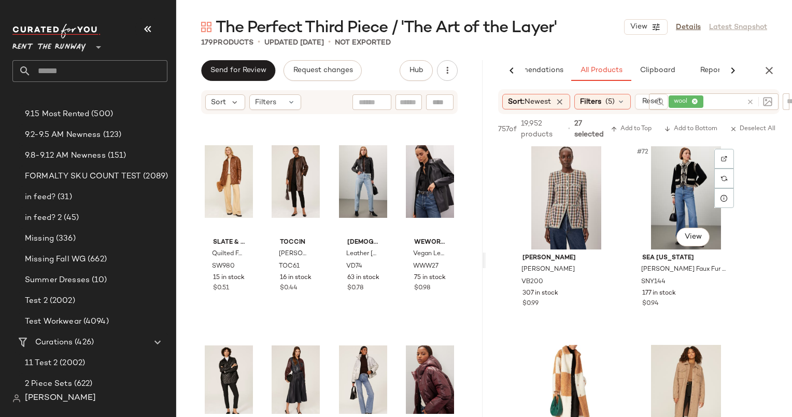
scroll to position [7008, 0]
click at [575, 189] on div "#71 View" at bounding box center [566, 197] width 104 height 105
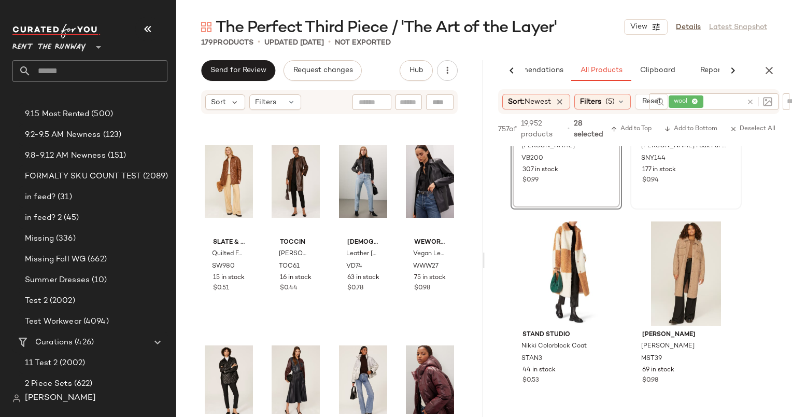
scroll to position [7143, 0]
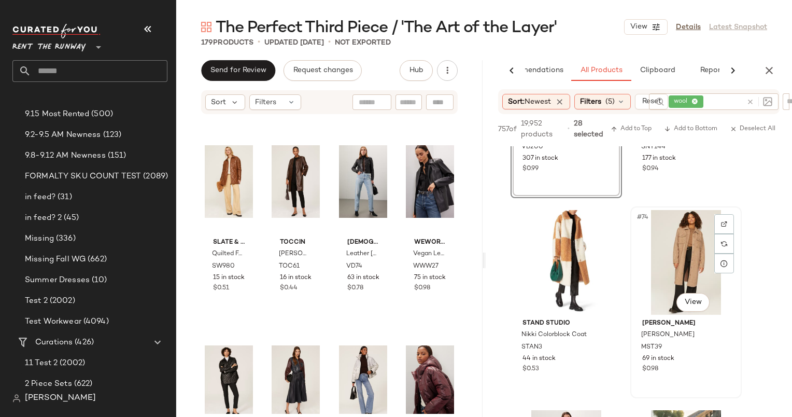
click at [678, 233] on div "#74 View" at bounding box center [686, 262] width 104 height 105
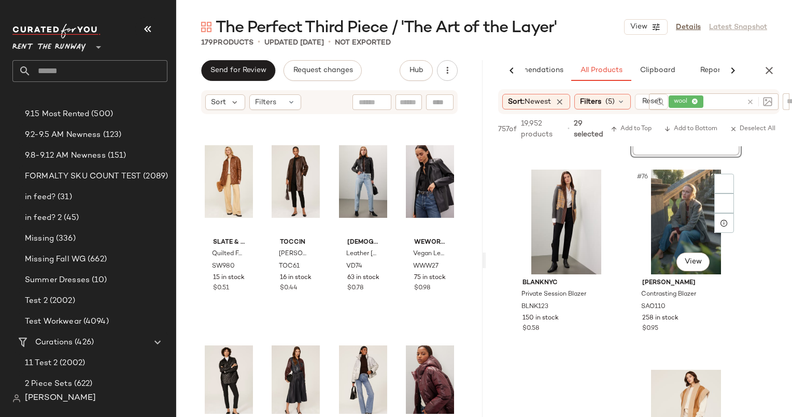
scroll to position [7386, 0]
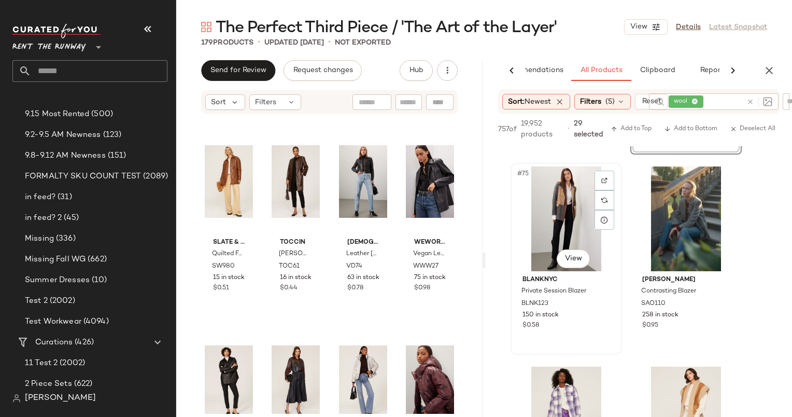
click at [578, 209] on div "#75 View" at bounding box center [566, 218] width 104 height 105
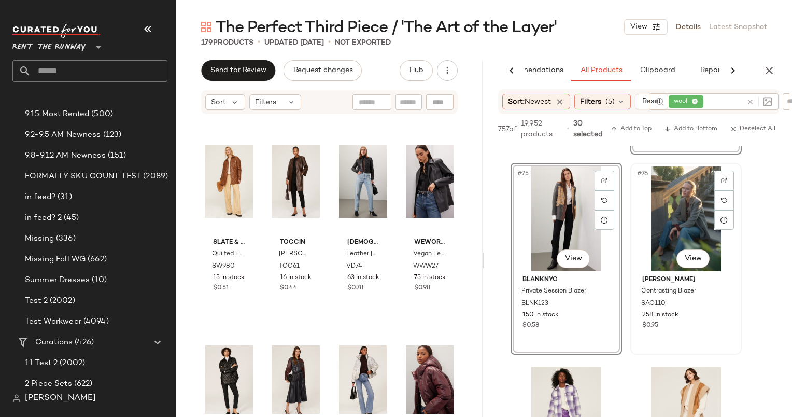
scroll to position [7509, 0]
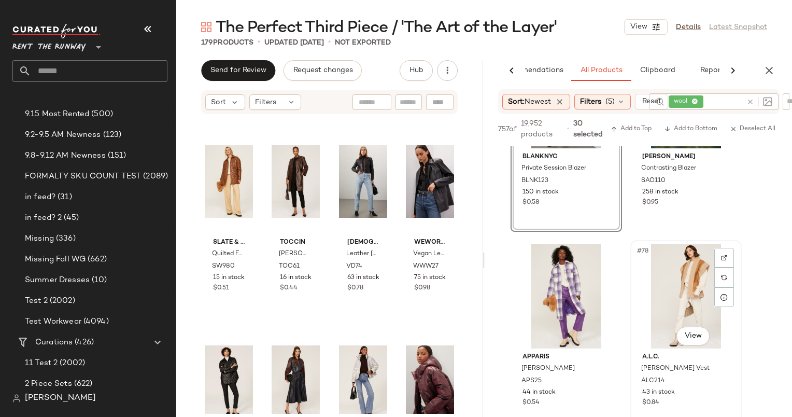
click at [676, 275] on div "#78 View" at bounding box center [686, 296] width 104 height 105
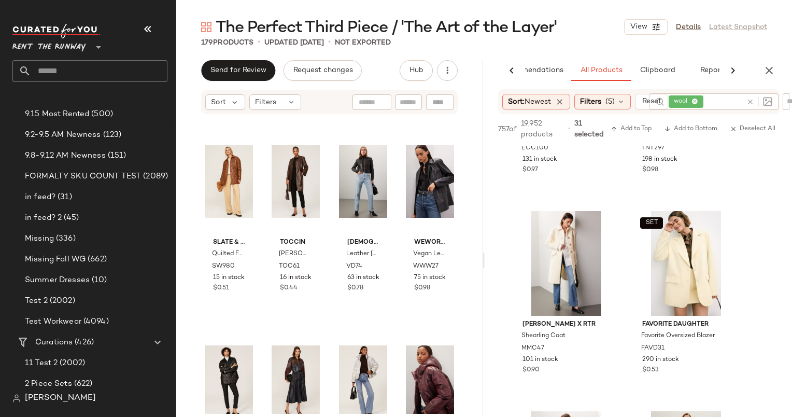
scroll to position [8144, 0]
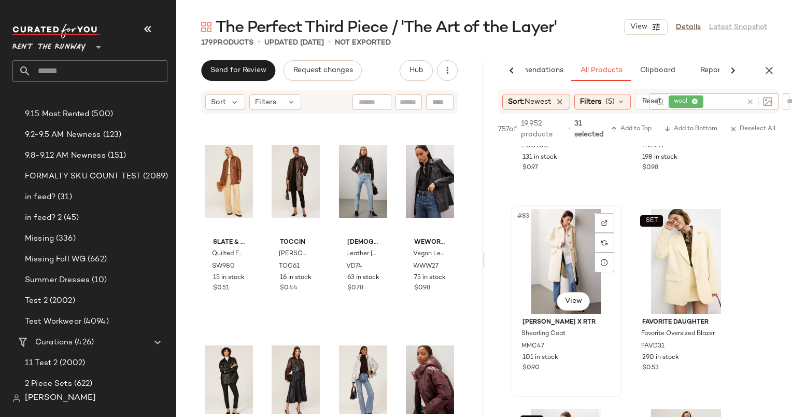
click at [556, 265] on div "#83 View" at bounding box center [566, 261] width 104 height 105
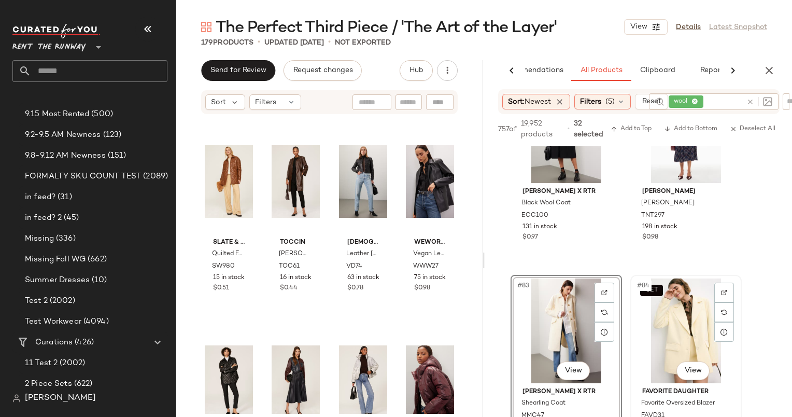
scroll to position [8074, 0]
click at [675, 127] on span "Add to Bottom" at bounding box center [690, 128] width 53 height 7
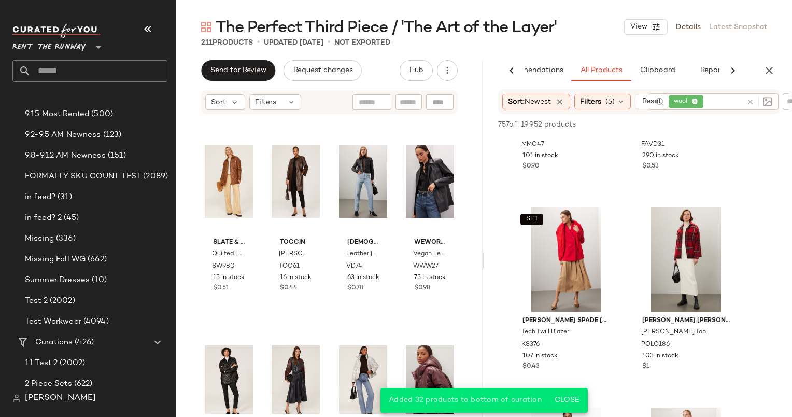
scroll to position [8390, 0]
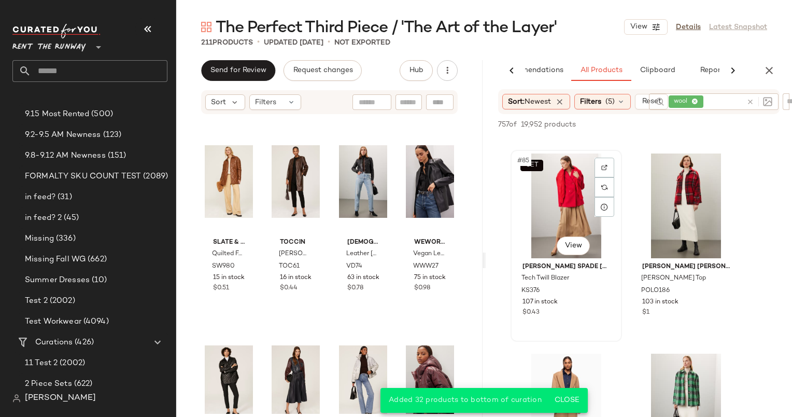
click at [576, 209] on div "SET #85 View" at bounding box center [566, 205] width 104 height 105
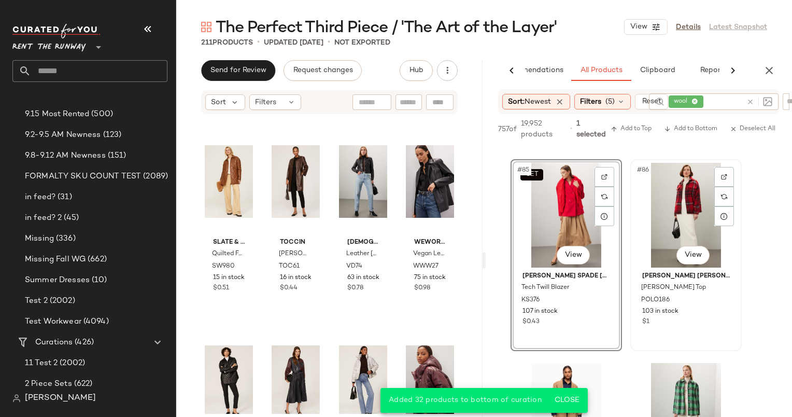
scroll to position [8518, 0]
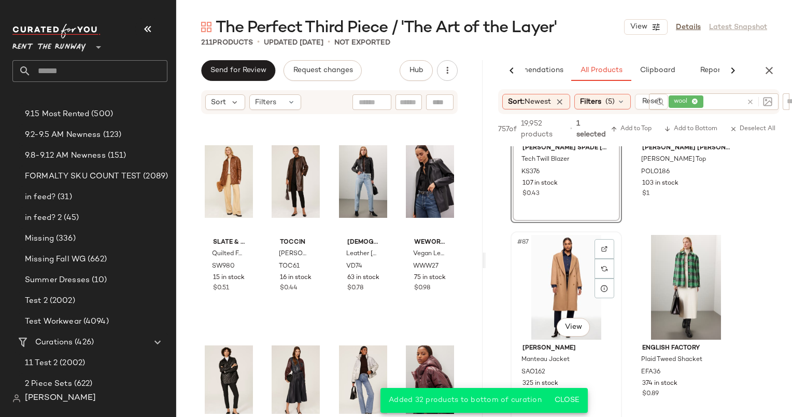
click at [576, 268] on div "#87 View" at bounding box center [566, 287] width 104 height 105
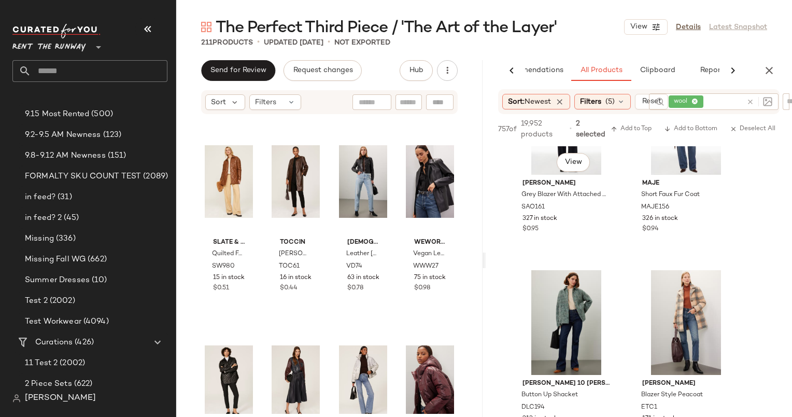
scroll to position [9073, 0]
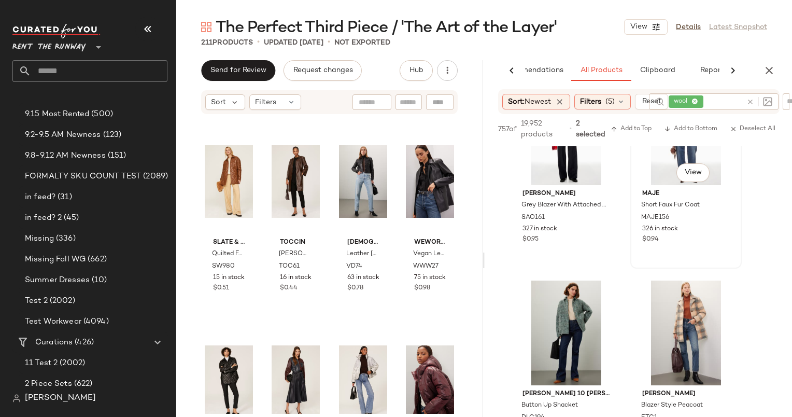
click at [643, 188] on div "Maje Short Faux Fur Coat MAJE156 326 in stock $0.94" at bounding box center [686, 215] width 104 height 60
click at [650, 316] on div "#108 View" at bounding box center [686, 332] width 104 height 105
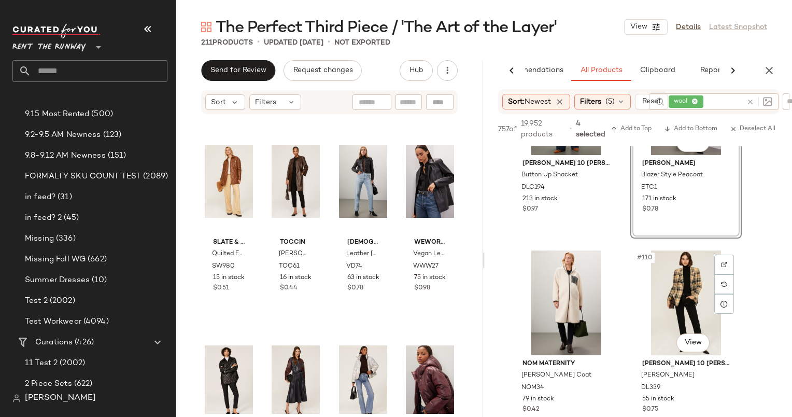
scroll to position [9307, 0]
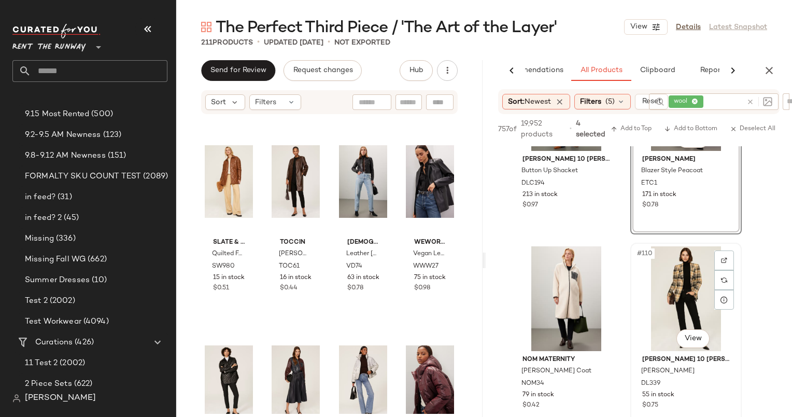
click at [699, 290] on div "#110 View" at bounding box center [686, 298] width 104 height 105
click at [684, 128] on span "Add to Bottom" at bounding box center [690, 128] width 53 height 7
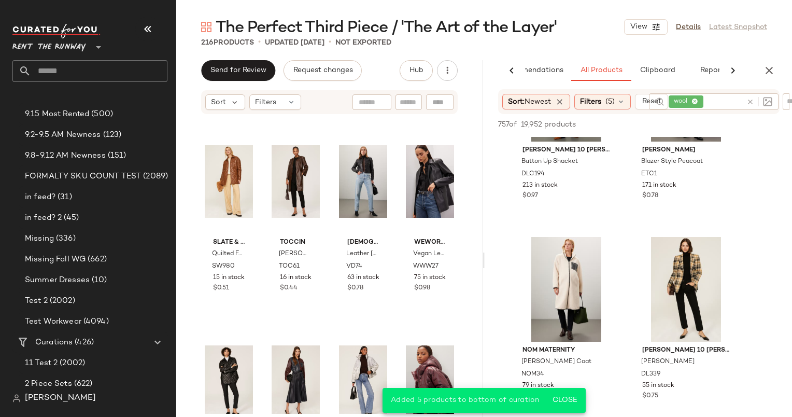
click at [745, 104] on div at bounding box center [757, 101] width 30 height 17
click at [748, 103] on icon at bounding box center [750, 102] width 8 height 8
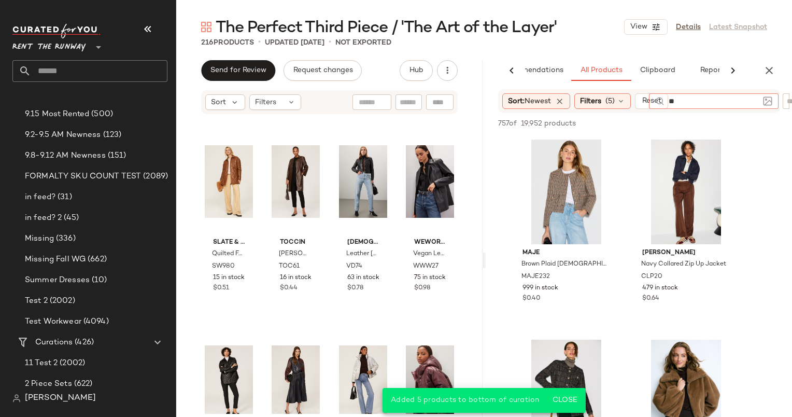
type input "***"
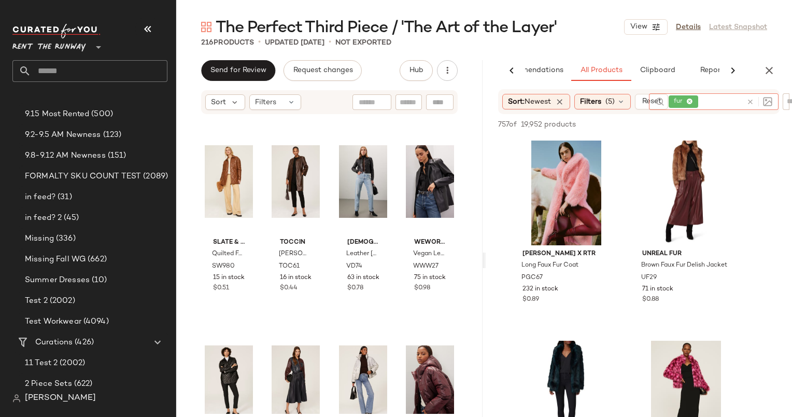
click at [407, 105] on input "text" at bounding box center [409, 102] width 18 height 11
type input "******"
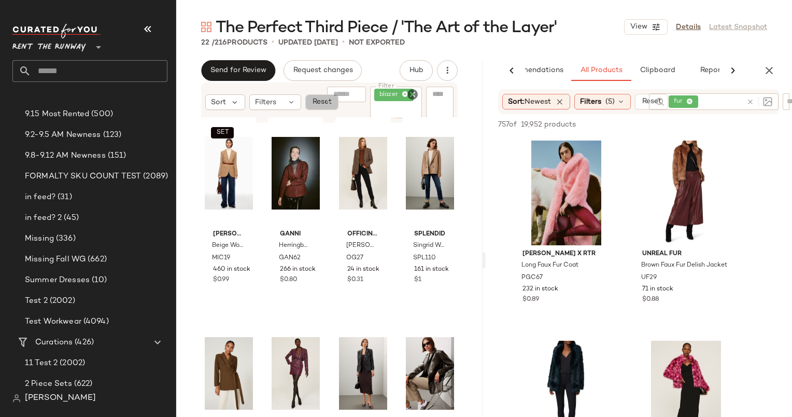
click at [314, 103] on span "Reset" at bounding box center [322, 102] width 20 height 8
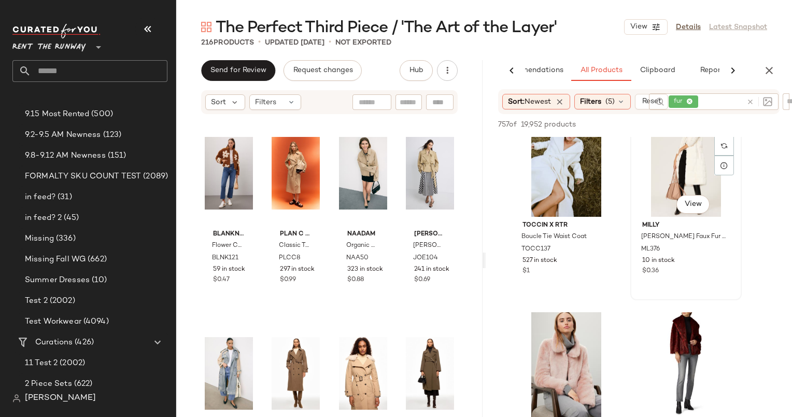
scroll to position [364, 0]
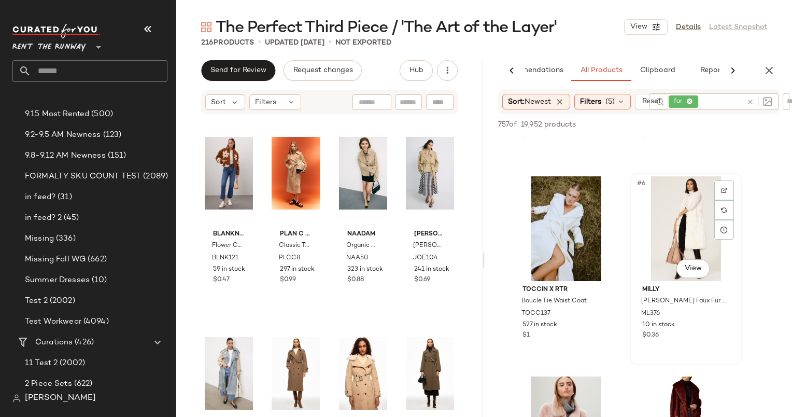
click at [688, 221] on div "#6 View" at bounding box center [686, 228] width 104 height 105
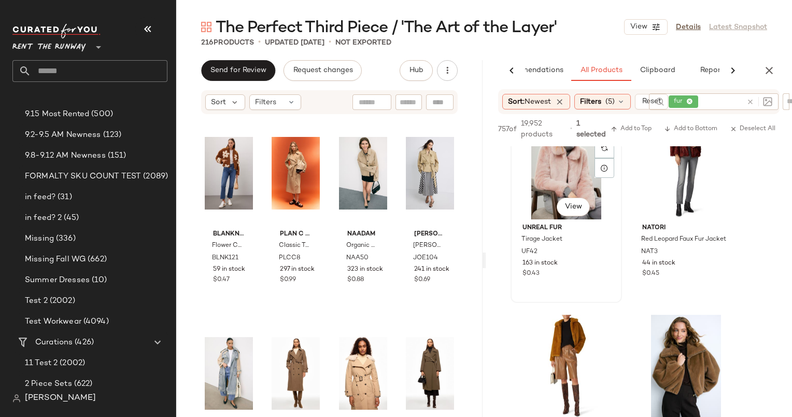
scroll to position [641, 0]
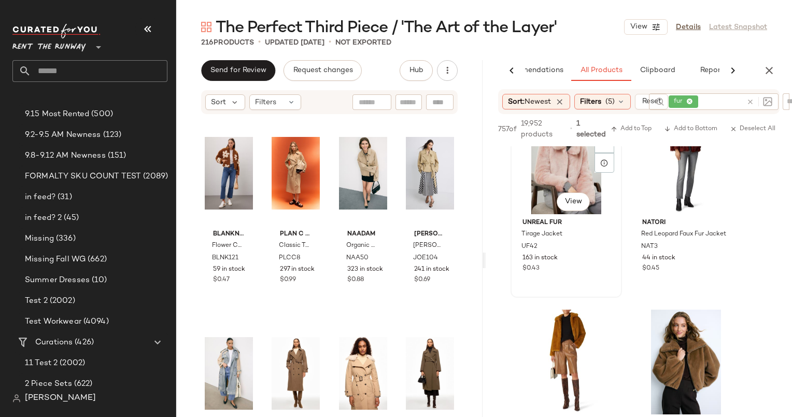
click at [565, 172] on div "#7 View" at bounding box center [566, 161] width 104 height 105
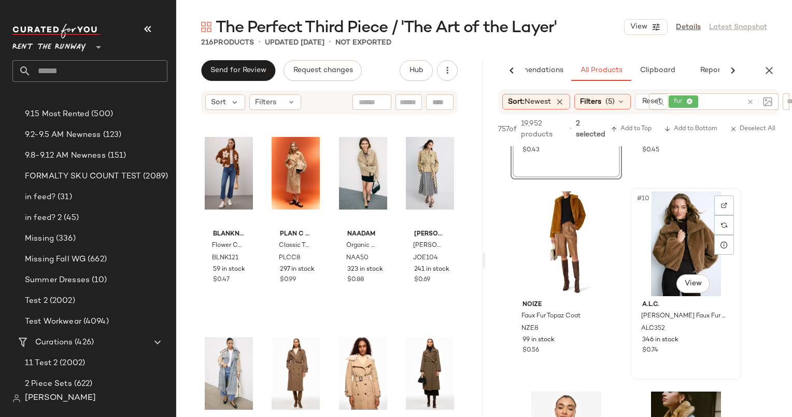
click at [674, 241] on div "#10 View" at bounding box center [686, 243] width 104 height 105
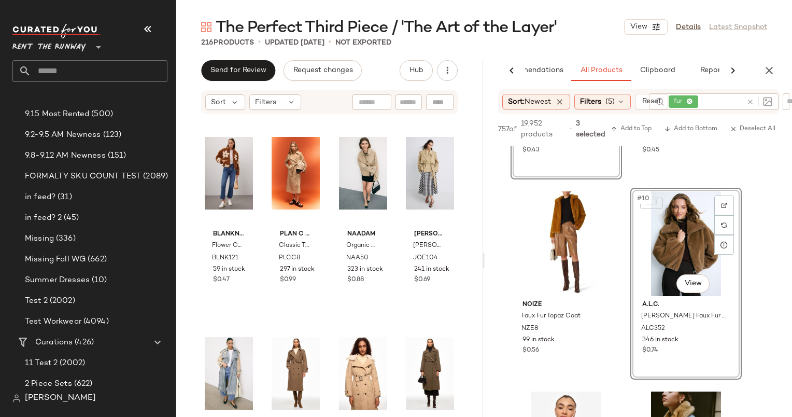
scroll to position [996, 0]
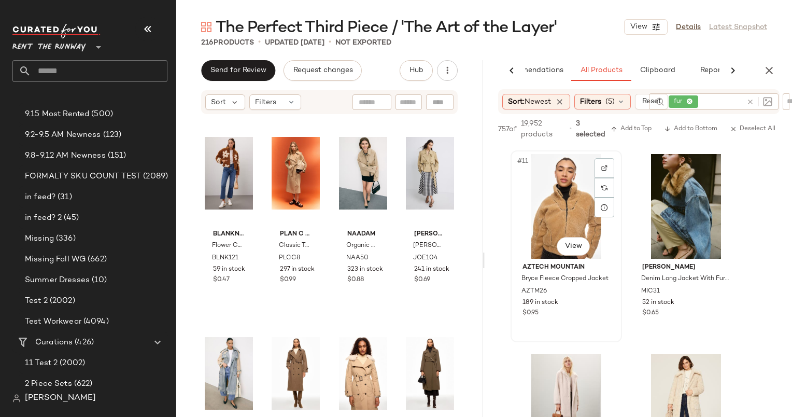
click at [563, 198] on div "#11 View" at bounding box center [566, 206] width 104 height 105
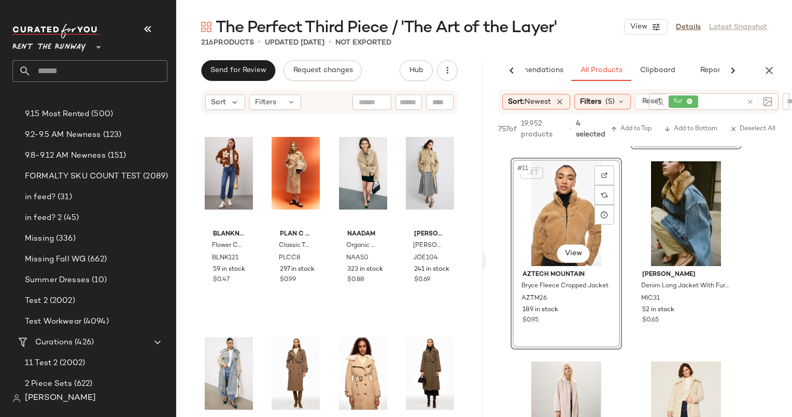
scroll to position [1204, 0]
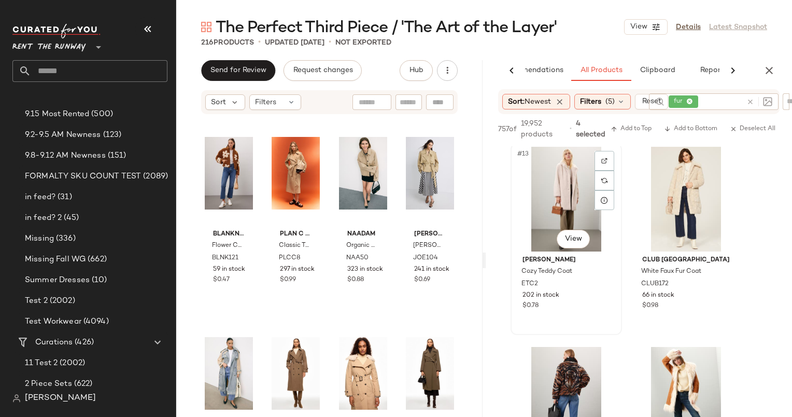
click at [573, 181] on div "#13 View" at bounding box center [566, 199] width 104 height 105
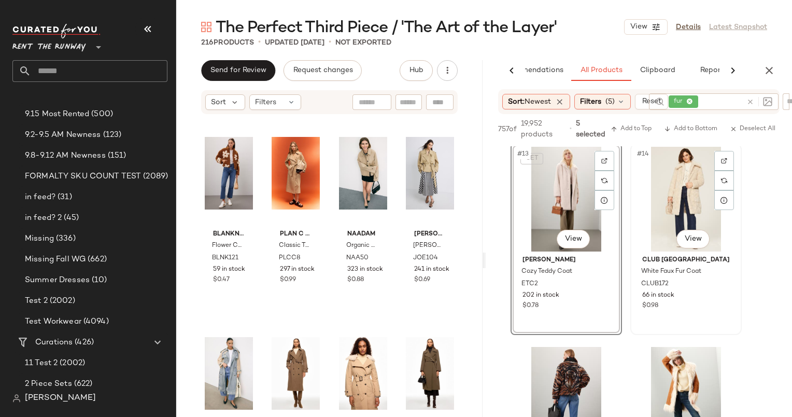
click at [653, 186] on div "#14 View" at bounding box center [686, 199] width 104 height 105
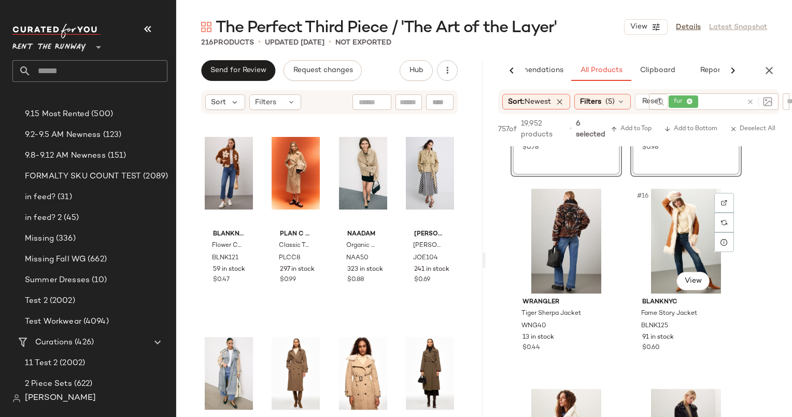
scroll to position [1364, 0]
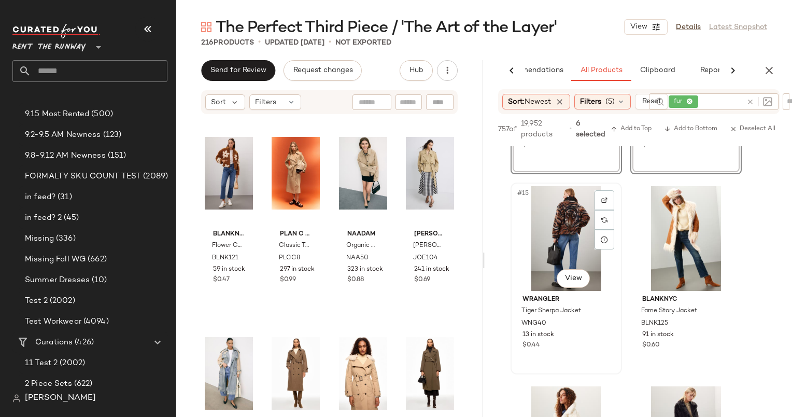
click at [570, 230] on div "#15 View" at bounding box center [566, 238] width 104 height 105
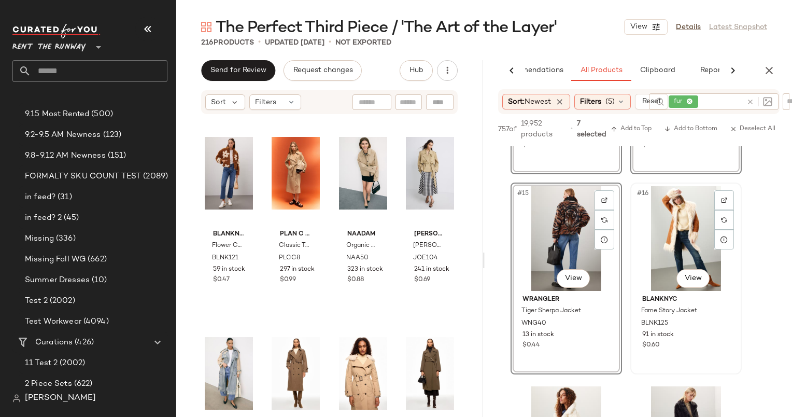
click at [666, 222] on div "#16 View" at bounding box center [686, 238] width 104 height 105
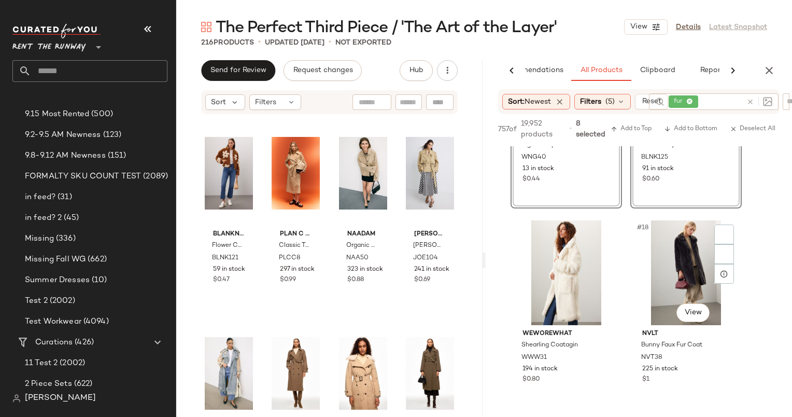
scroll to position [1536, 0]
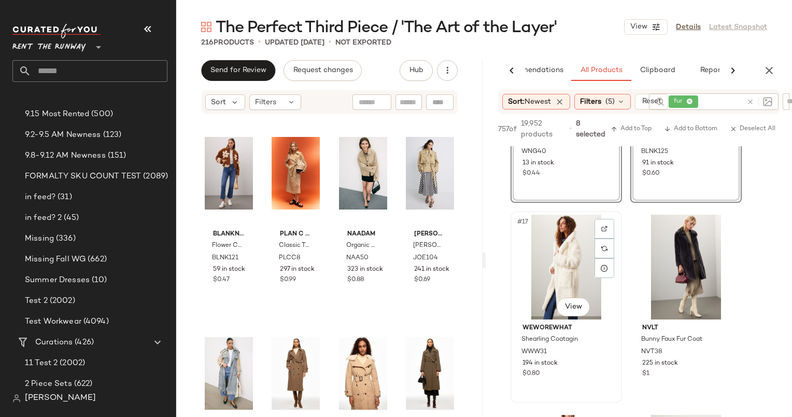
click at [562, 256] on div "#17 View" at bounding box center [566, 267] width 104 height 105
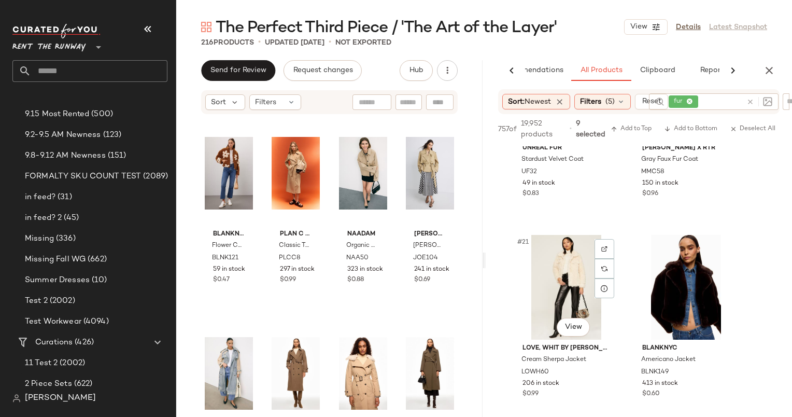
scroll to position [2047, 0]
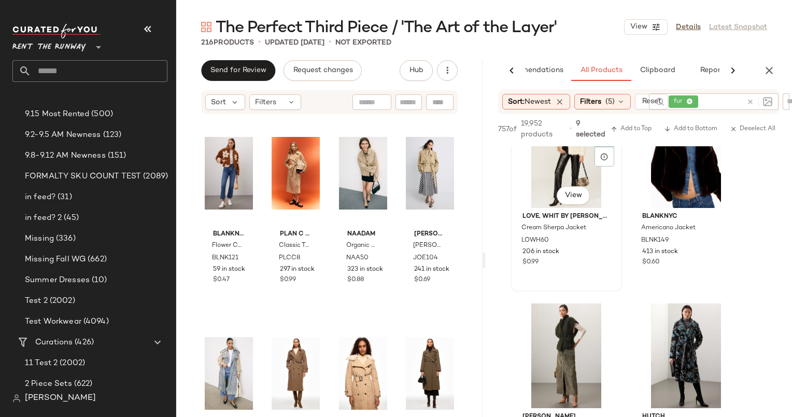
click at [545, 177] on div "#21 View" at bounding box center [566, 155] width 104 height 105
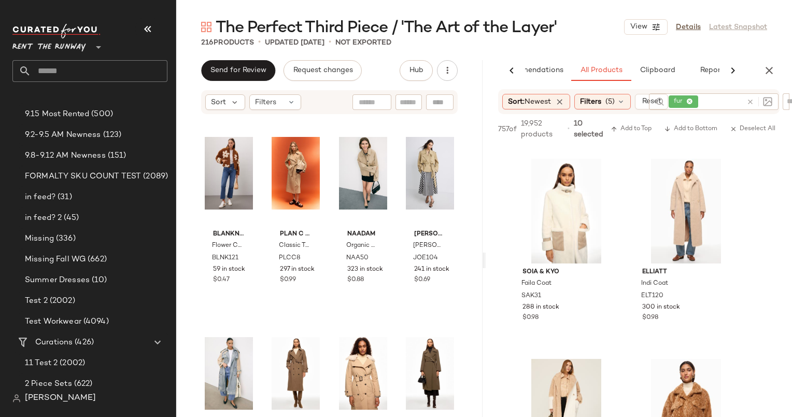
scroll to position [2395, 0]
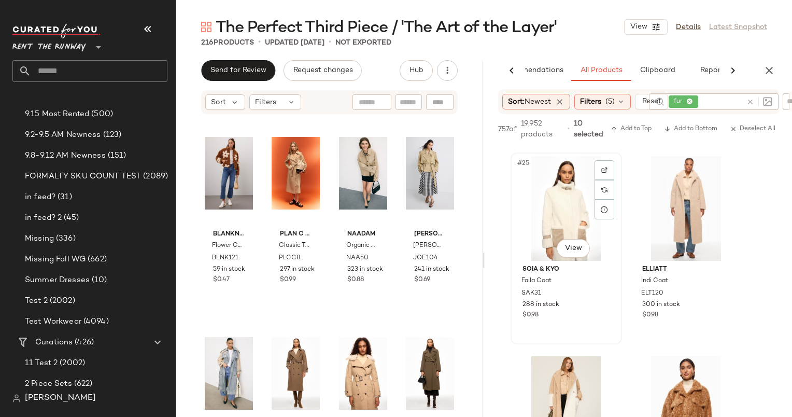
click at [564, 196] on div "#25 View" at bounding box center [566, 208] width 104 height 105
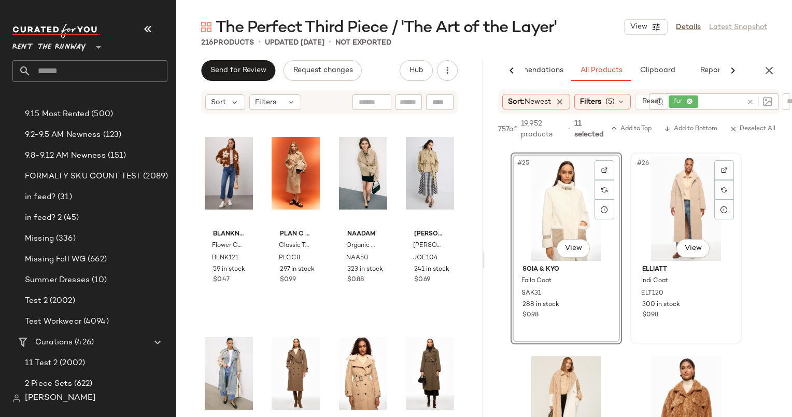
click at [674, 218] on div "#26 View" at bounding box center [686, 208] width 104 height 105
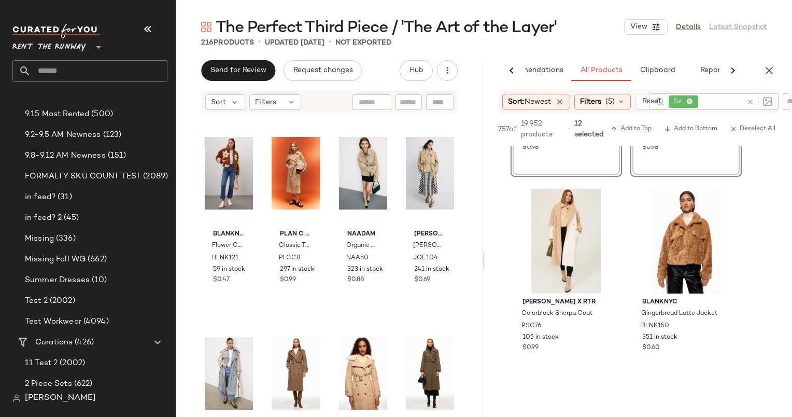
scroll to position [2564, 0]
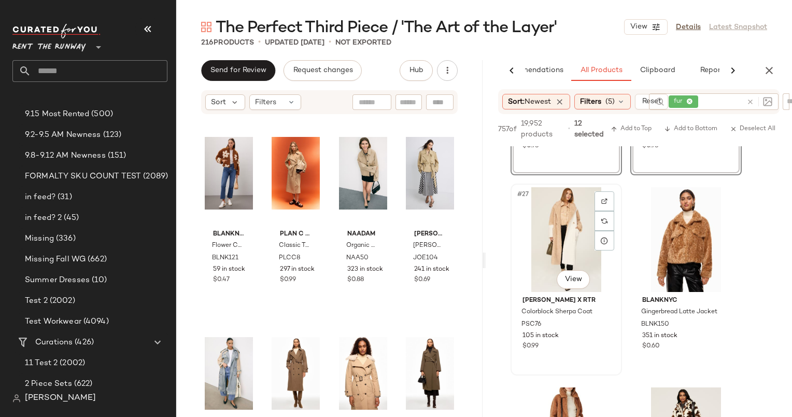
click at [561, 235] on div "#27 View" at bounding box center [566, 239] width 104 height 105
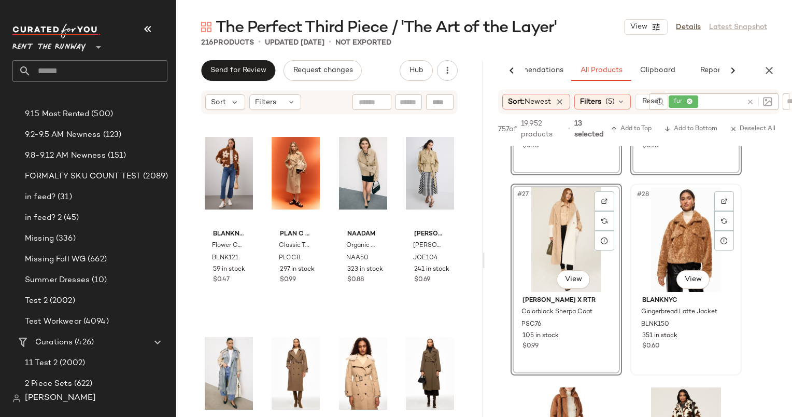
click at [664, 239] on div "#28 View" at bounding box center [686, 239] width 104 height 105
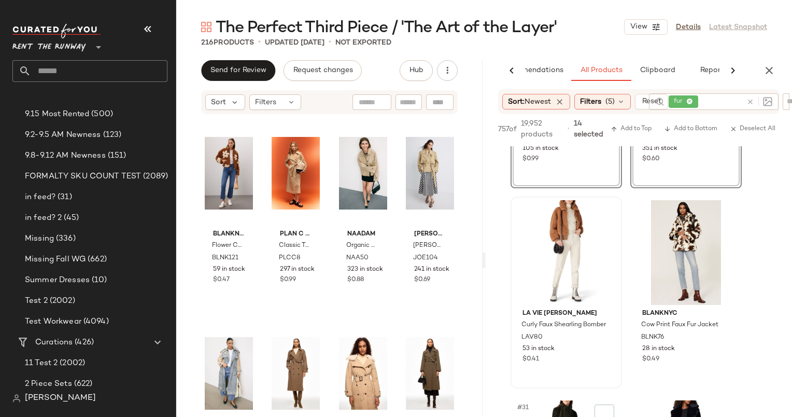
scroll to position [2915, 0]
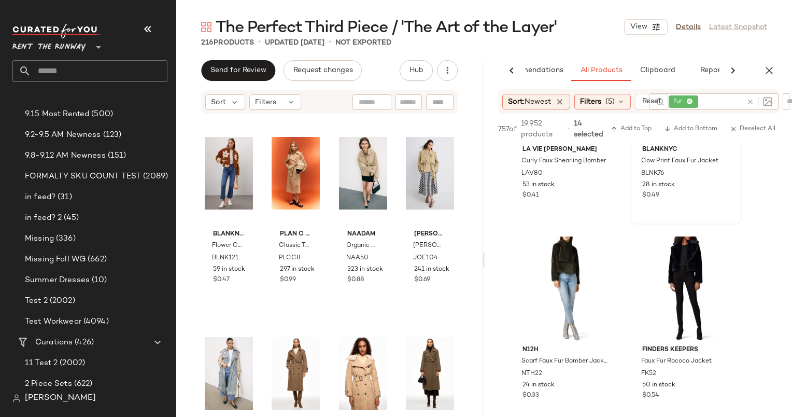
click at [707, 181] on div "28 in stock" at bounding box center [686, 184] width 88 height 9
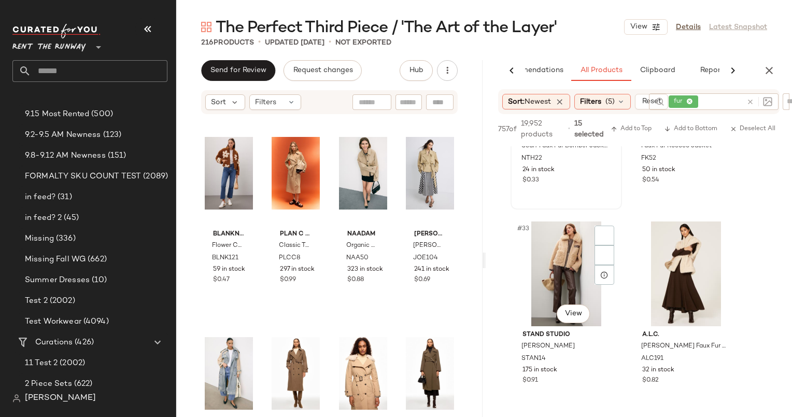
scroll to position [3130, 0]
click at [556, 272] on div "#33 View" at bounding box center [566, 273] width 104 height 105
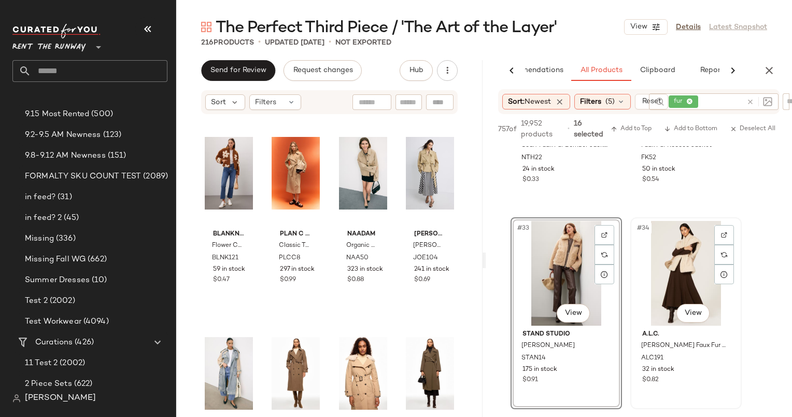
click at [659, 259] on div "#34 View" at bounding box center [686, 273] width 104 height 105
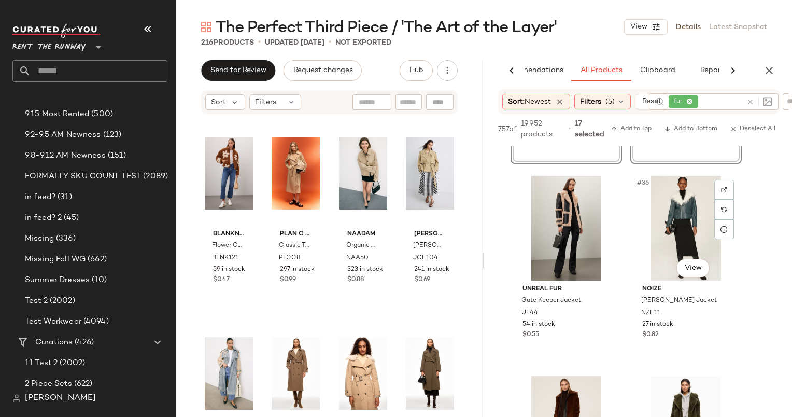
scroll to position [3375, 0]
click at [558, 234] on div "#35 View" at bounding box center [566, 228] width 104 height 105
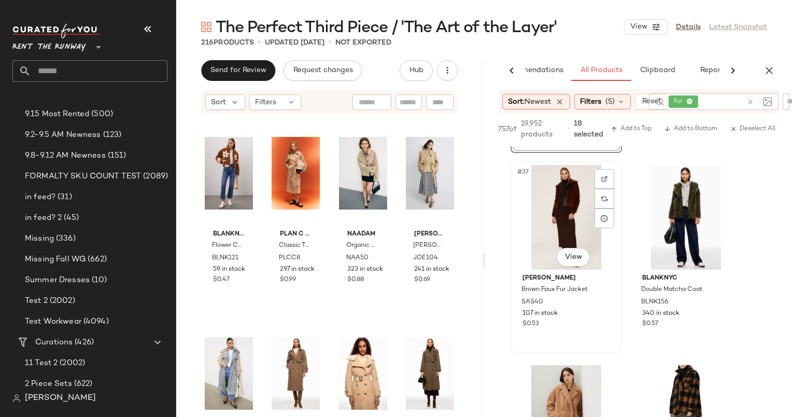
click at [558, 224] on div "#37 View" at bounding box center [566, 217] width 104 height 105
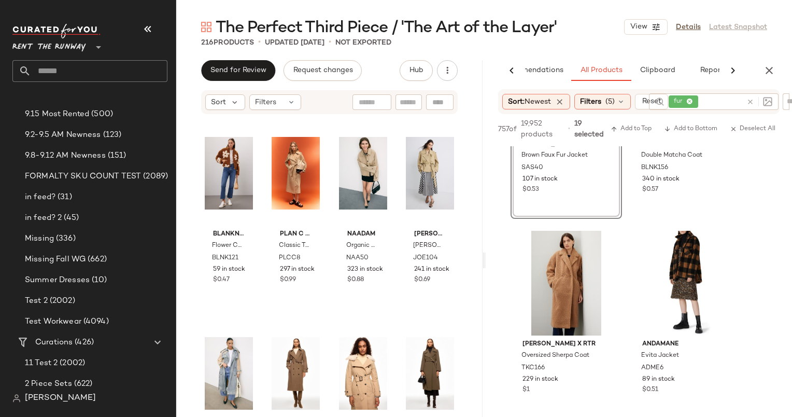
scroll to position [3796, 0]
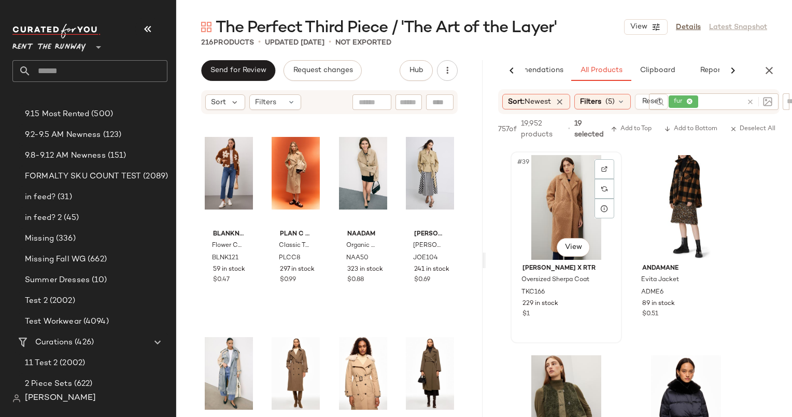
click at [559, 195] on div "#39 View" at bounding box center [566, 207] width 104 height 105
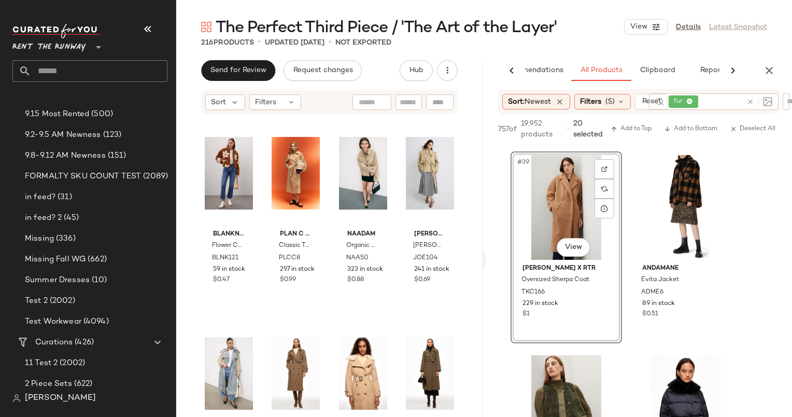
click at [559, 195] on div "#39 View" at bounding box center [566, 207] width 104 height 105
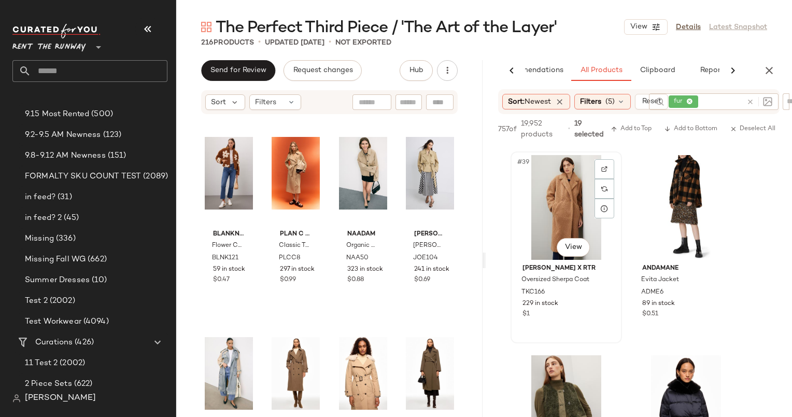
click at [559, 195] on div "#39 View" at bounding box center [566, 207] width 104 height 105
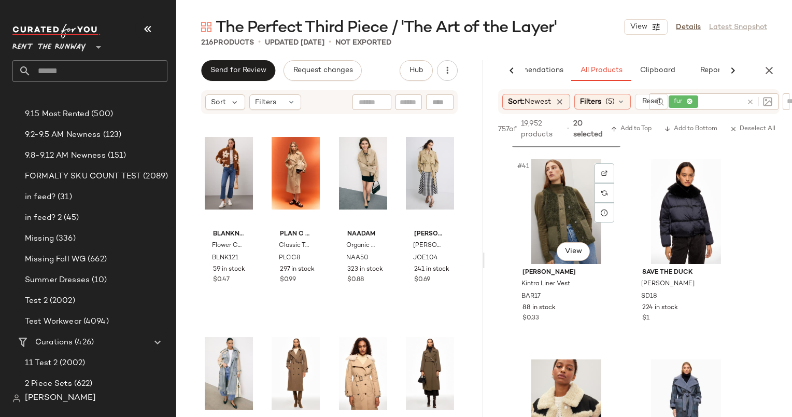
scroll to position [4080, 0]
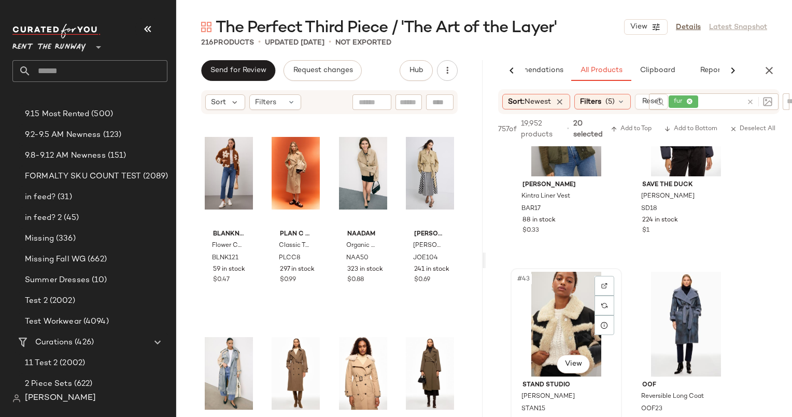
click at [558, 293] on div "#43 View" at bounding box center [566, 324] width 104 height 105
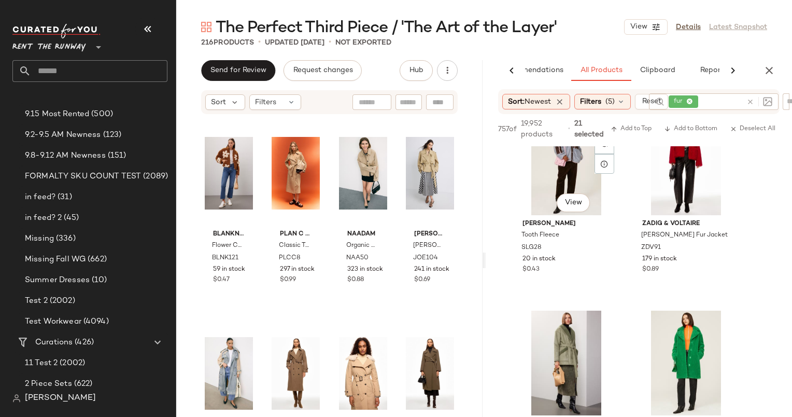
scroll to position [4442, 0]
click at [678, 172] on div "#46 View" at bounding box center [686, 161] width 104 height 105
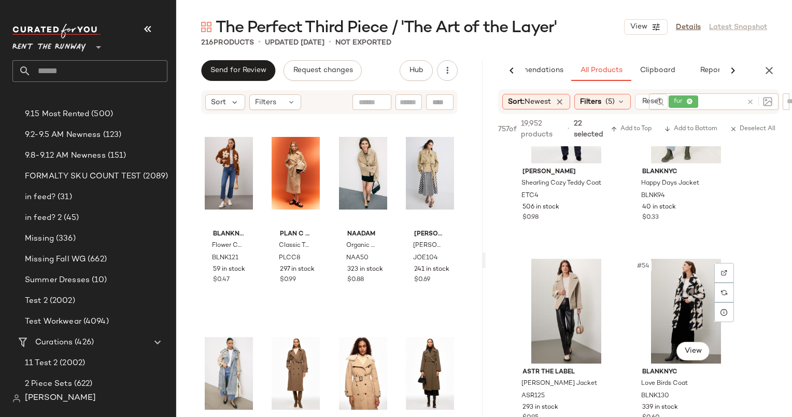
scroll to position [5105, 0]
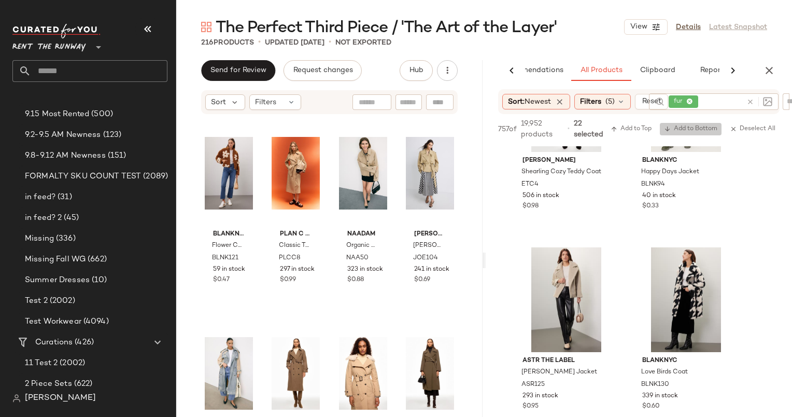
click at [686, 125] on span "Add to Bottom" at bounding box center [690, 128] width 53 height 7
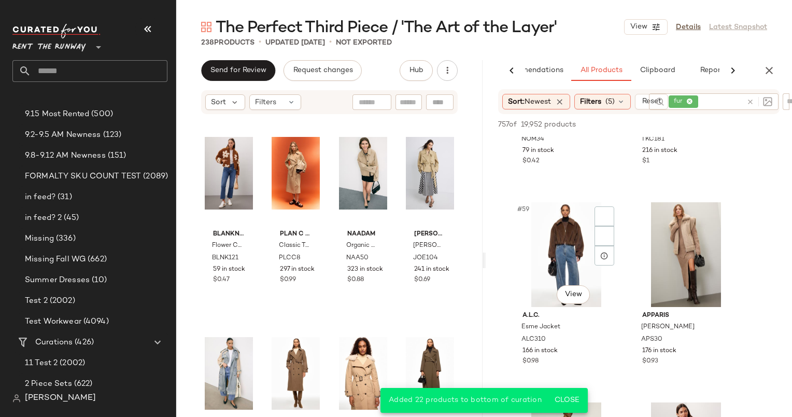
scroll to position [5741, 0]
click at [568, 243] on div "#59 View" at bounding box center [566, 254] width 104 height 105
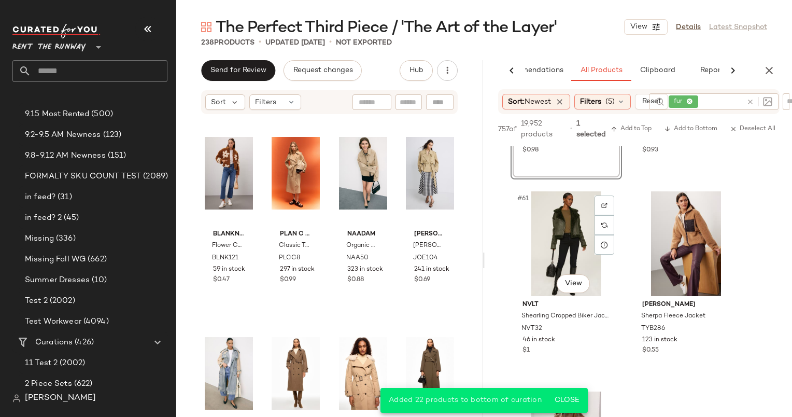
scroll to position [5965, 0]
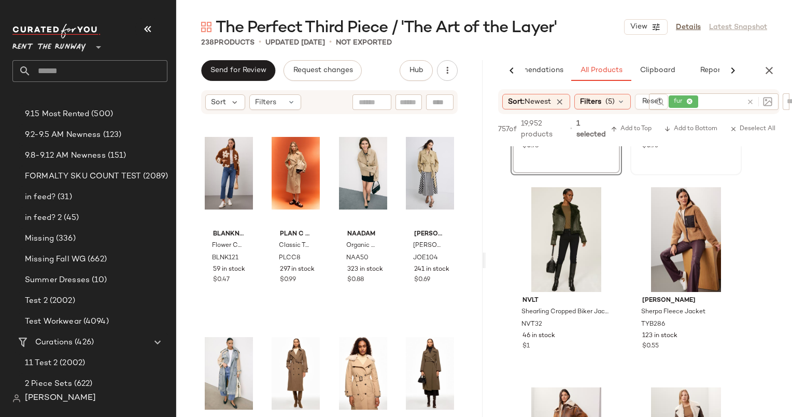
click at [697, 172] on div "#60 View Apparis Jay Vest APS30 176 in stock $0.93" at bounding box center [685, 79] width 109 height 190
click at [702, 236] on div "#62 View" at bounding box center [686, 239] width 104 height 105
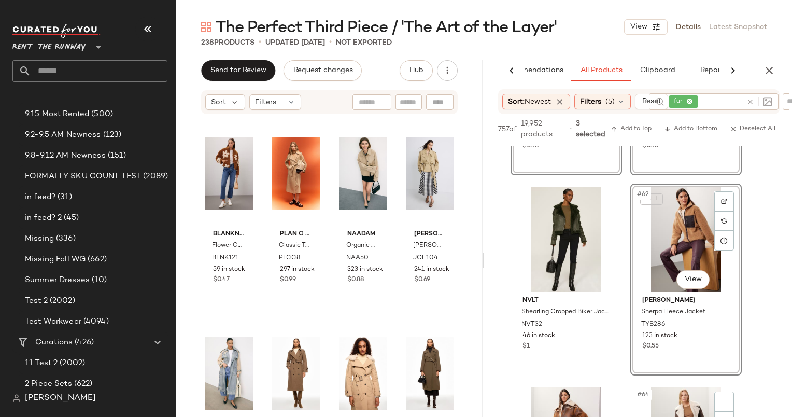
scroll to position [6149, 0]
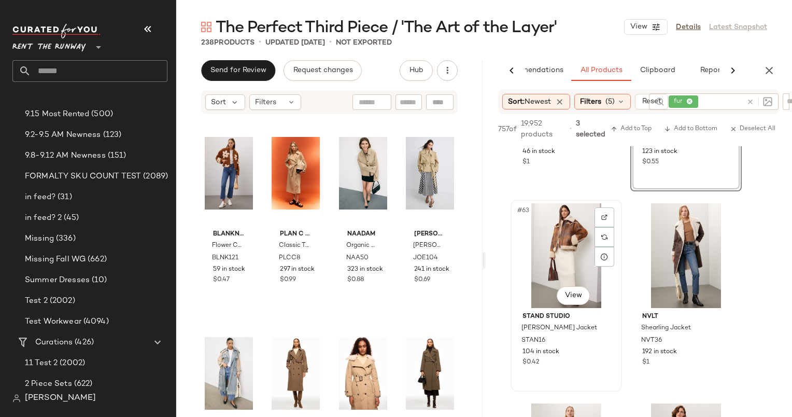
click at [555, 244] on div "#63 View" at bounding box center [566, 255] width 104 height 105
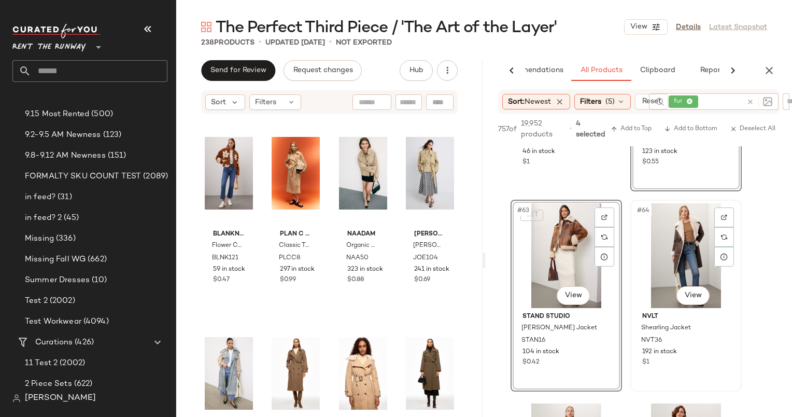
click at [672, 249] on div "#64 View" at bounding box center [686, 255] width 104 height 105
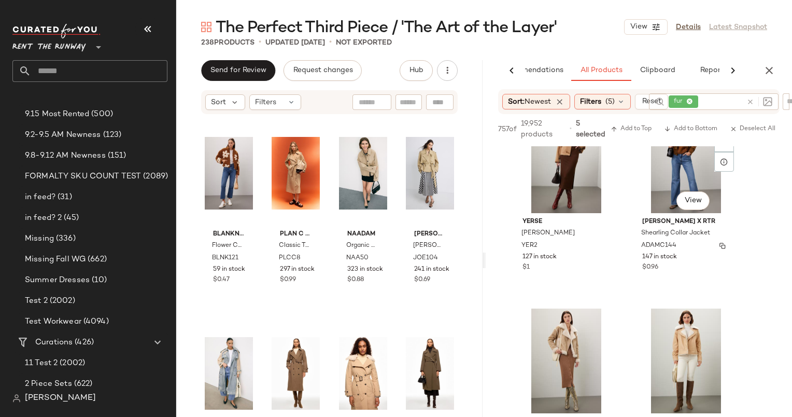
scroll to position [6378, 0]
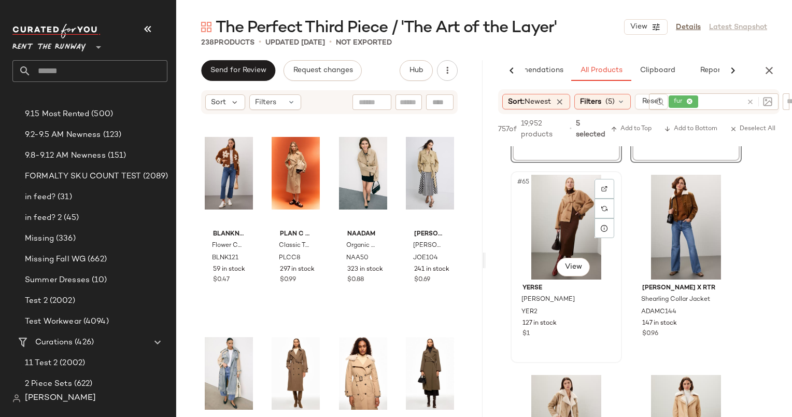
click at [562, 234] on div "#65 View" at bounding box center [566, 227] width 104 height 105
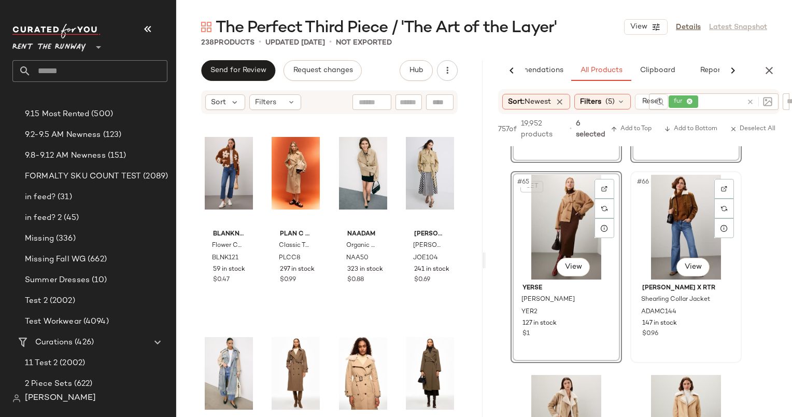
click at [686, 211] on div "#66 View" at bounding box center [686, 227] width 104 height 105
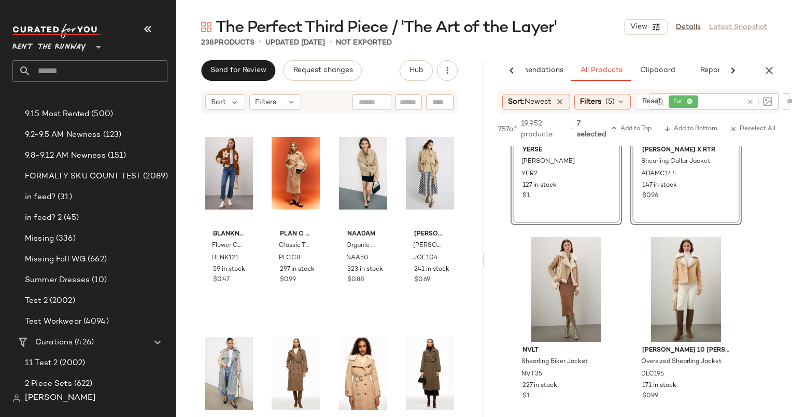
scroll to position [6529, 0]
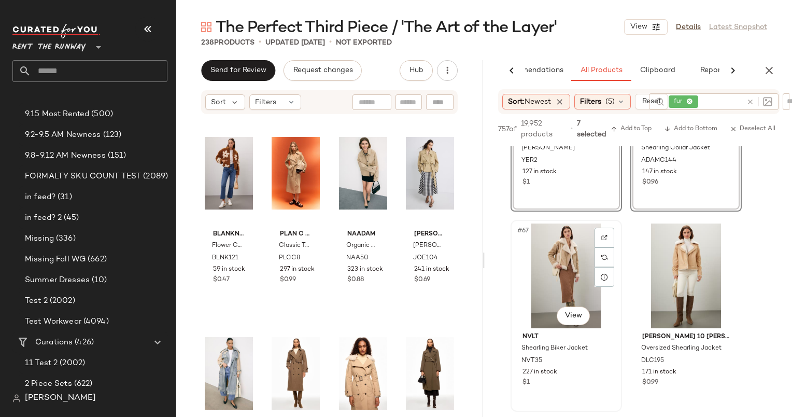
click at [549, 272] on div "#67 View" at bounding box center [566, 275] width 104 height 105
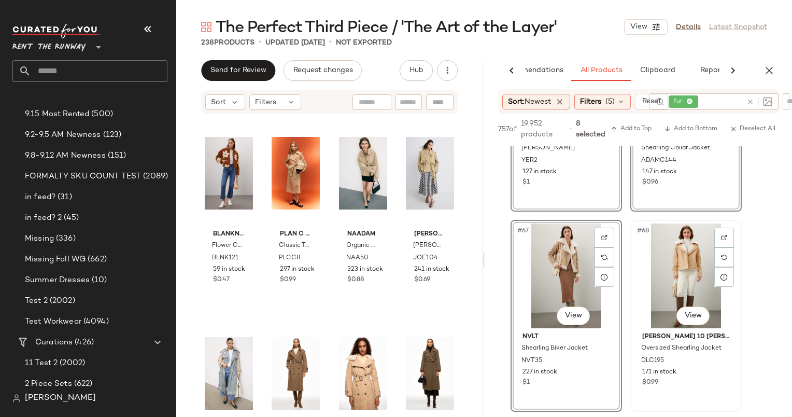
click at [676, 251] on div "#68 View" at bounding box center [686, 275] width 104 height 105
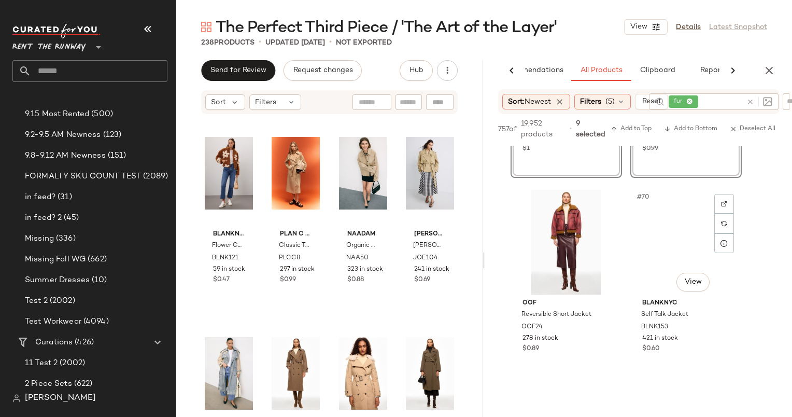
scroll to position [6764, 0]
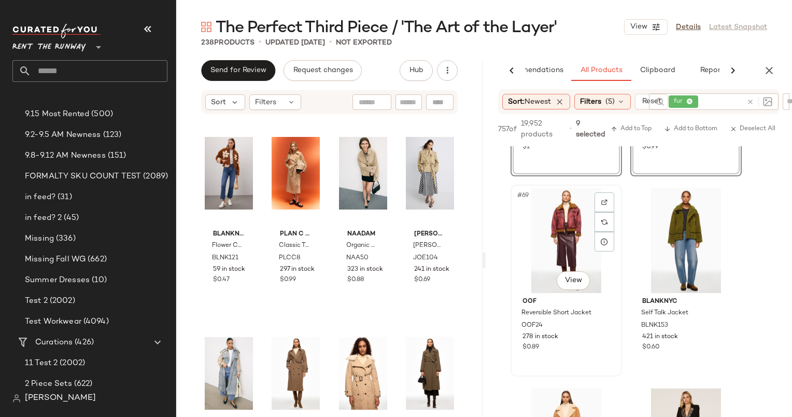
click at [571, 247] on div "#69 View" at bounding box center [566, 240] width 104 height 105
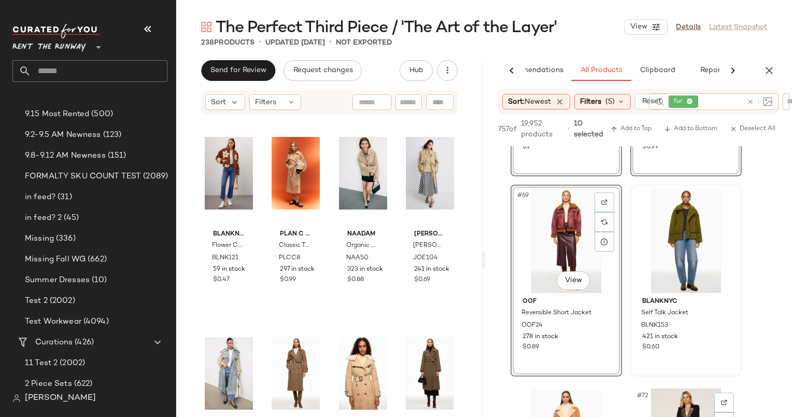
scroll to position [6957, 0]
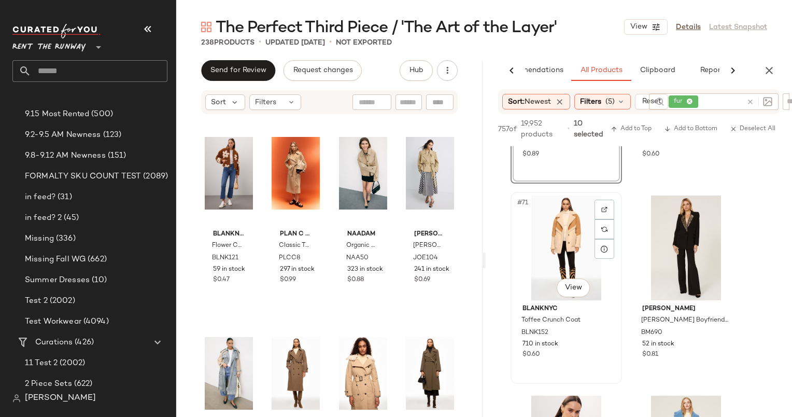
click at [576, 235] on div "#71 View" at bounding box center [566, 247] width 104 height 105
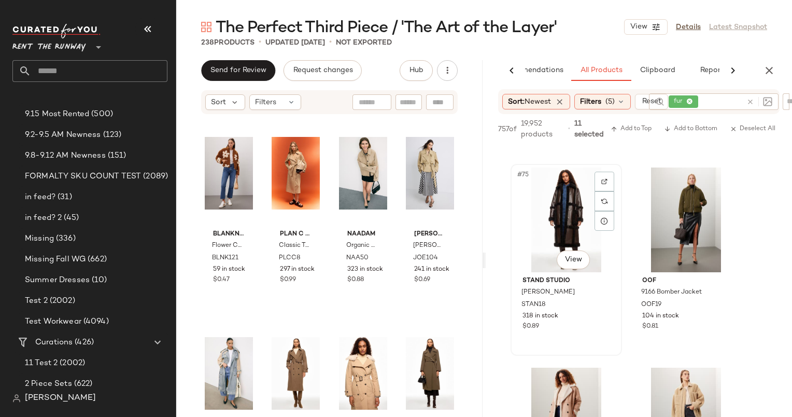
scroll to position [7391, 0]
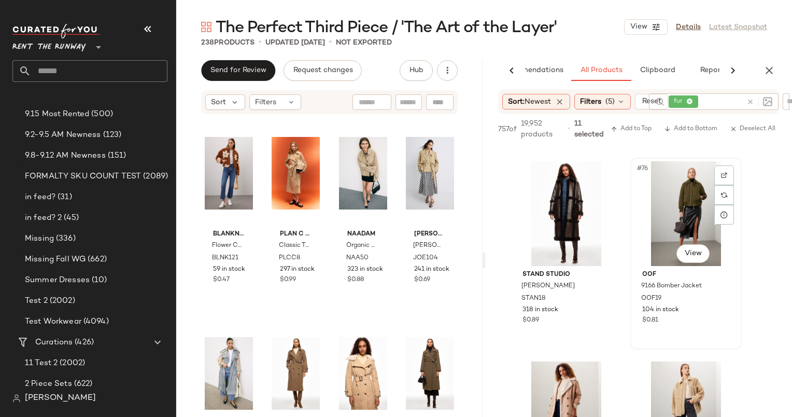
click at [658, 211] on div "#76 View" at bounding box center [686, 213] width 104 height 105
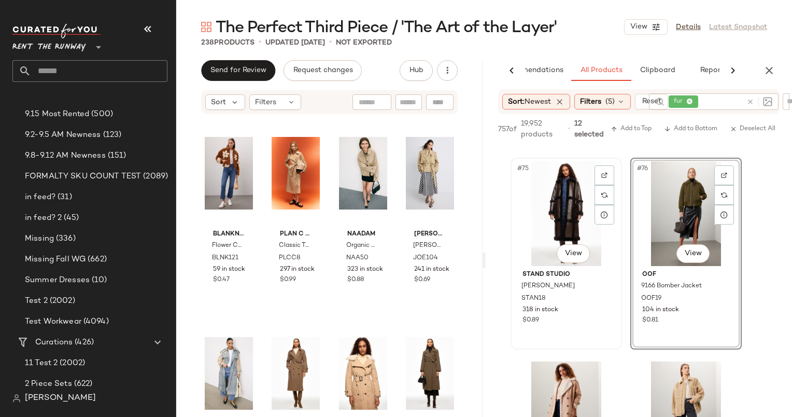
click at [580, 223] on div "#75 View" at bounding box center [566, 213] width 104 height 105
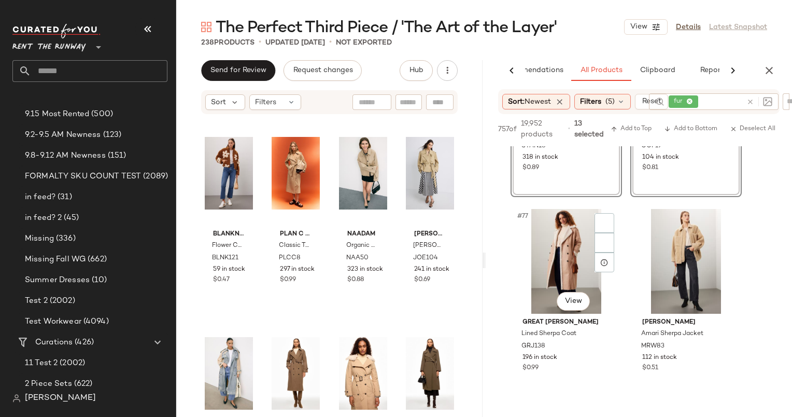
scroll to position [7574, 0]
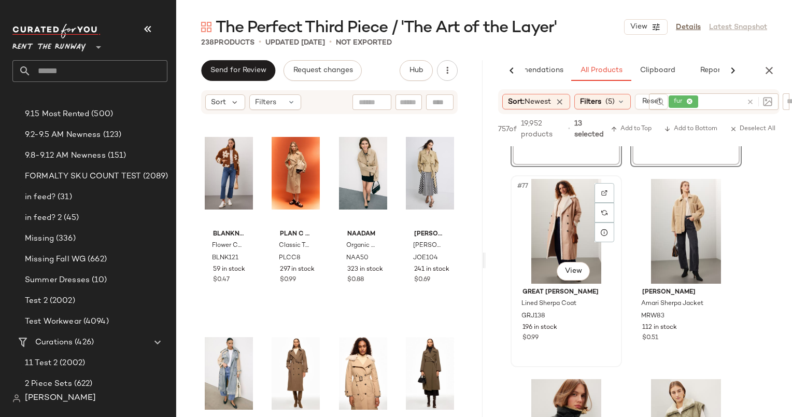
click at [577, 225] on div "#77 View" at bounding box center [566, 231] width 104 height 105
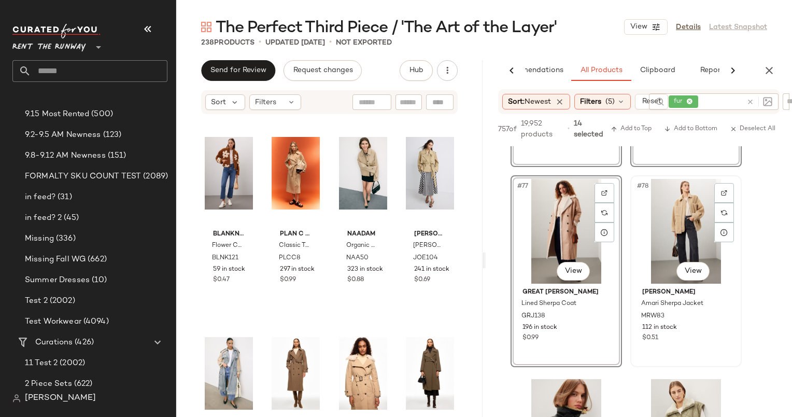
click at [655, 217] on div "#78 View" at bounding box center [686, 231] width 104 height 105
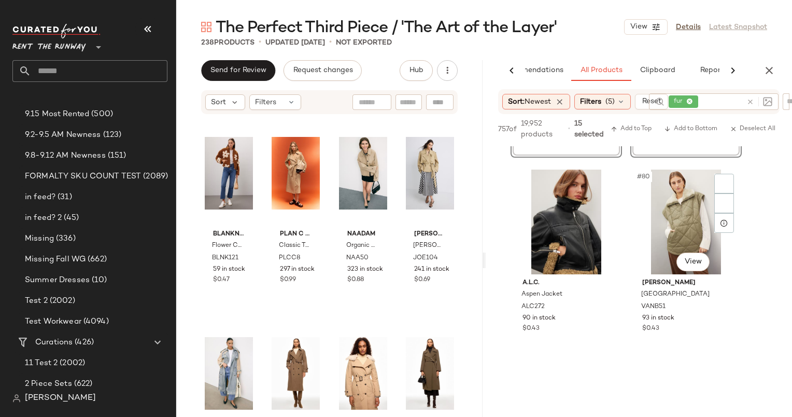
scroll to position [7790, 0]
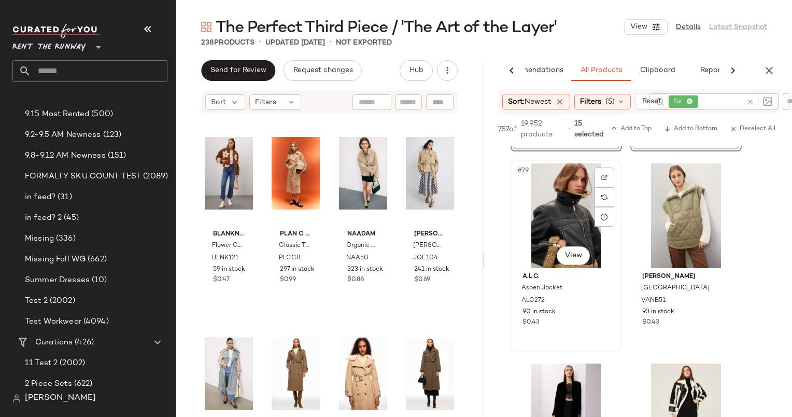
click at [573, 211] on div "#79 View" at bounding box center [566, 215] width 104 height 105
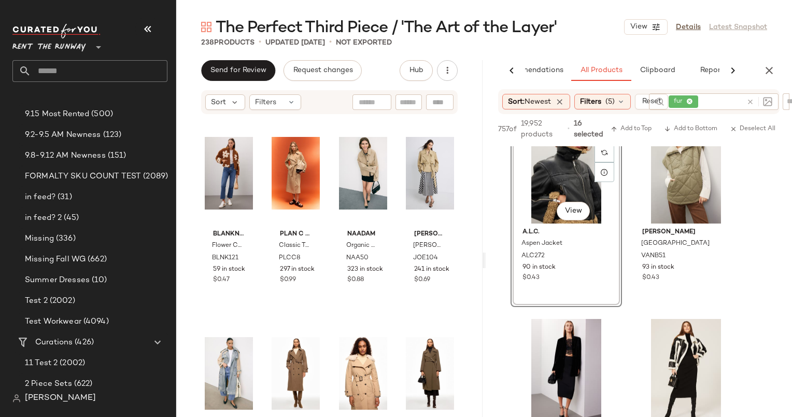
scroll to position [7825, 0]
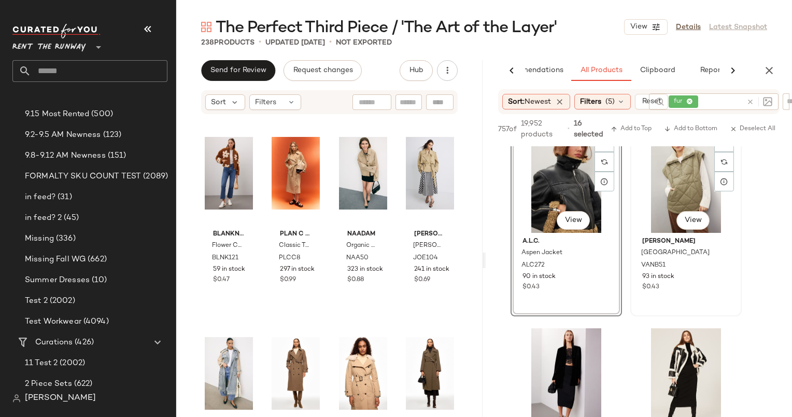
click at [690, 195] on div "#80 View" at bounding box center [686, 180] width 104 height 105
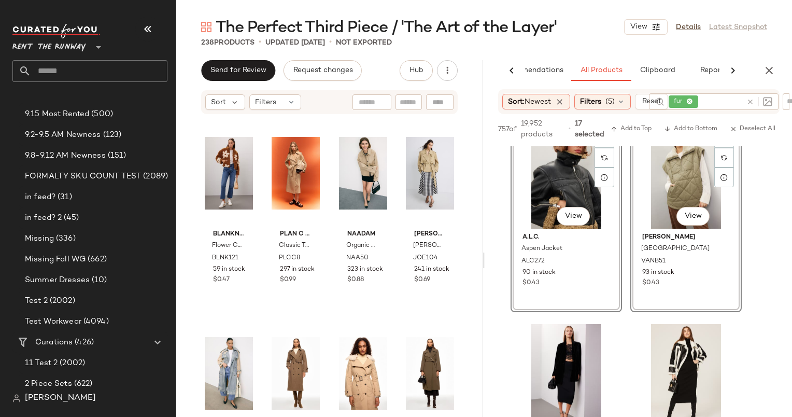
scroll to position [7828, 0]
click at [686, 189] on div "#80 View" at bounding box center [686, 176] width 104 height 105
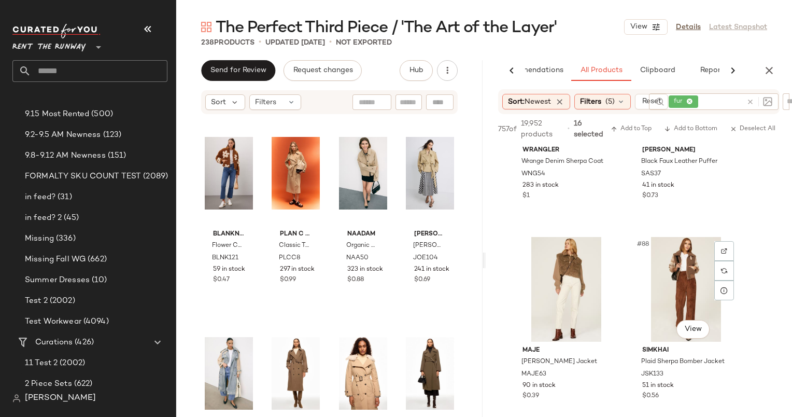
scroll to position [8532, 0]
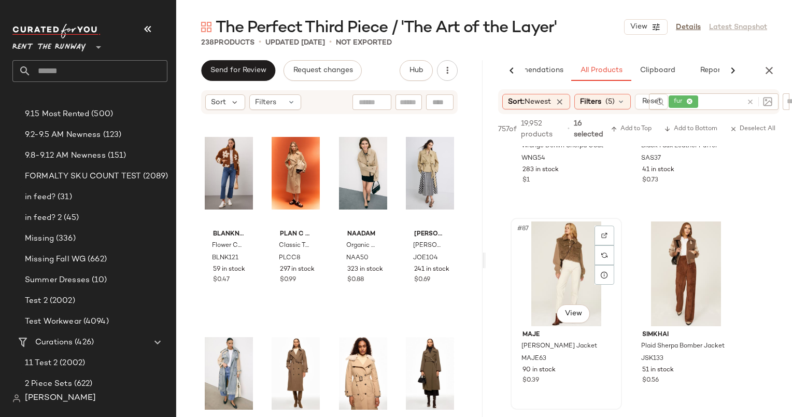
click at [555, 260] on div "#87 View" at bounding box center [566, 273] width 104 height 105
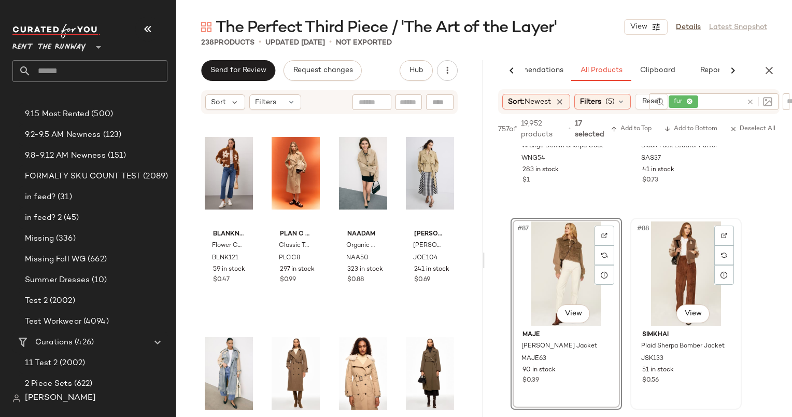
click at [657, 255] on div "#88 View" at bounding box center [686, 273] width 104 height 105
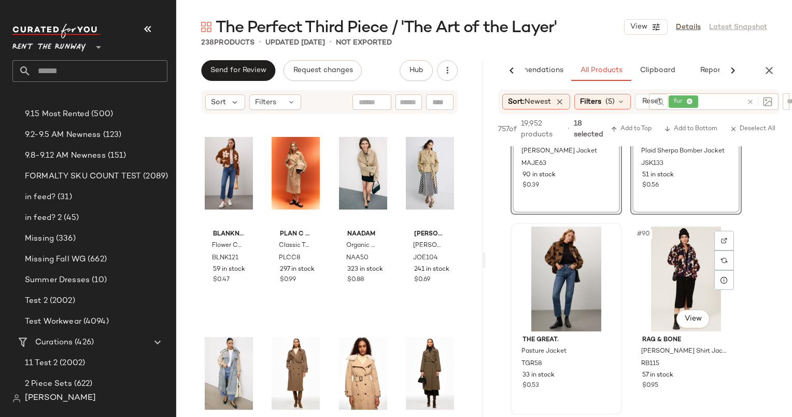
scroll to position [8727, 0]
click at [572, 259] on div "#89 View" at bounding box center [566, 279] width 104 height 105
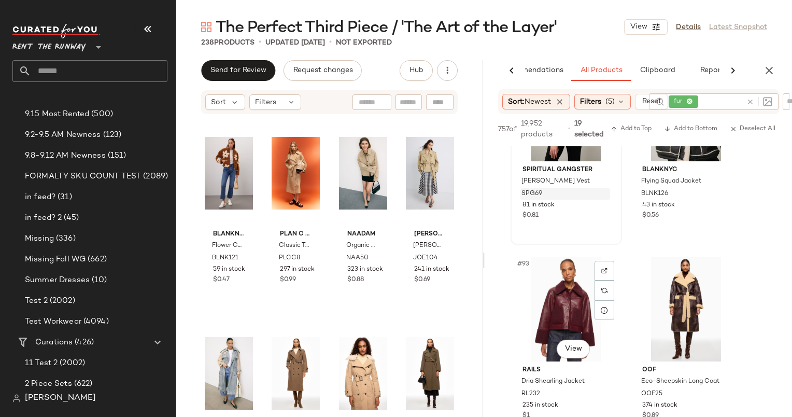
scroll to position [9087, 0]
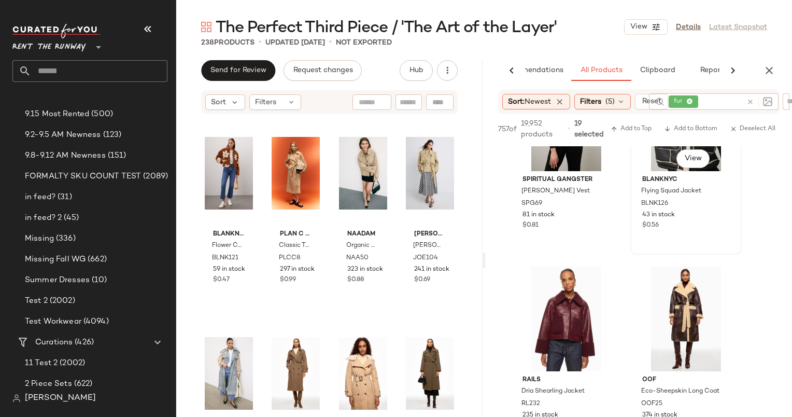
click at [697, 222] on div "$0.56" at bounding box center [686, 225] width 88 height 9
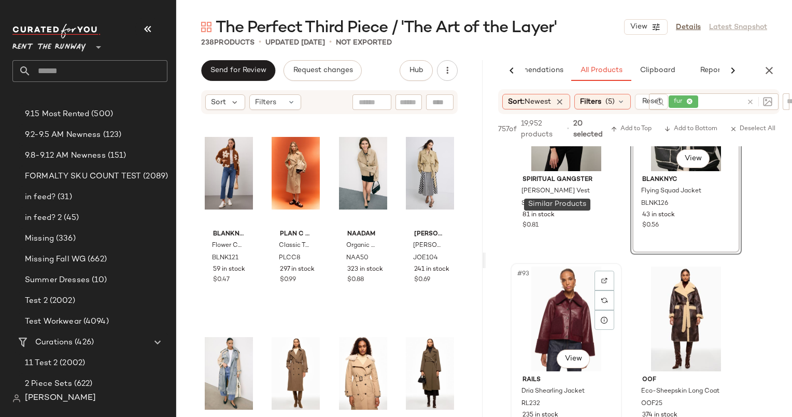
scroll to position [9183, 0]
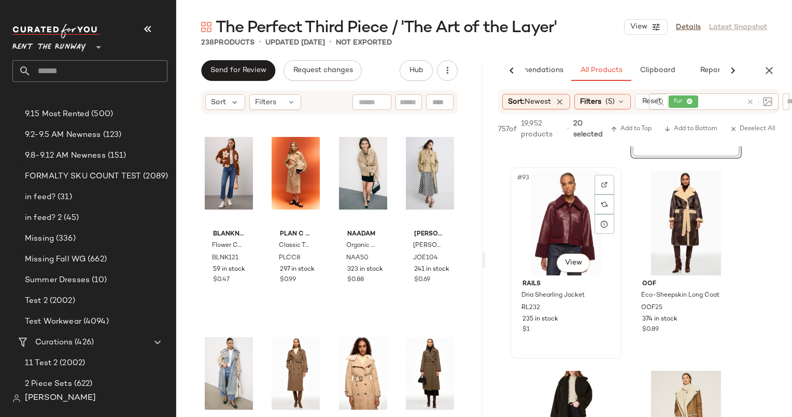
click at [558, 232] on div "#93 View" at bounding box center [566, 223] width 104 height 105
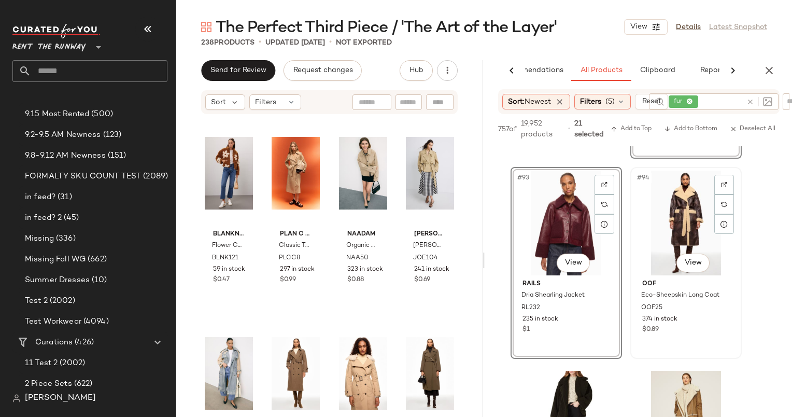
click at [658, 220] on div "#94 View" at bounding box center [686, 223] width 104 height 105
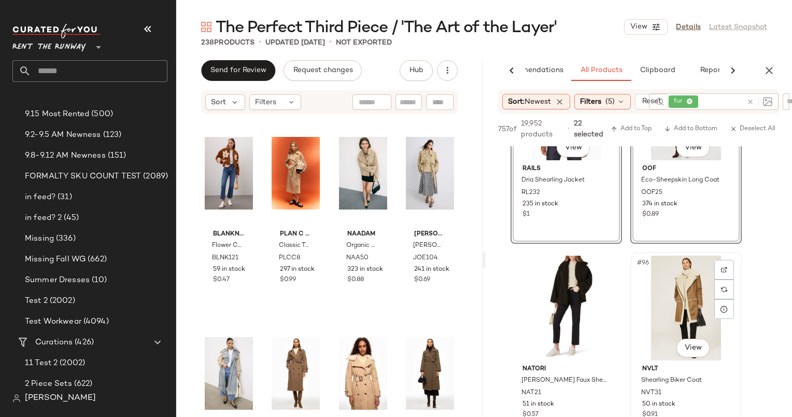
click at [673, 277] on div "#96 View" at bounding box center [686, 308] width 104 height 105
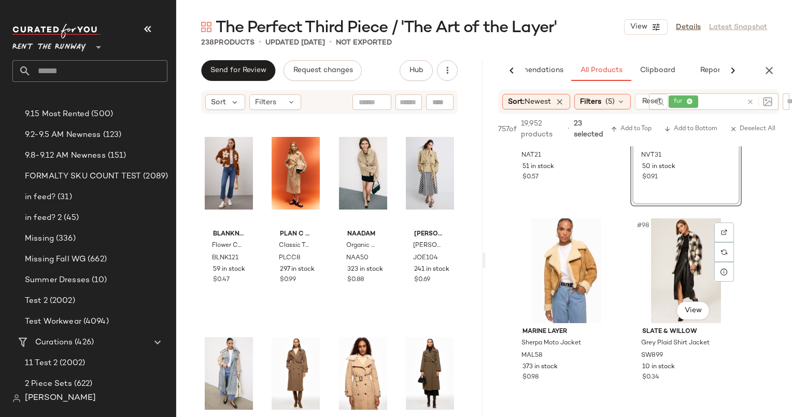
scroll to position [9537, 0]
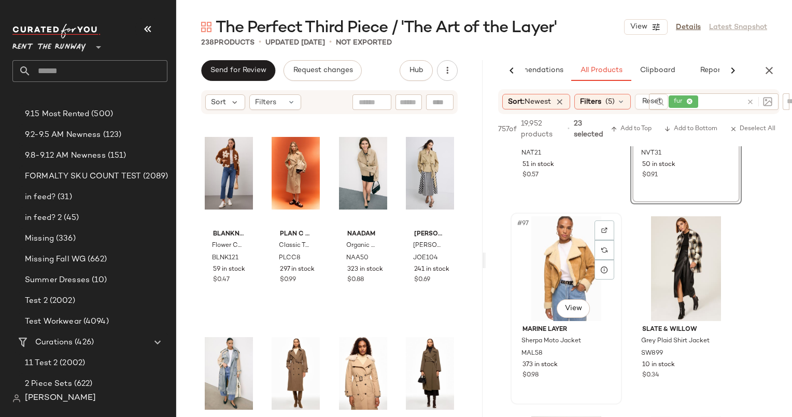
click at [544, 286] on div "#97 View" at bounding box center [566, 268] width 104 height 105
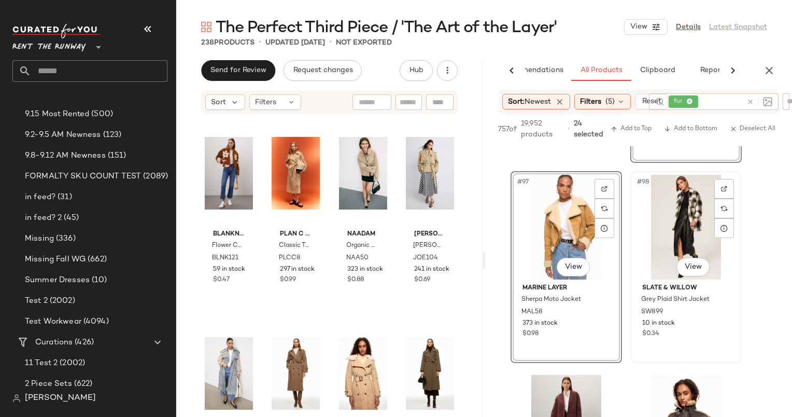
scroll to position [9579, 0]
click at [689, 188] on div "#98 View" at bounding box center [686, 227] width 104 height 105
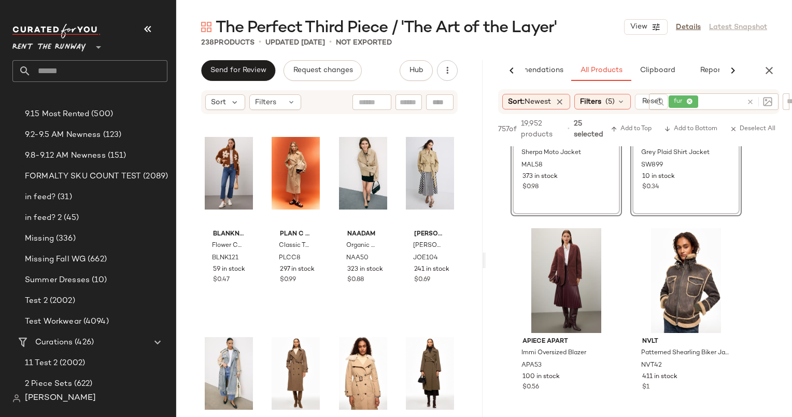
scroll to position [9728, 0]
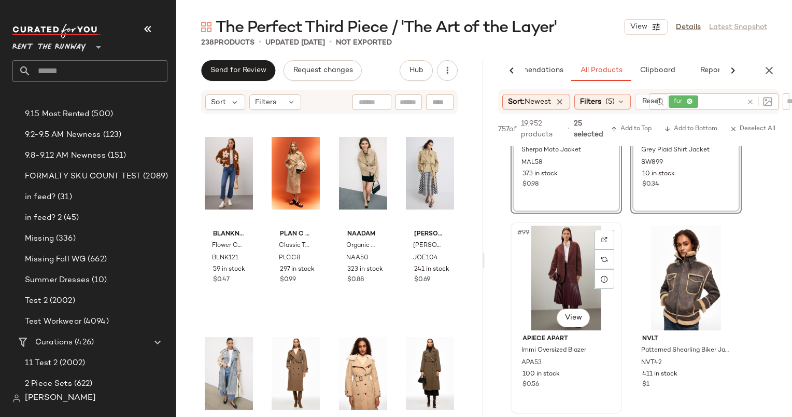
click at [549, 277] on div "#99 View" at bounding box center [566, 277] width 104 height 105
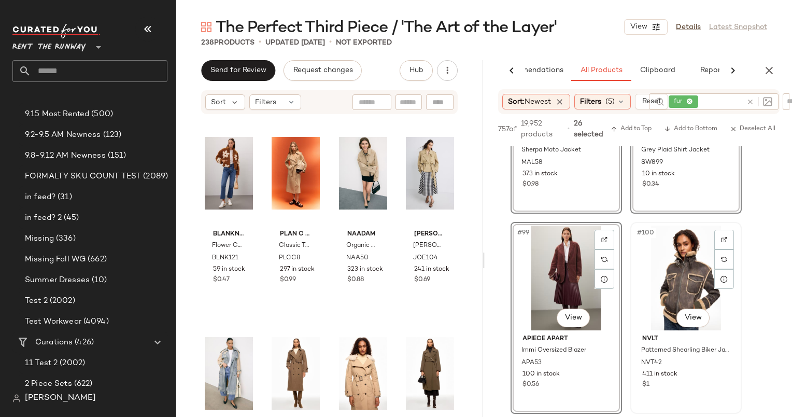
click at [670, 240] on div "#100 View" at bounding box center [686, 277] width 104 height 105
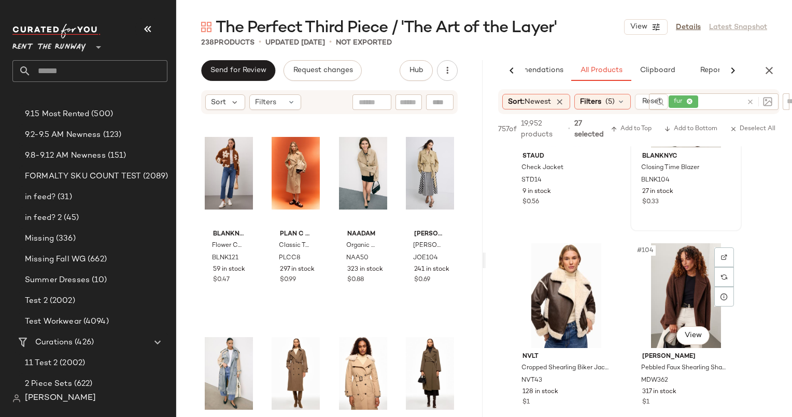
scroll to position [10111, 0]
click at [573, 296] on div "#103 View" at bounding box center [566, 295] width 104 height 105
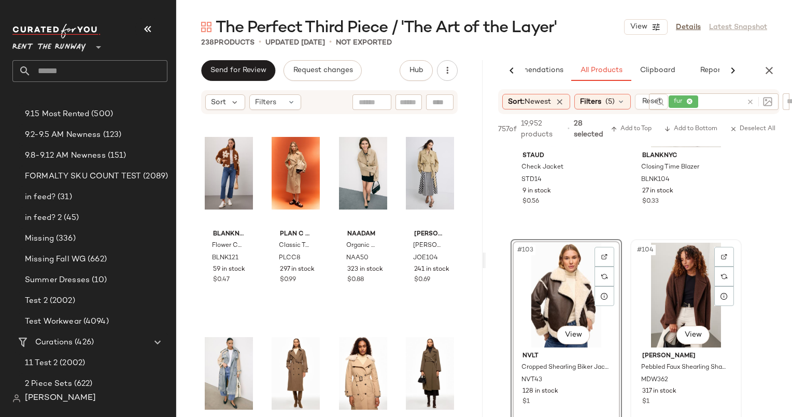
click at [699, 271] on div "#104 View" at bounding box center [686, 295] width 104 height 105
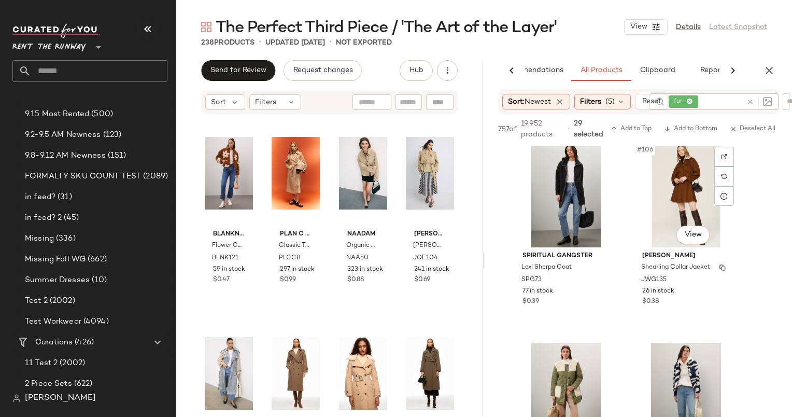
scroll to position [10365, 0]
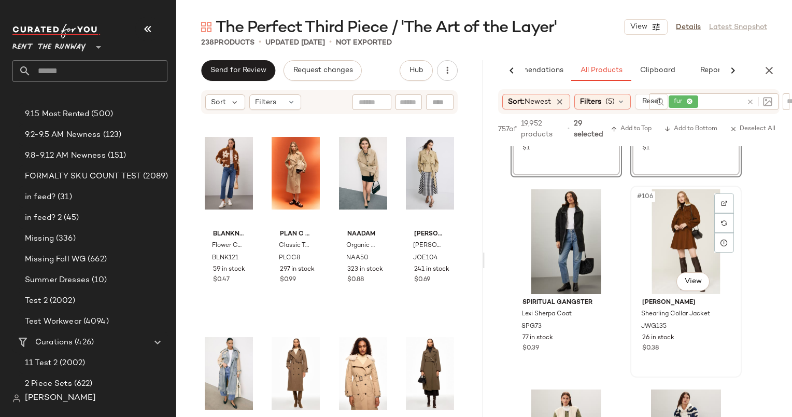
click at [688, 238] on div "#106 View" at bounding box center [686, 241] width 104 height 105
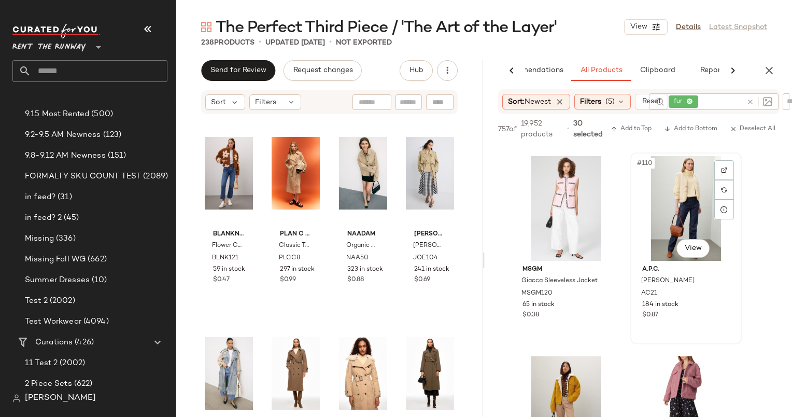
scroll to position [10827, 0]
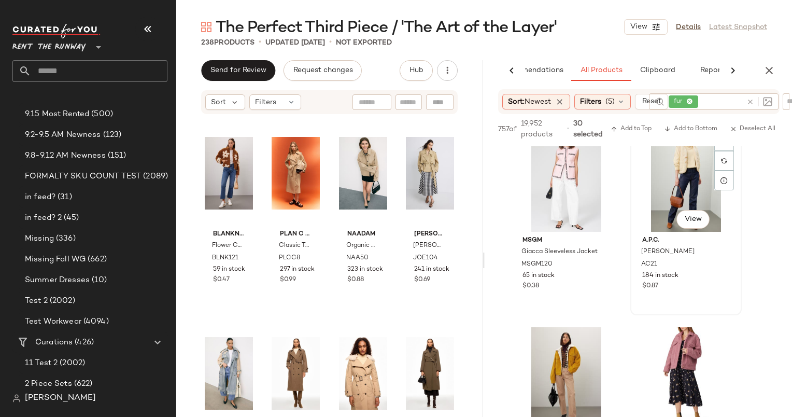
click at [692, 152] on div "#110 View" at bounding box center [686, 179] width 104 height 105
click at [547, 361] on div "#111 View" at bounding box center [566, 379] width 104 height 105
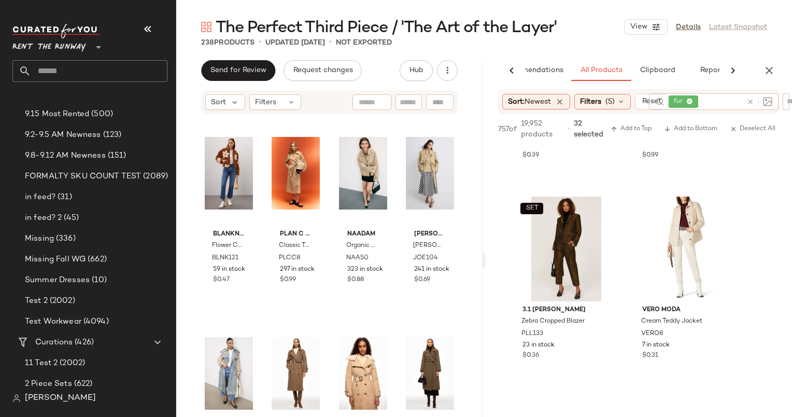
scroll to position [12185, 0]
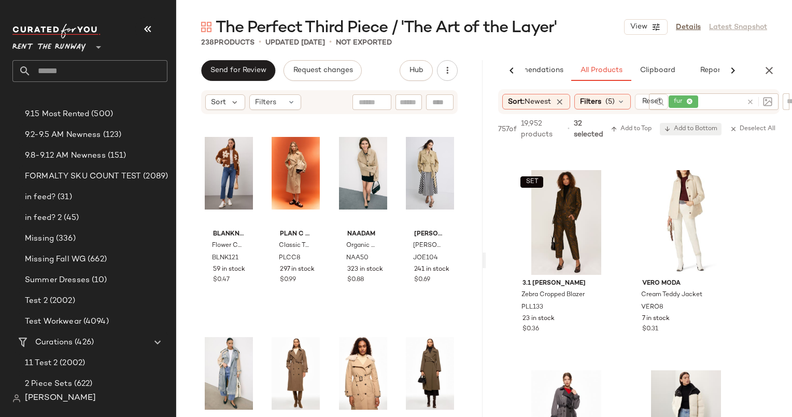
click at [683, 131] on span "Add to Bottom" at bounding box center [690, 128] width 53 height 7
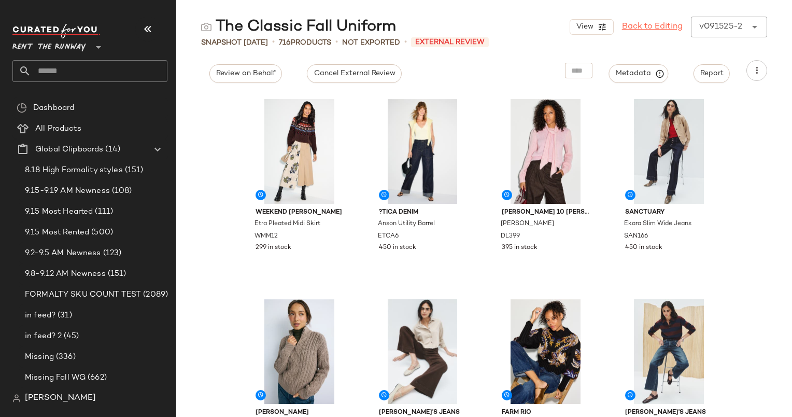
click at [647, 26] on link "Back to Editing" at bounding box center [652, 27] width 61 height 12
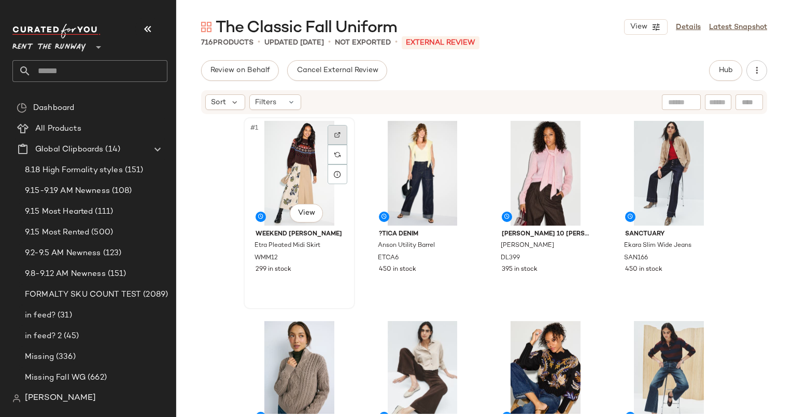
click at [339, 137] on div at bounding box center [338, 135] width 20 height 20
click at [87, 44] on div "Rent the Runway **" at bounding box center [51, 41] width 78 height 26
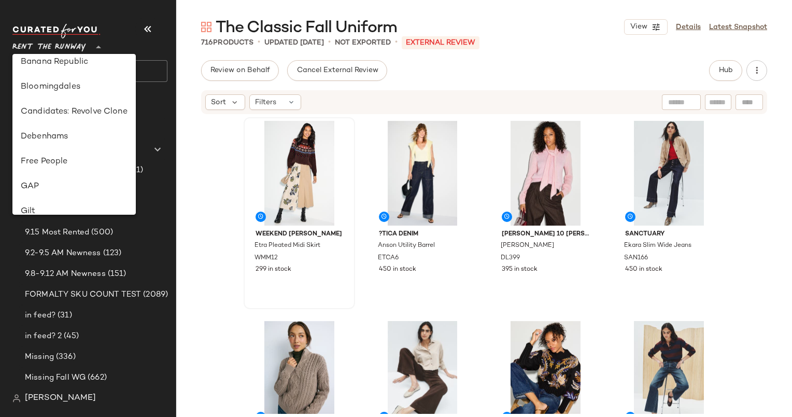
scroll to position [139, 0]
